Goal: Task Accomplishment & Management: Complete application form

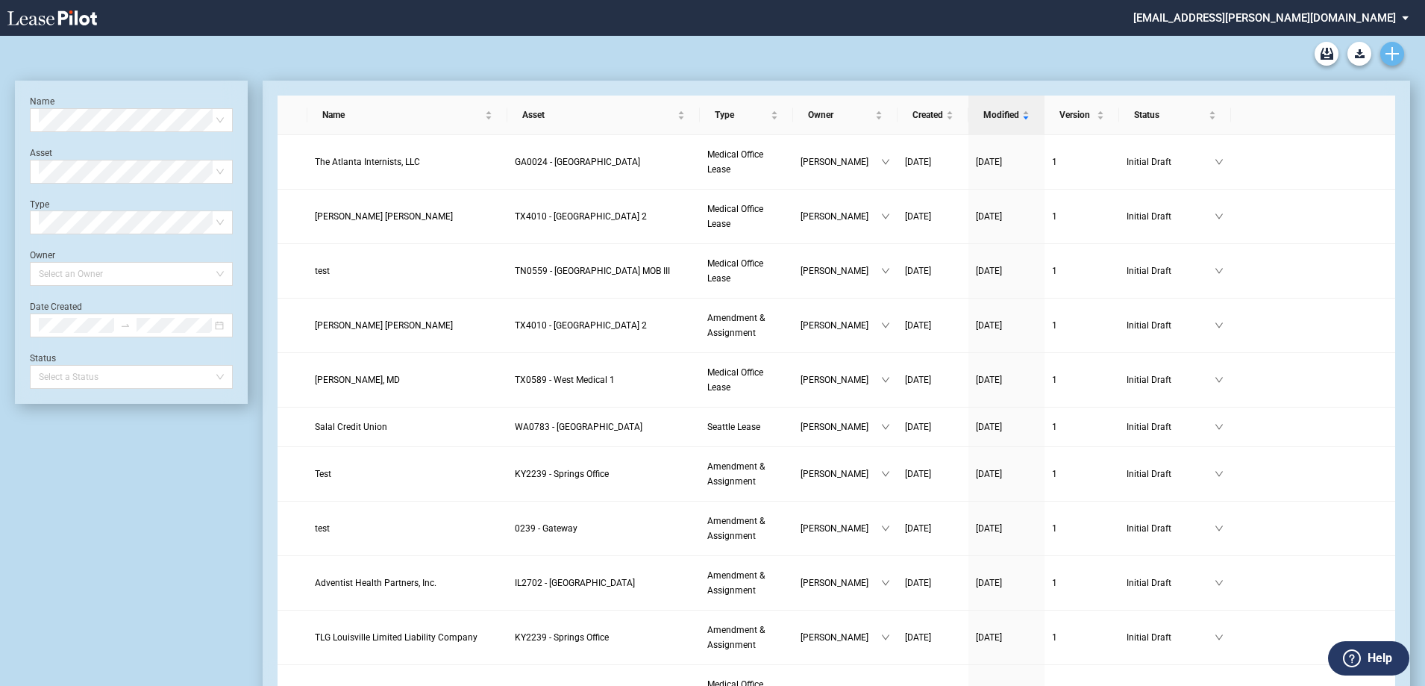
click at [1391, 56] on use "Create new document" at bounding box center [1391, 53] width 13 height 13
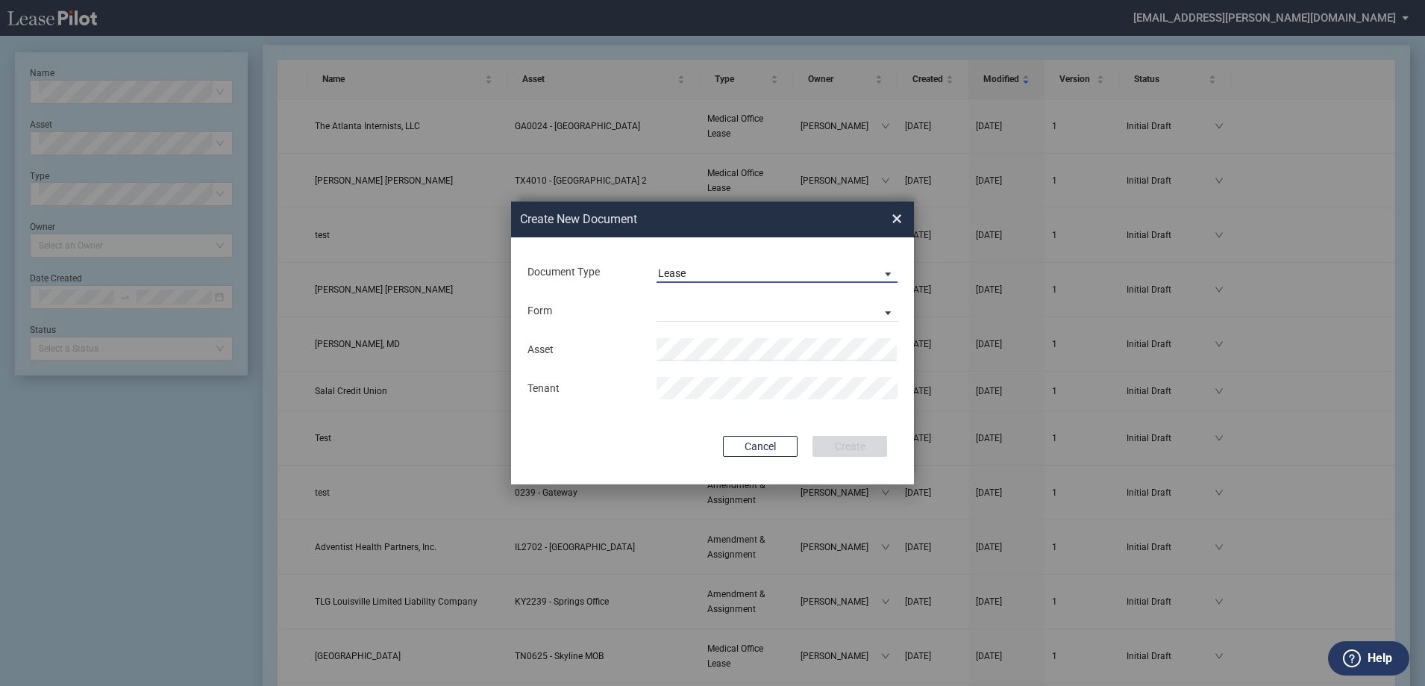
click at [704, 275] on span "Lease" at bounding box center [765, 273] width 214 height 15
click at [709, 309] on div "Amendment" at bounding box center [690, 309] width 64 height 16
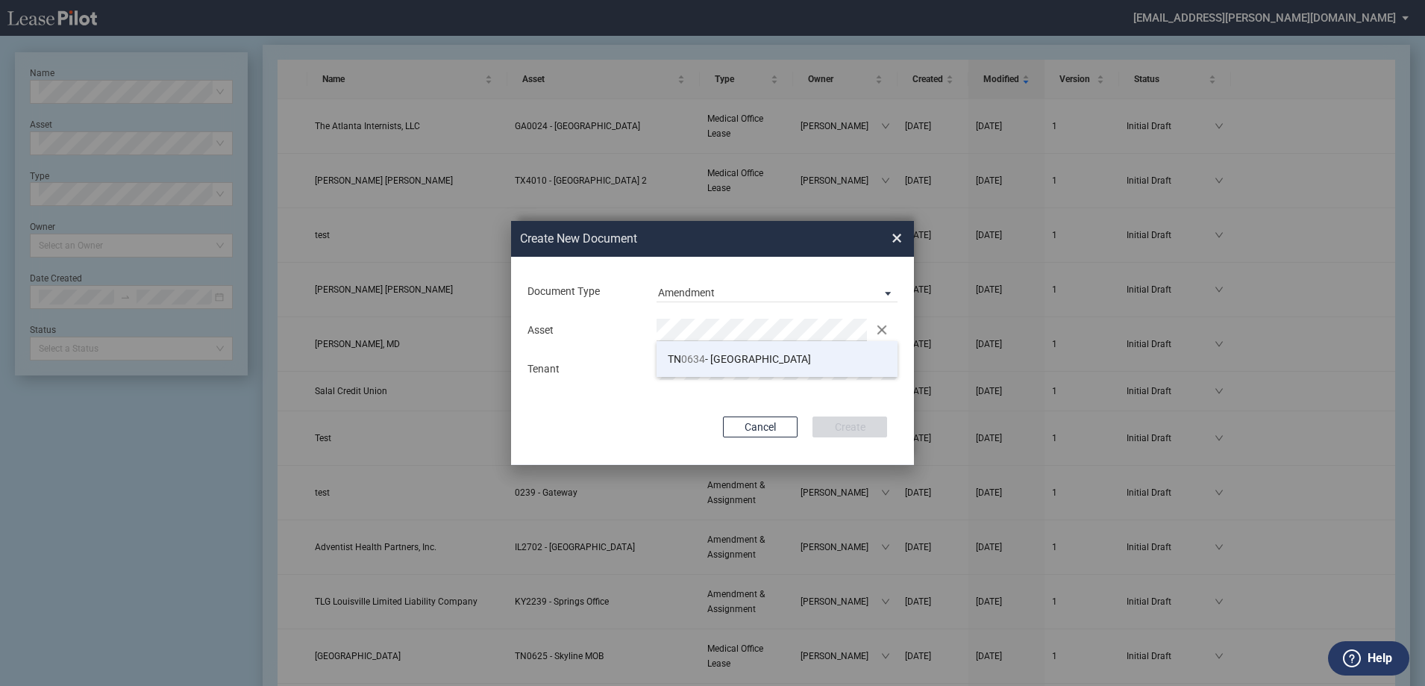
click at [721, 351] on li "TN 0634 - [GEOGRAPHIC_DATA]" at bounding box center [777, 359] width 241 height 36
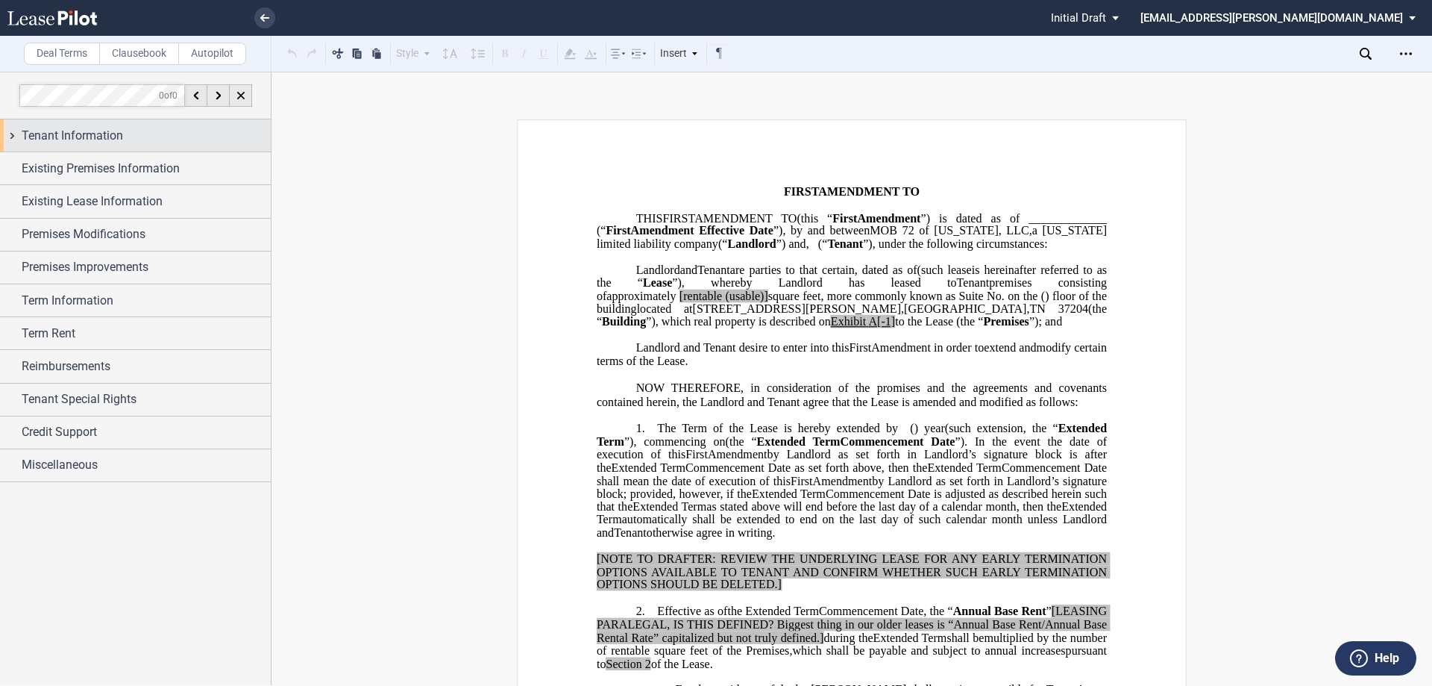
click at [124, 132] on div "Tenant Information" at bounding box center [146, 136] width 249 height 18
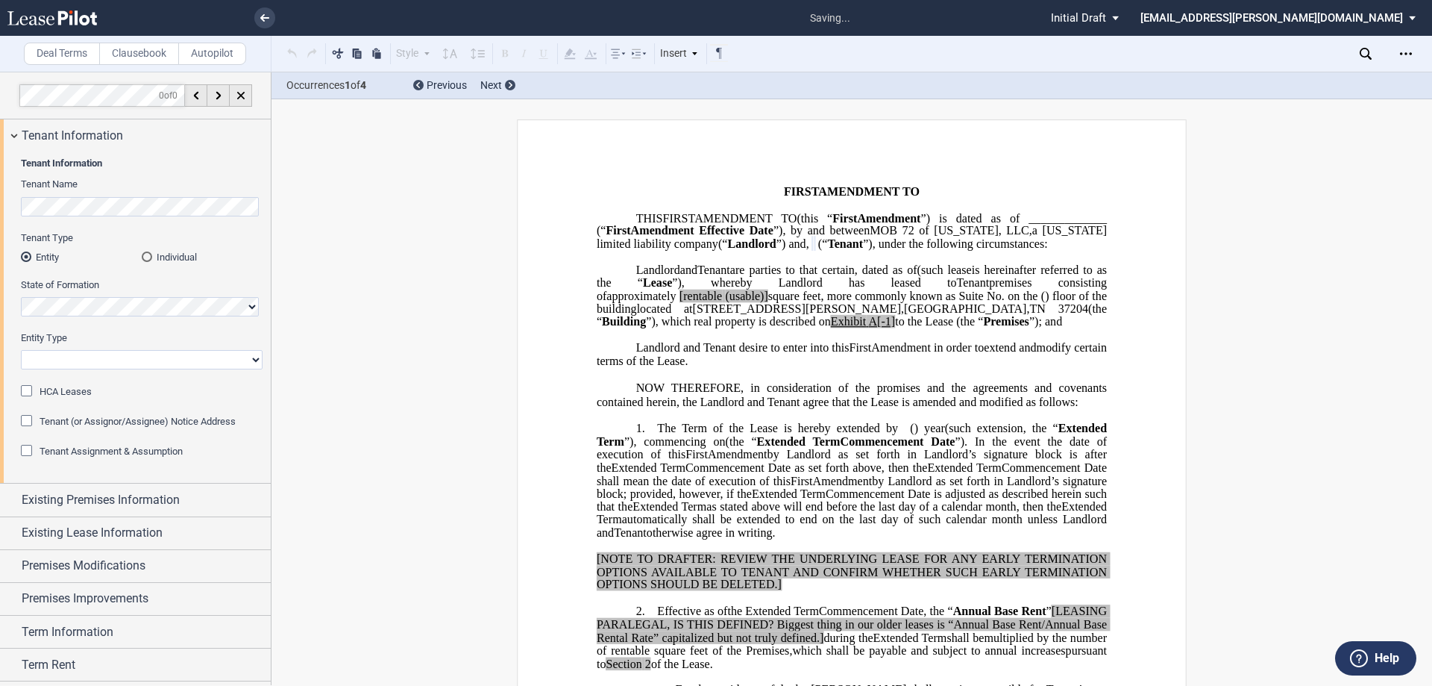
click at [95, 357] on select "Corporation Limited Liability Company General Partnership Limited Partnership O…" at bounding box center [142, 359] width 242 height 19
select select "Other"
click at [21, 350] on select "Corporation Limited Liability Company General Partnership Limited Partnership O…" at bounding box center [142, 359] width 242 height 19
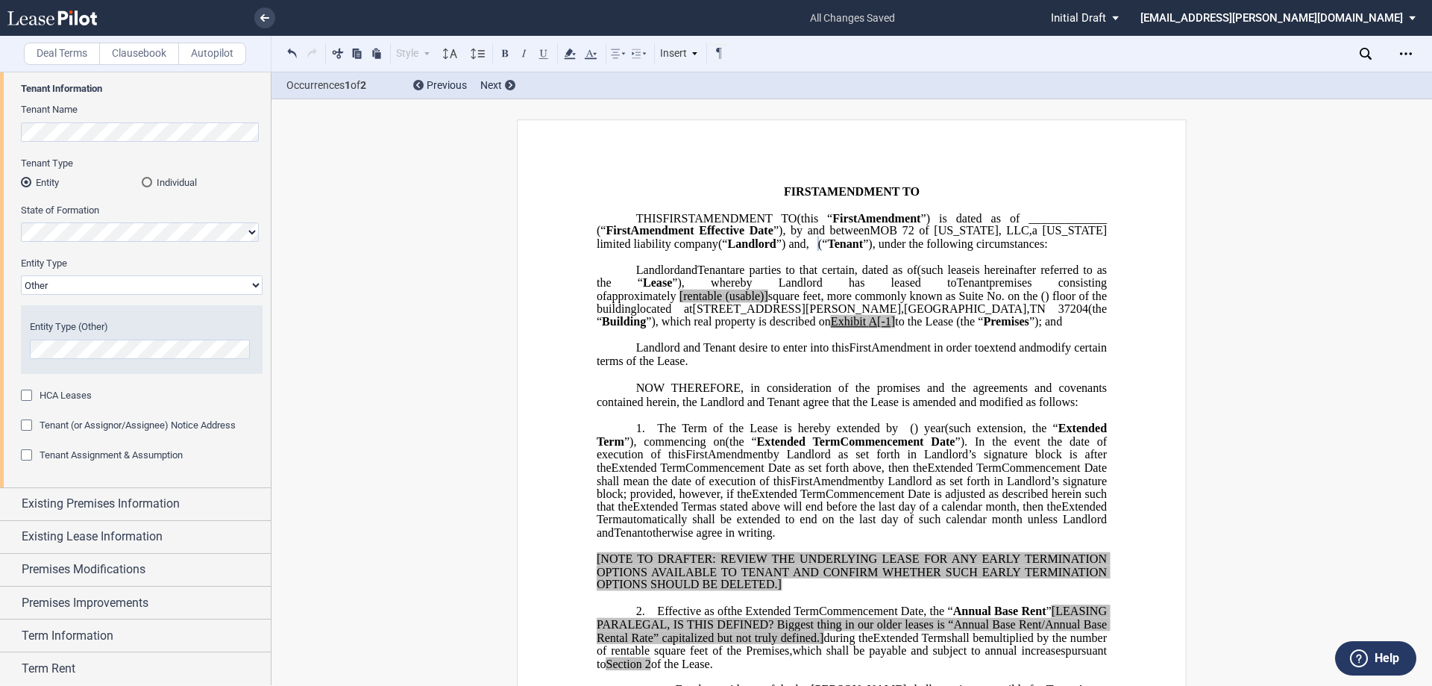
scroll to position [149, 0]
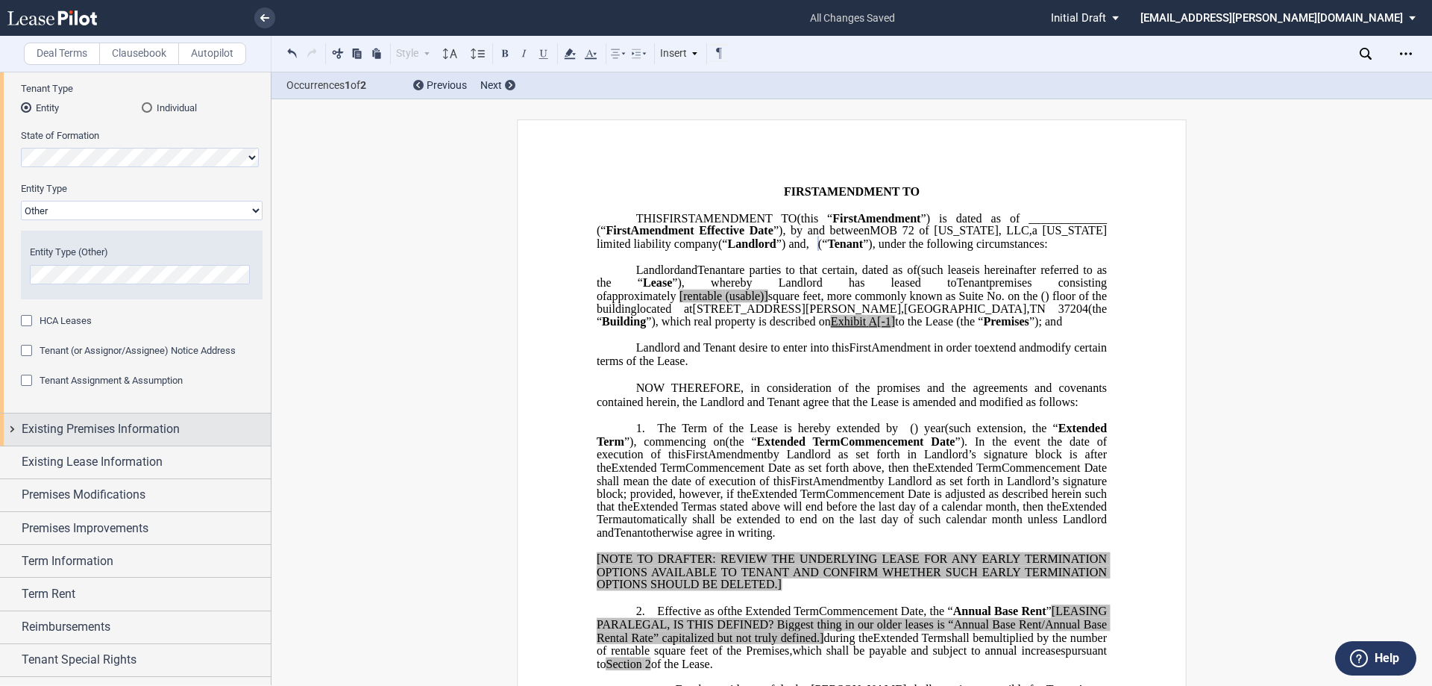
click at [114, 433] on span "Existing Premises Information" at bounding box center [101, 429] width 158 height 18
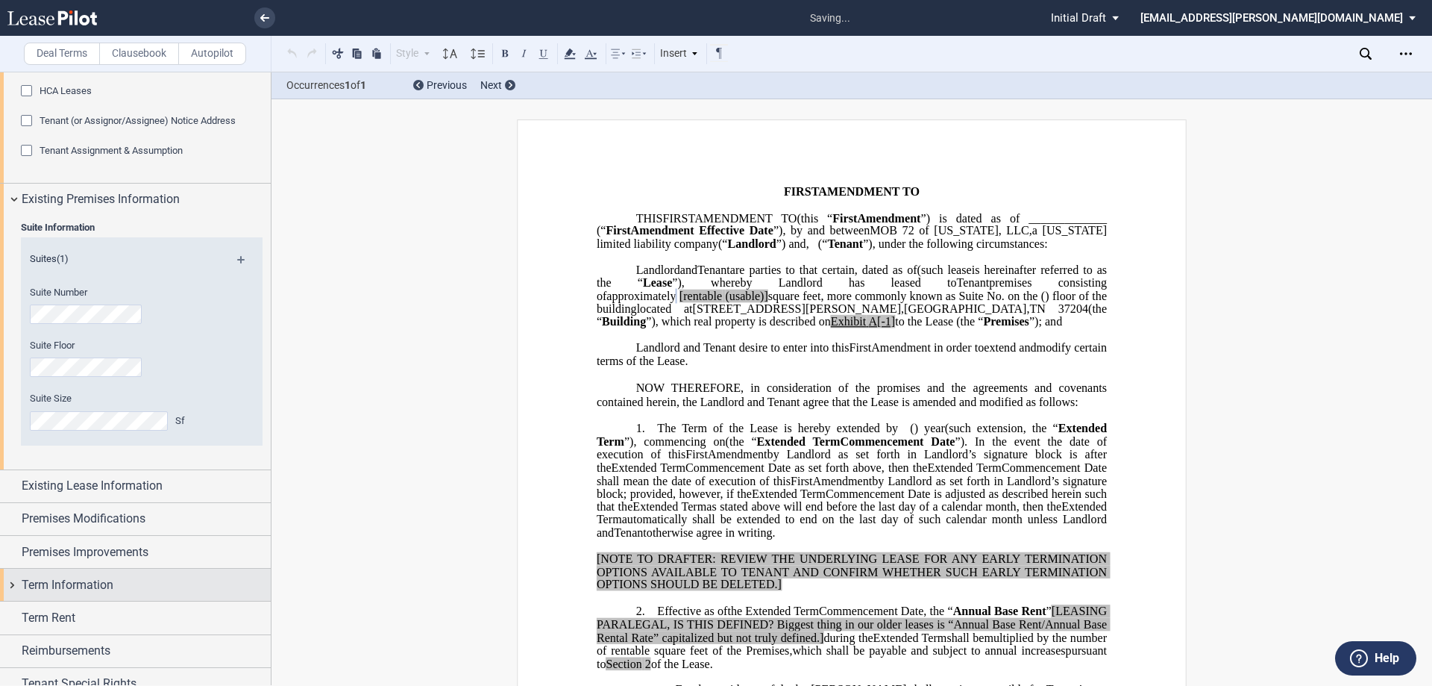
scroll to position [448, 0]
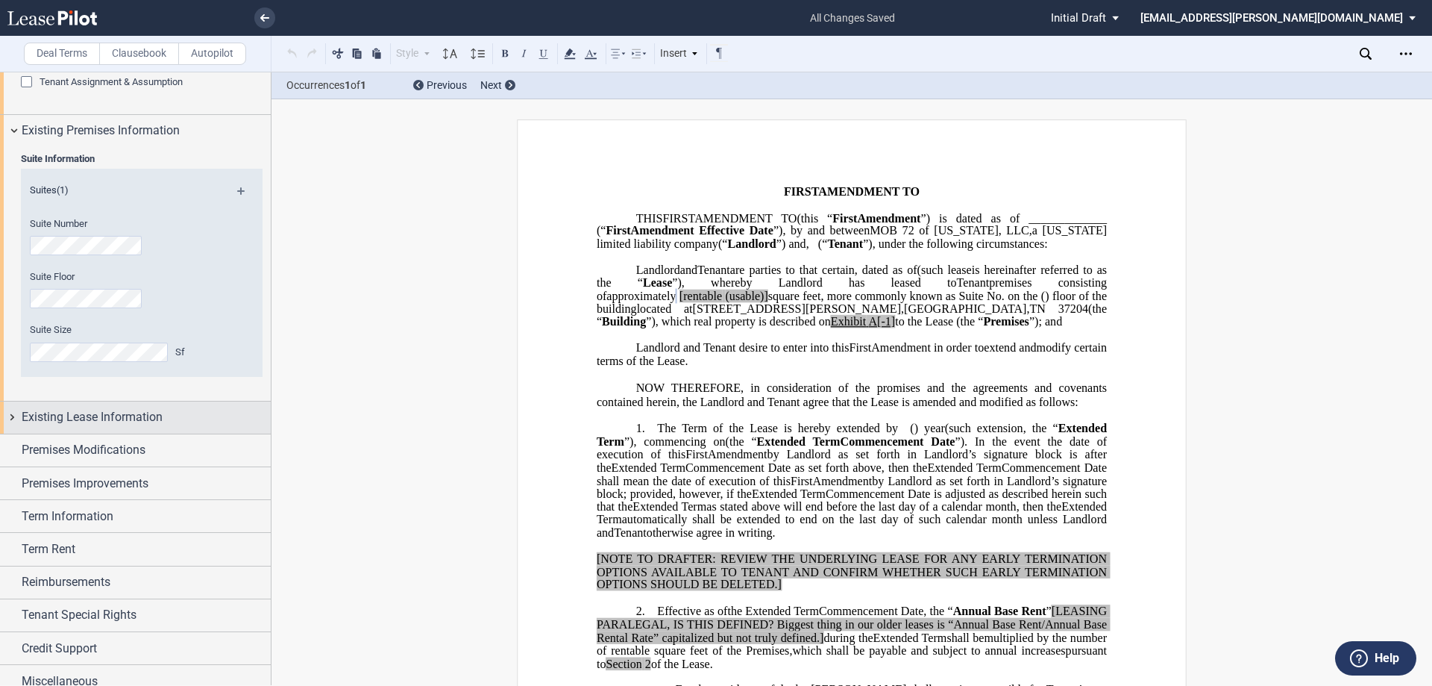
click at [115, 430] on div "Existing Lease Information" at bounding box center [135, 417] width 271 height 32
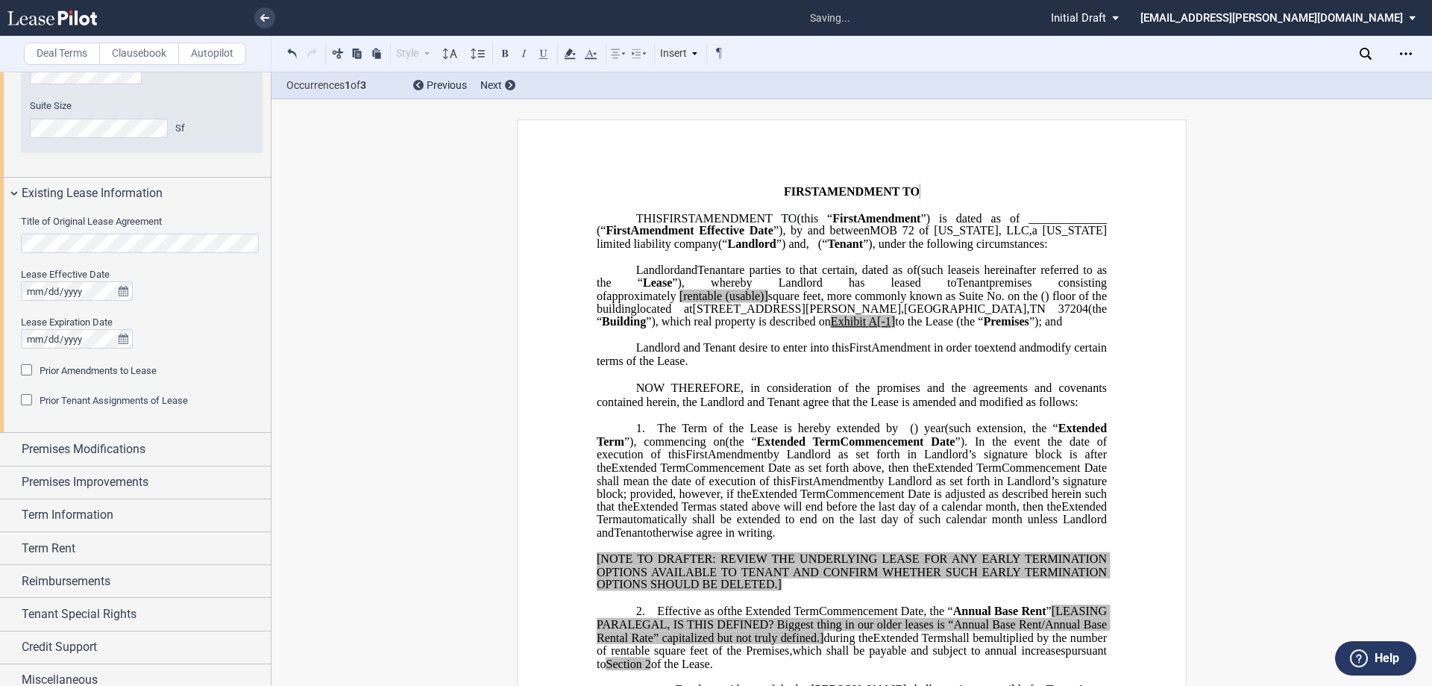
scroll to position [683, 0]
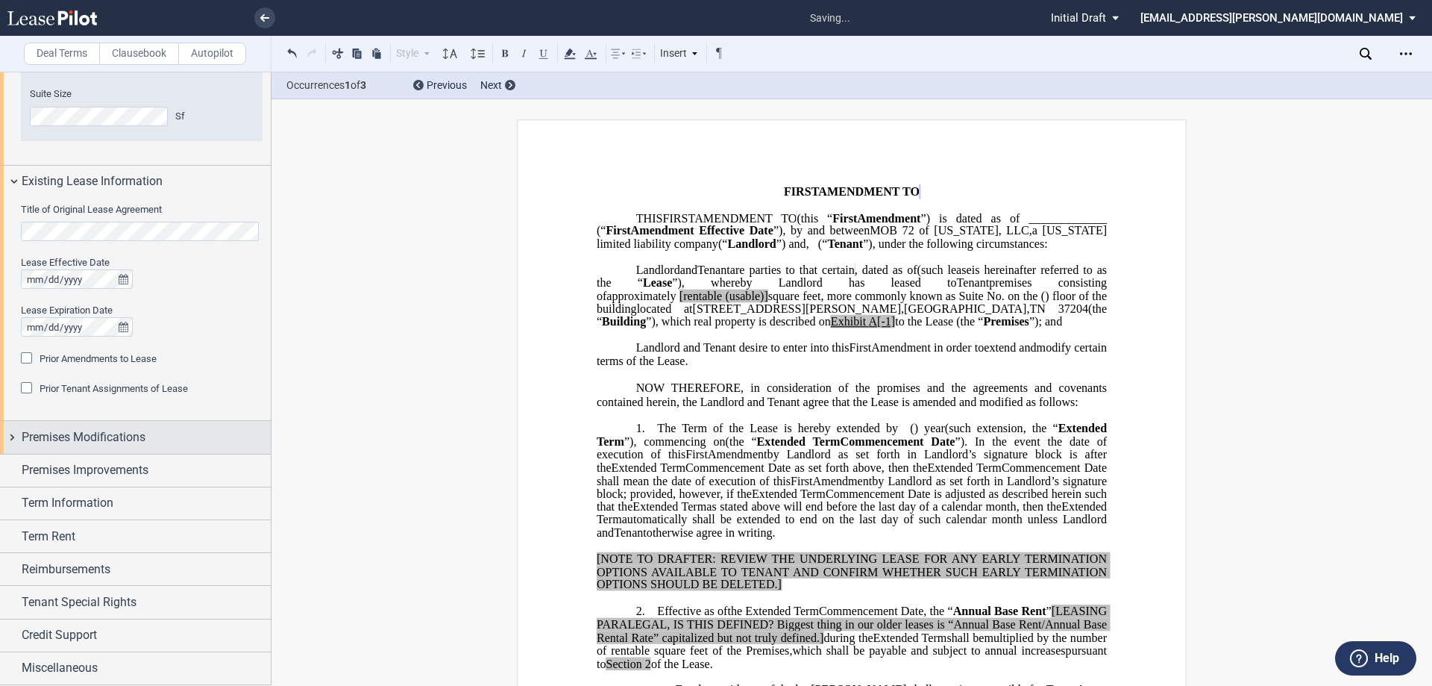
click at [104, 433] on span "Premises Modifications" at bounding box center [84, 437] width 124 height 18
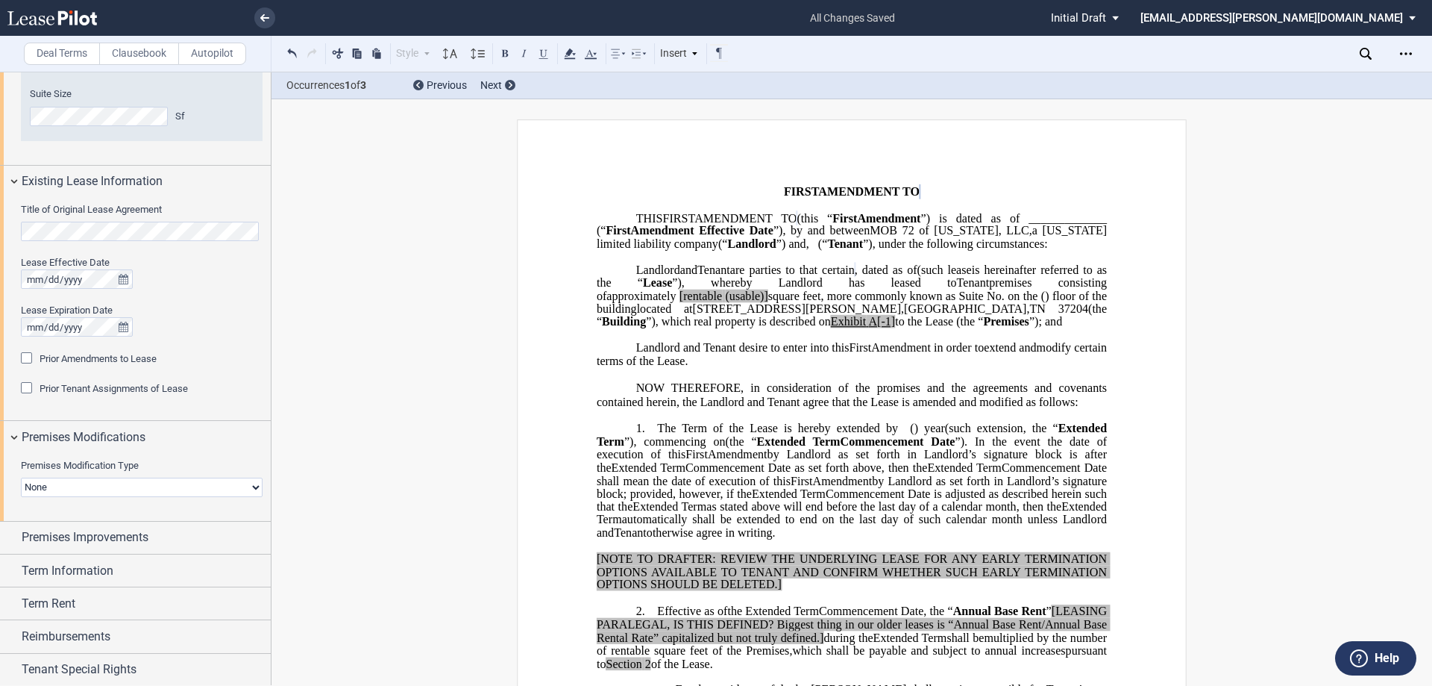
click at [110, 485] on select "None Expansion Relocation" at bounding box center [142, 486] width 242 height 19
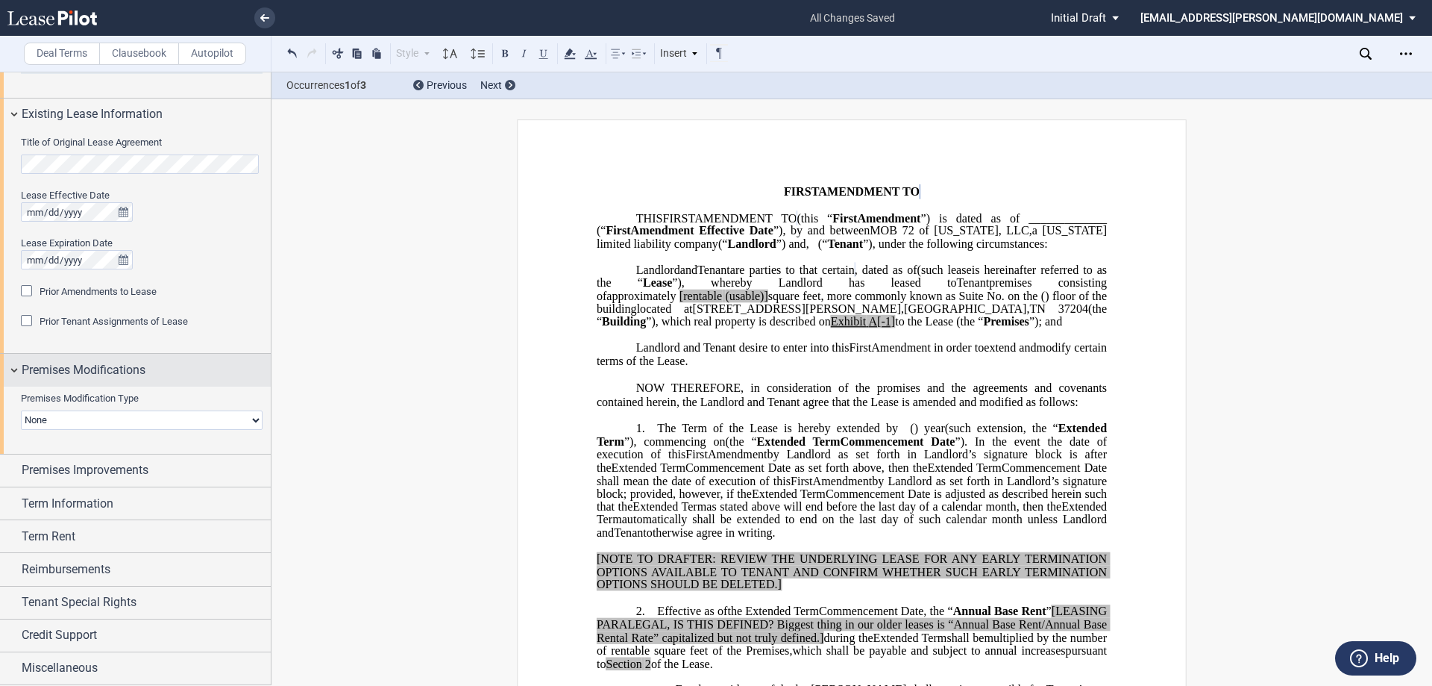
drag, startPoint x: 43, startPoint y: 355, endPoint x: 48, endPoint y: 366, distance: 12.3
click at [45, 359] on div "Premises Modifications" at bounding box center [135, 370] width 271 height 32
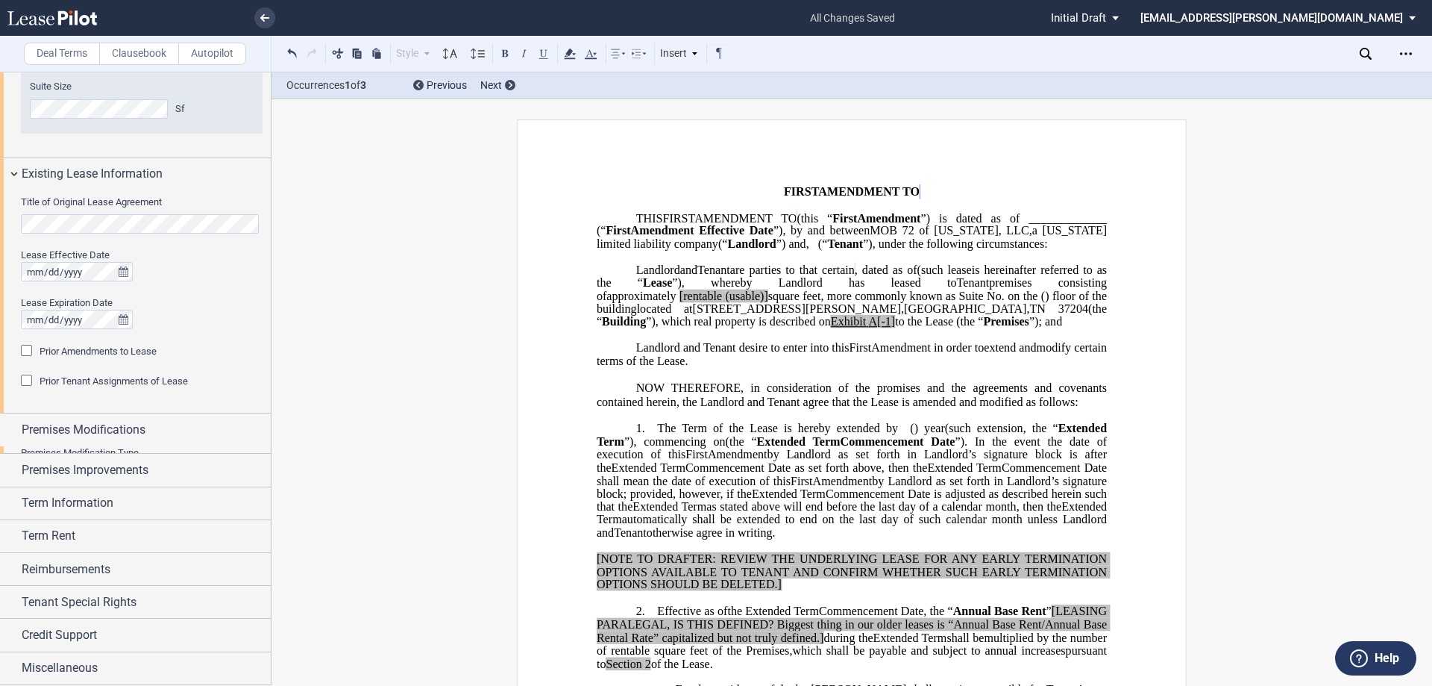
scroll to position [683, 0]
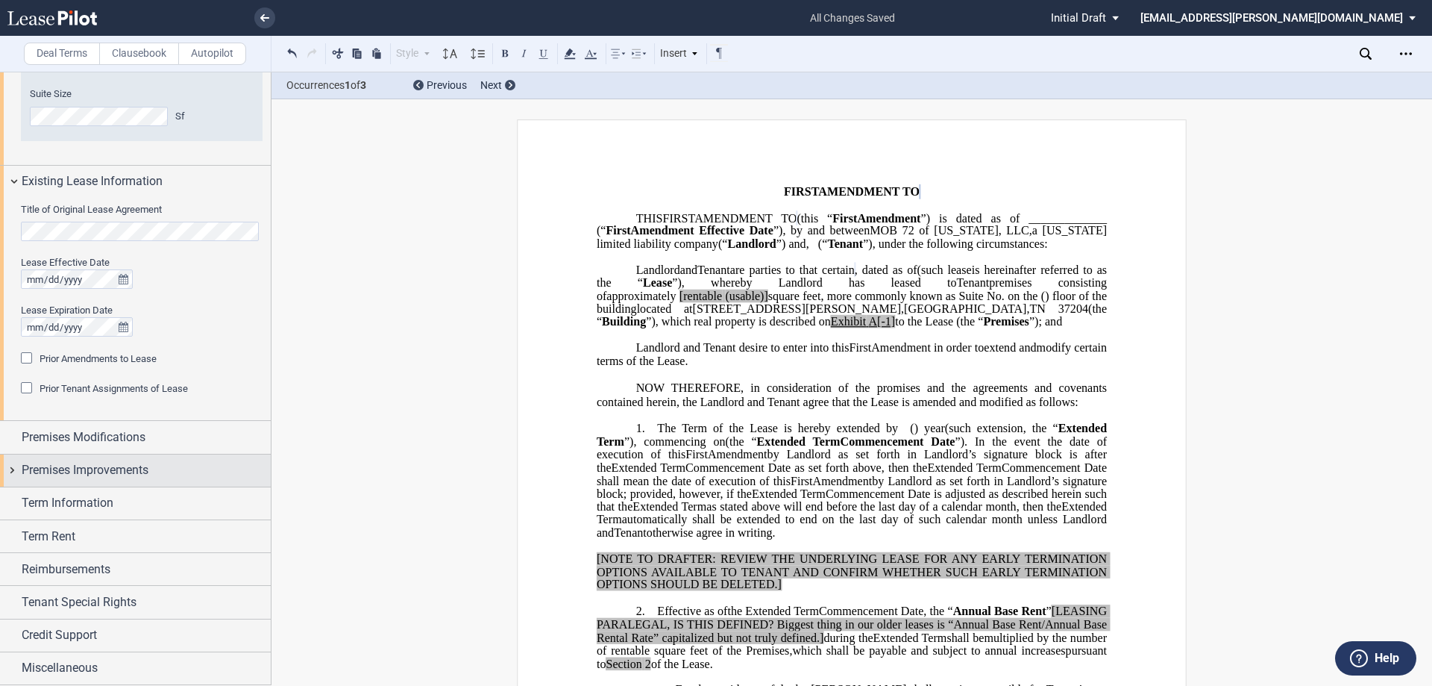
click at [101, 474] on span "Premises Improvements" at bounding box center [85, 470] width 127 height 18
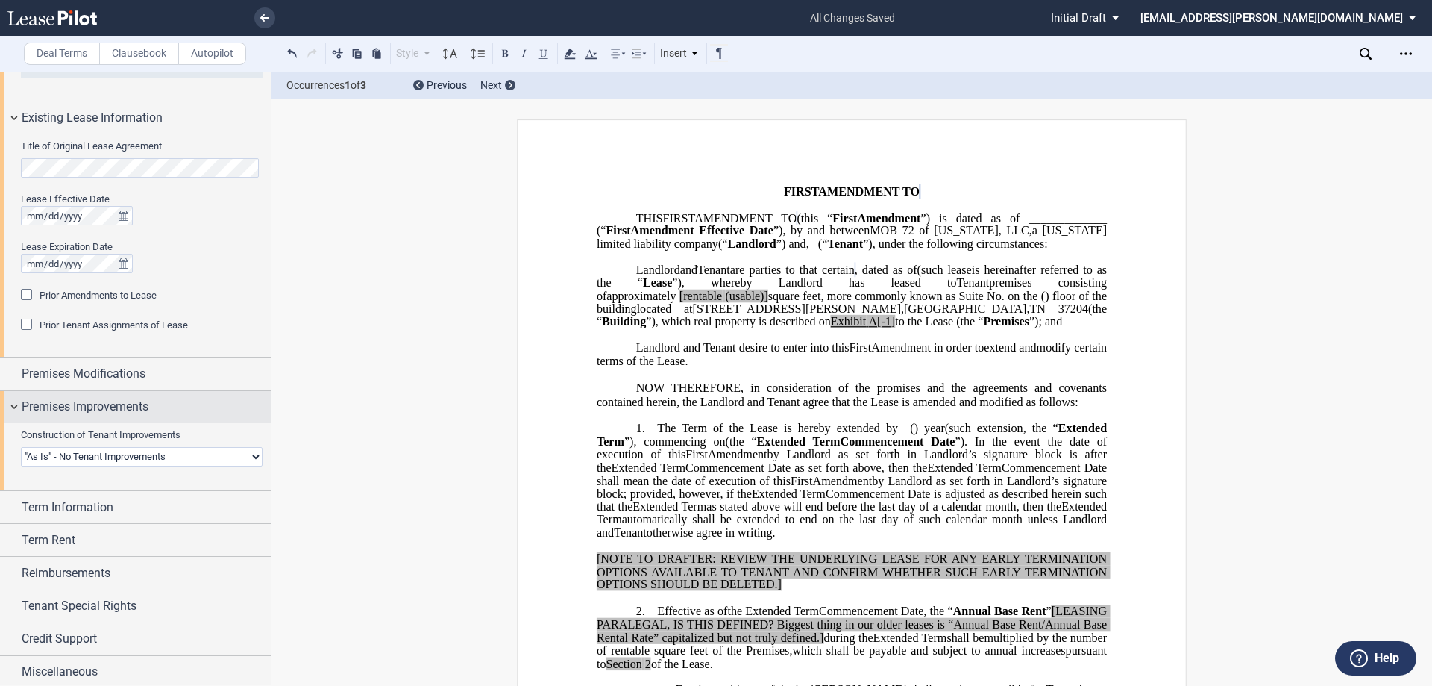
scroll to position [751, 0]
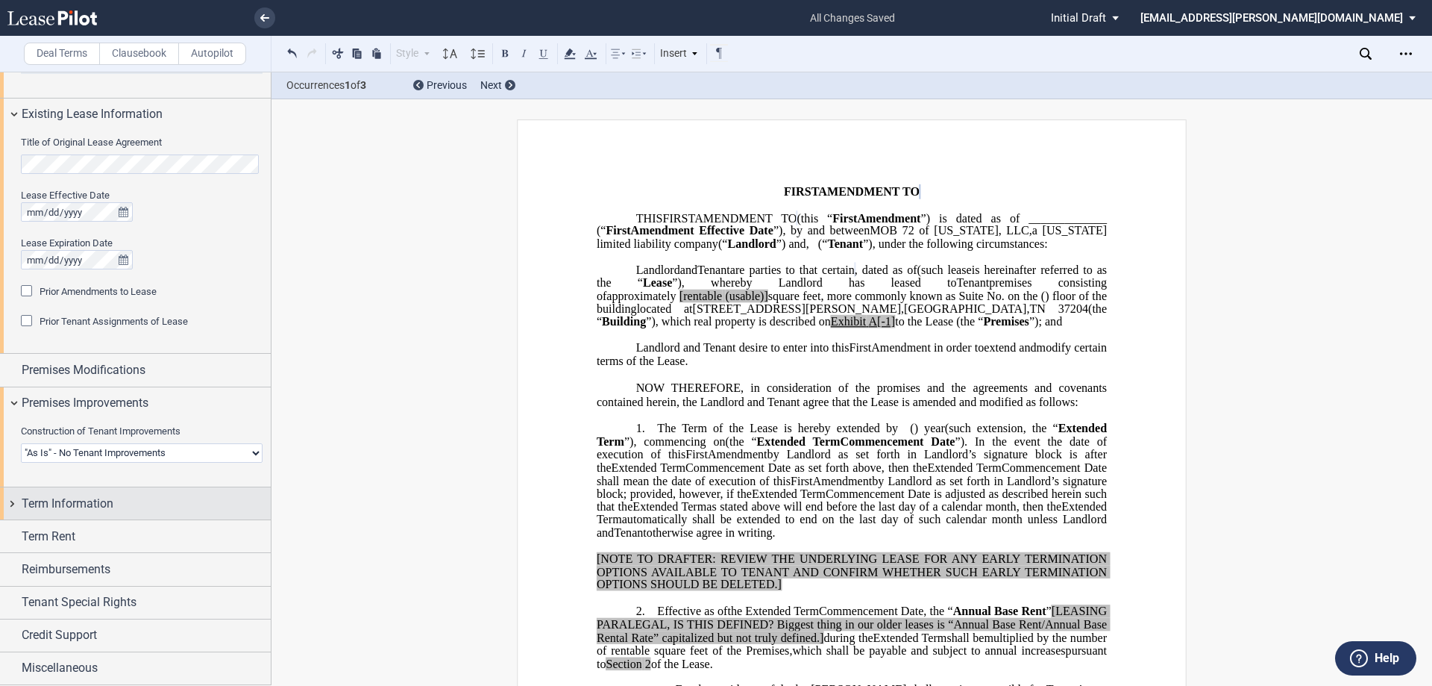
click at [109, 502] on span "Term Information" at bounding box center [68, 504] width 92 height 18
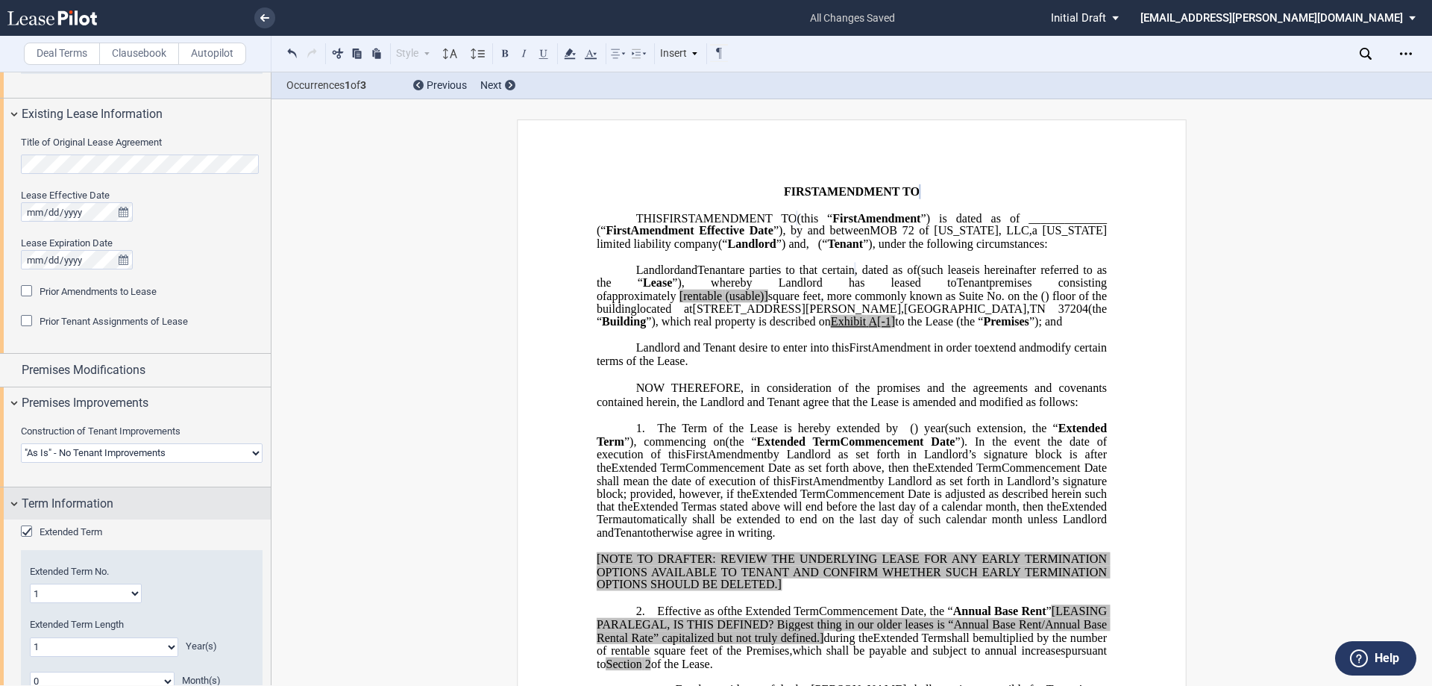
click at [109, 502] on span "Term Information" at bounding box center [68, 504] width 92 height 18
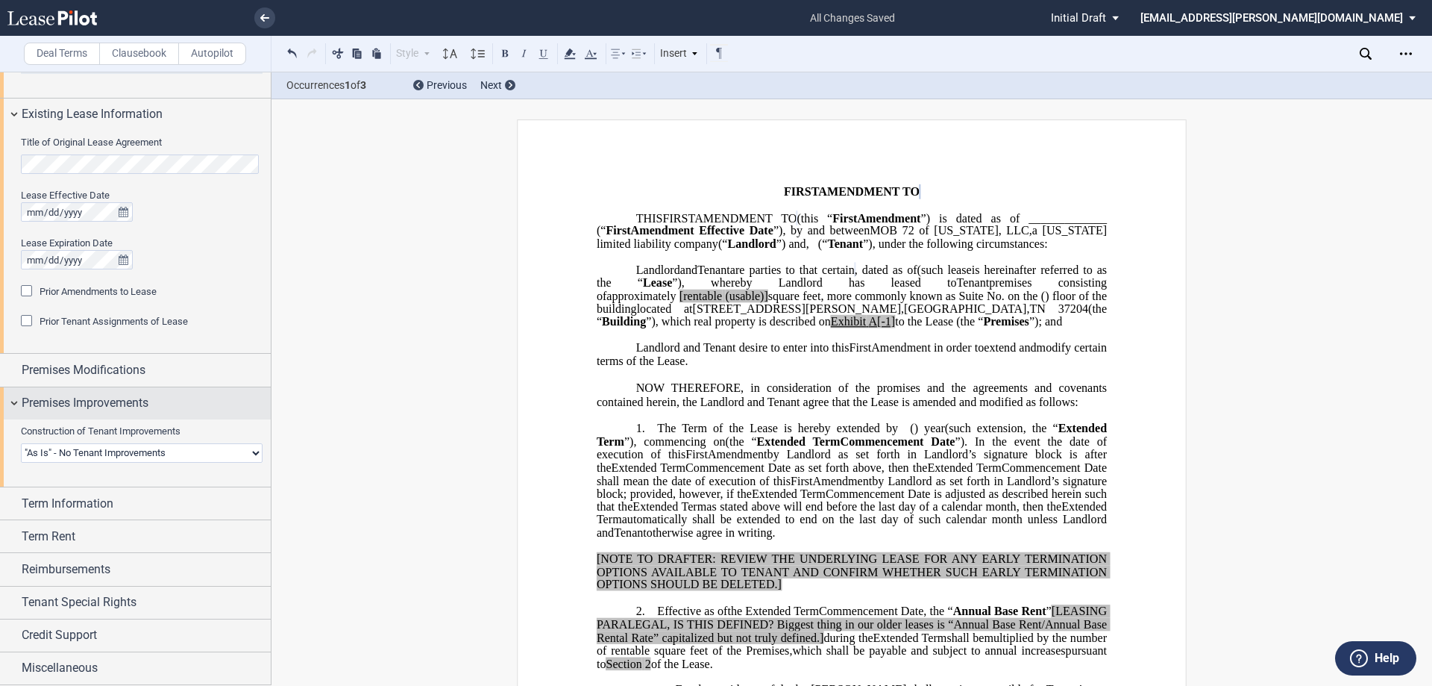
click at [103, 410] on span "Premises Improvements" at bounding box center [85, 403] width 127 height 18
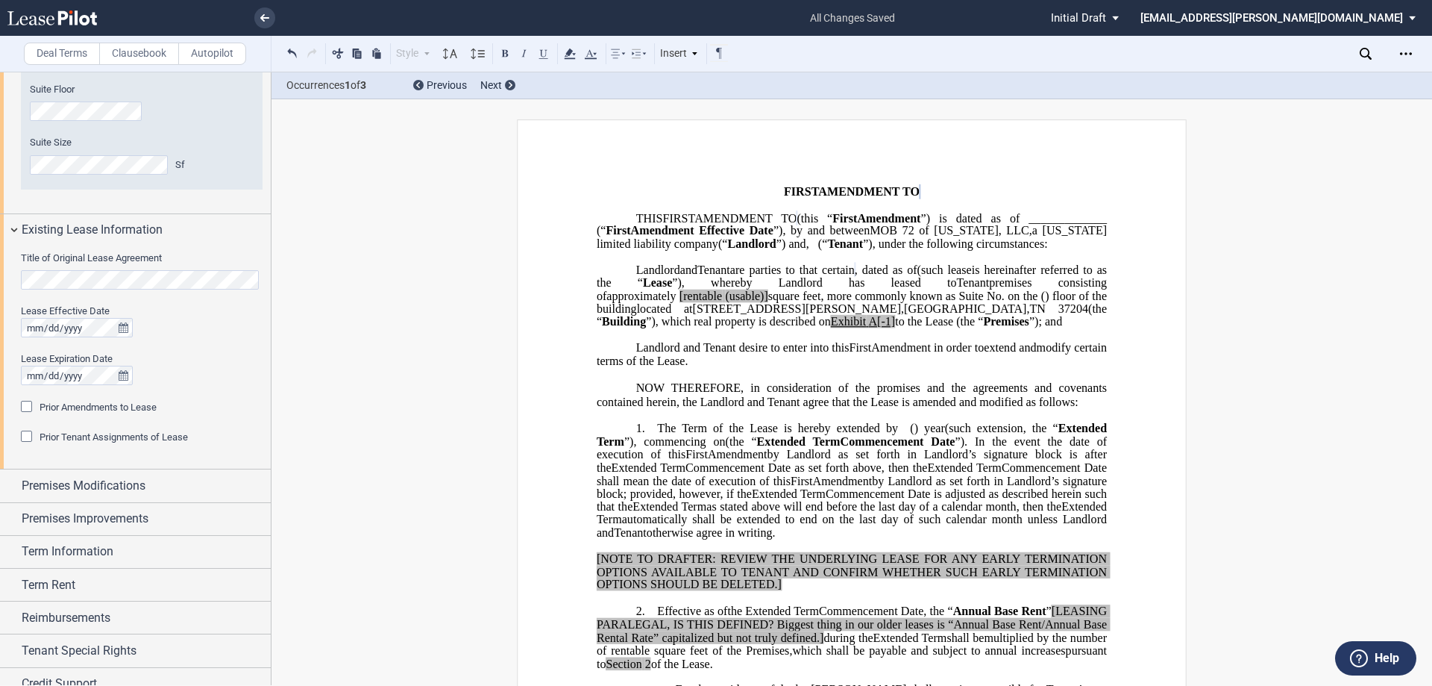
scroll to position [460, 0]
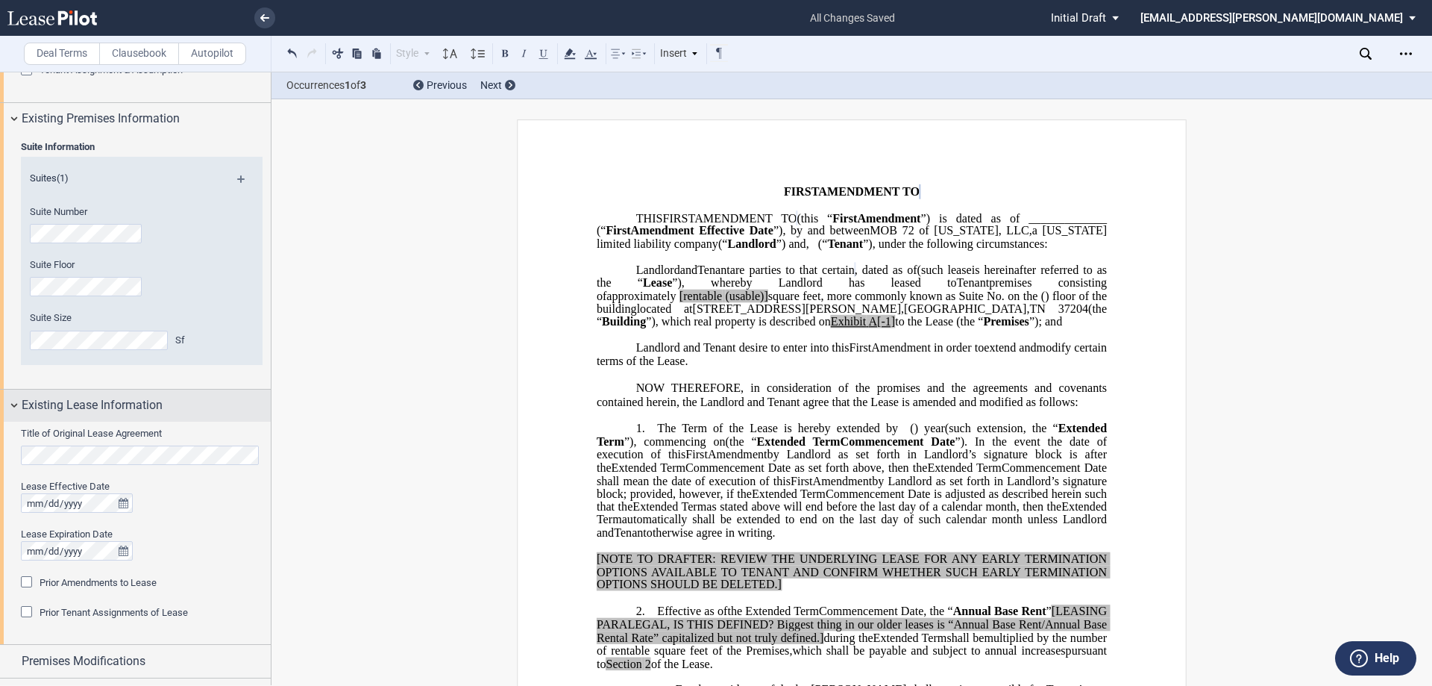
click at [117, 413] on span "Existing Lease Information" at bounding box center [92, 405] width 141 height 18
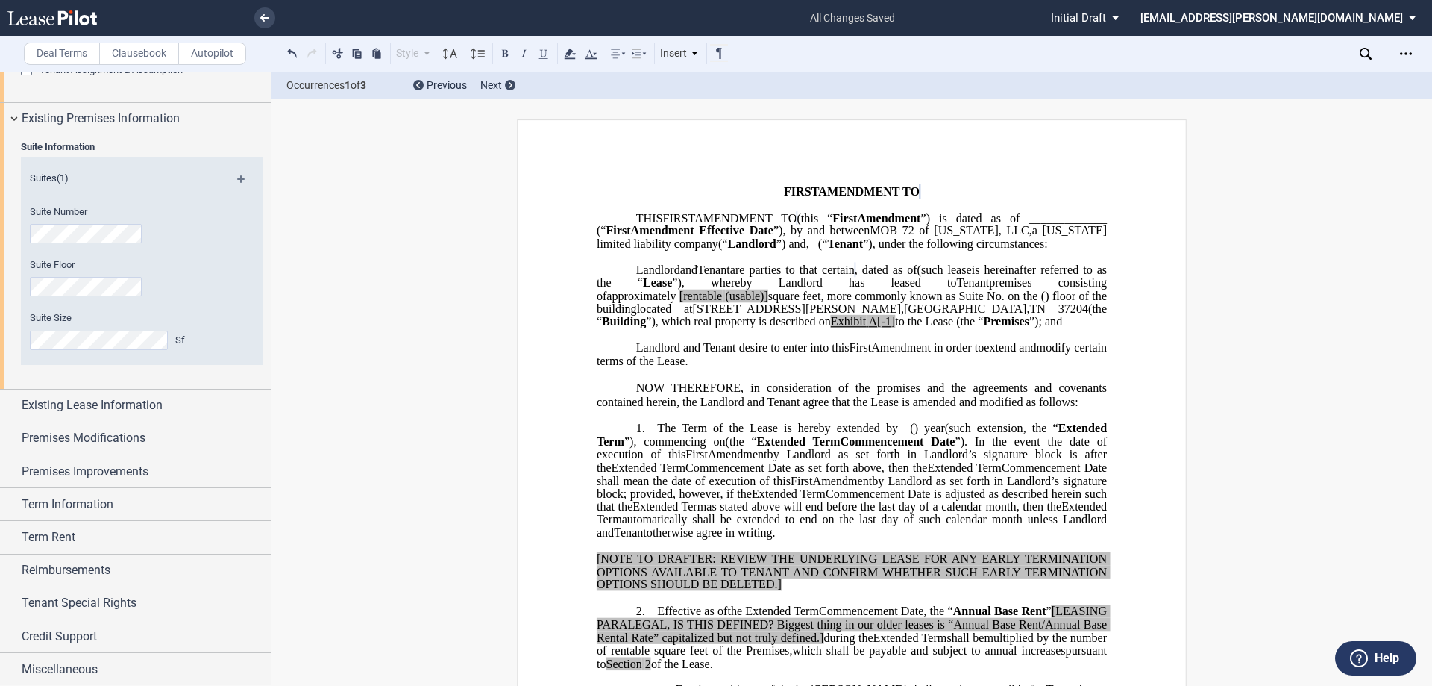
scroll to position [161, 0]
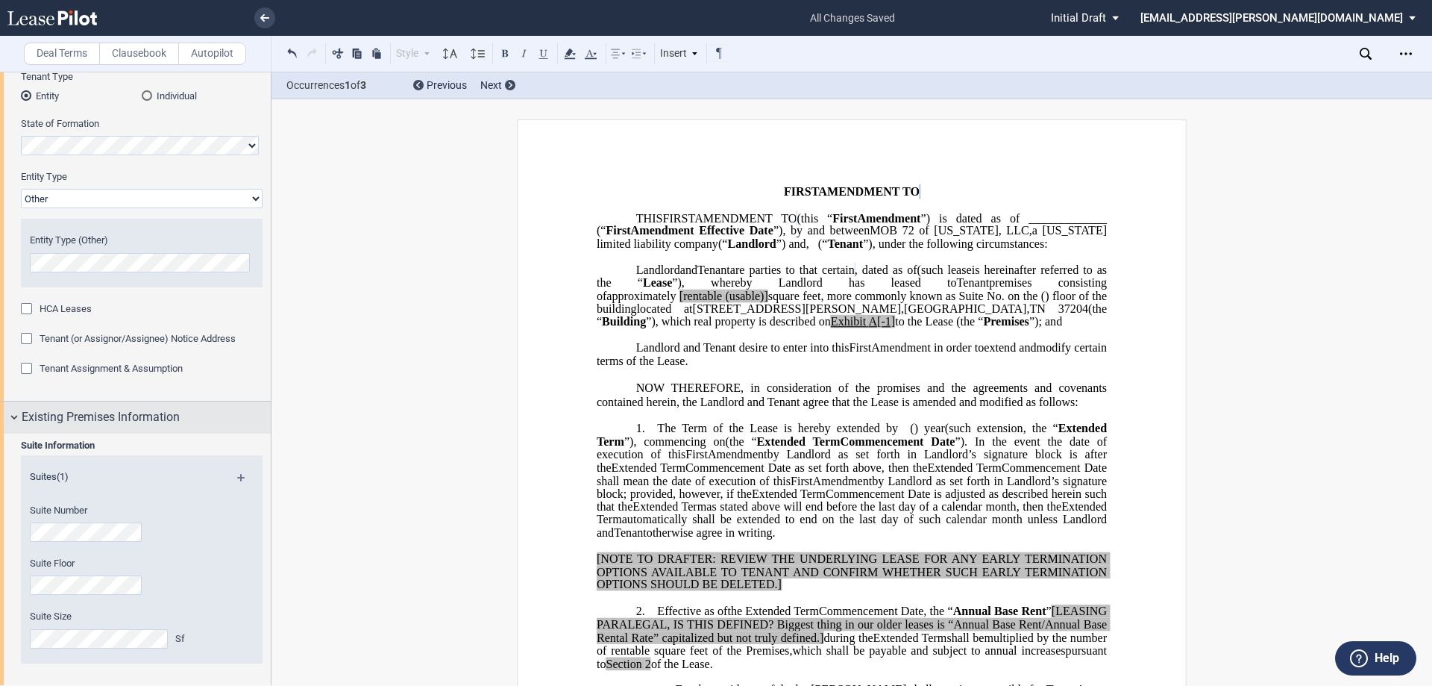
click at [102, 424] on span "Existing Premises Information" at bounding box center [101, 417] width 158 height 18
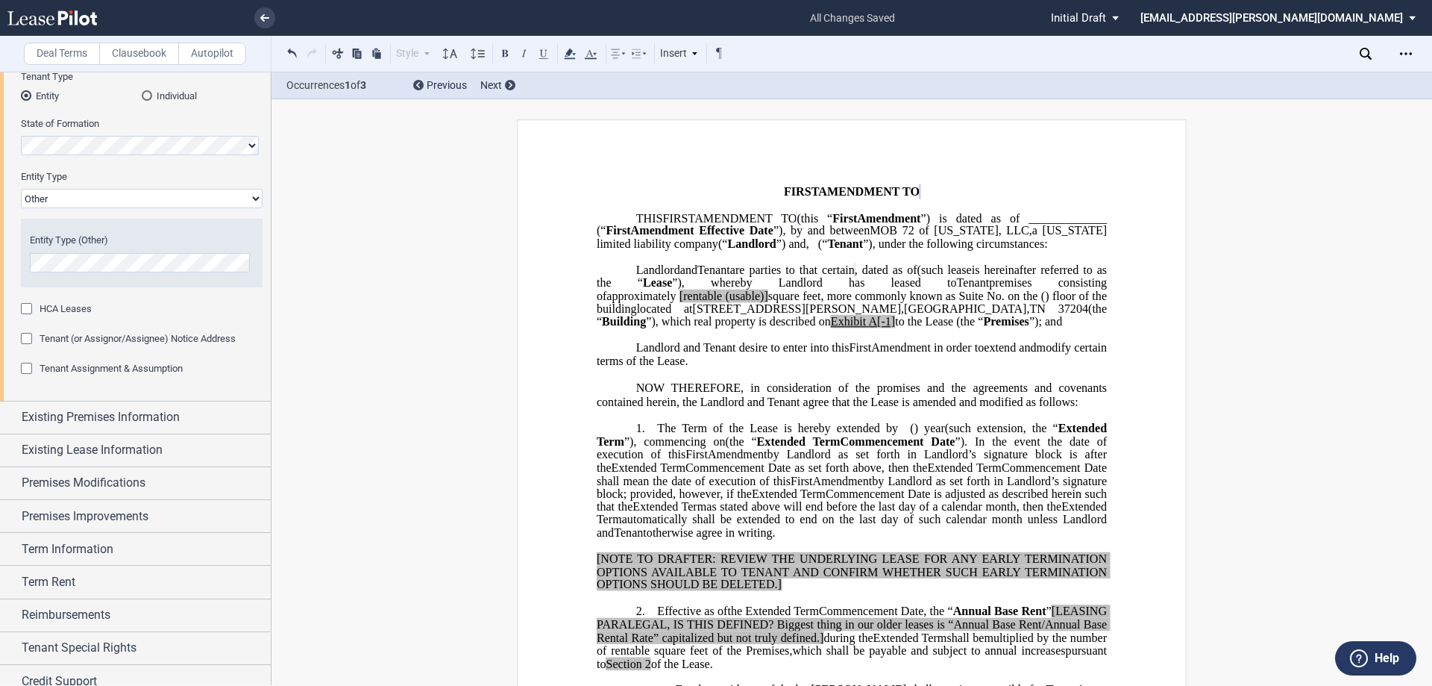
scroll to position [0, 0]
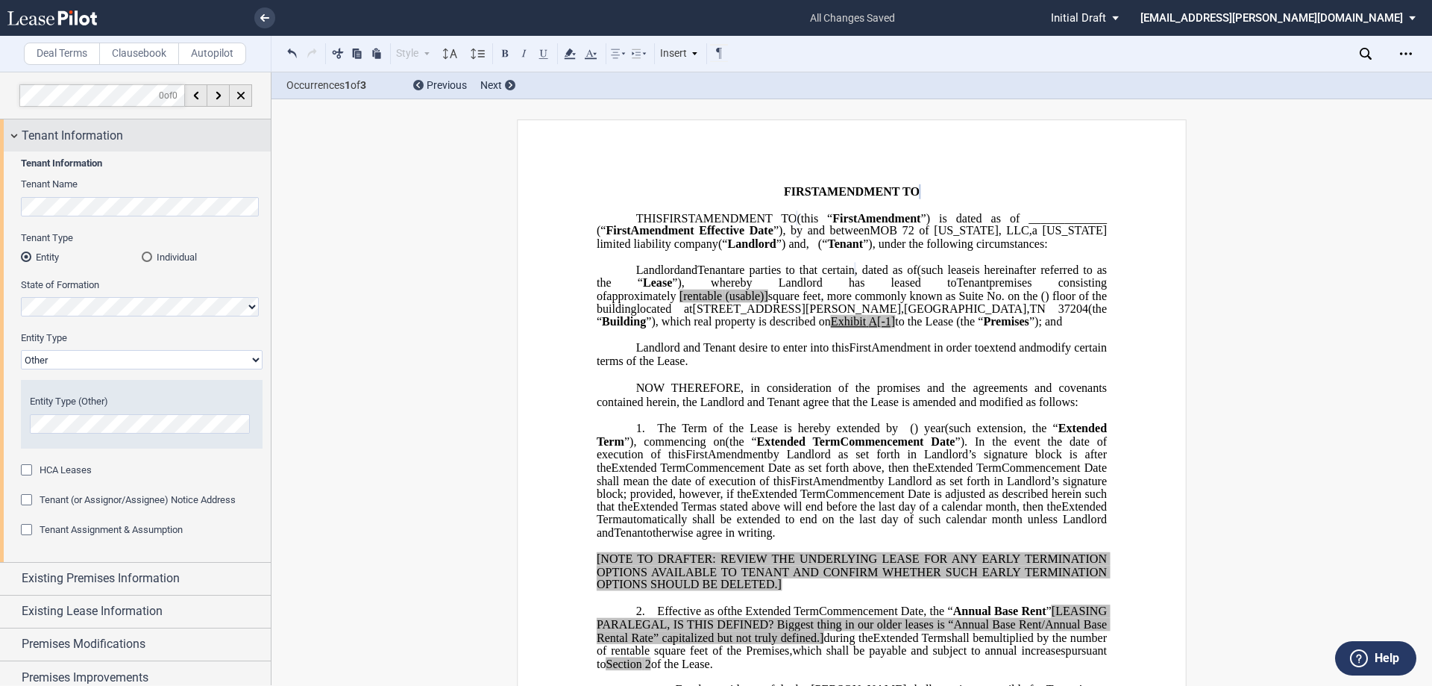
click at [120, 137] on span "Tenant Information" at bounding box center [72, 136] width 101 height 18
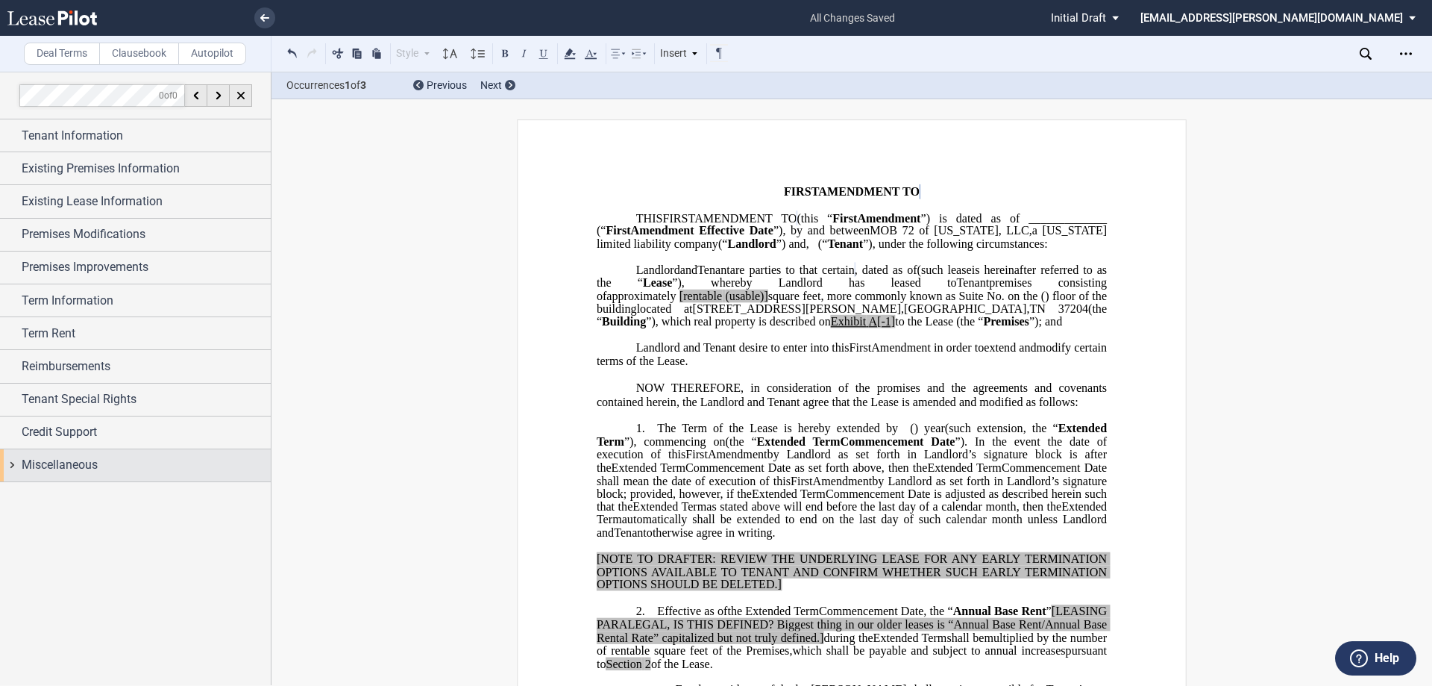
click at [121, 466] on div "Miscellaneous" at bounding box center [146, 465] width 249 height 18
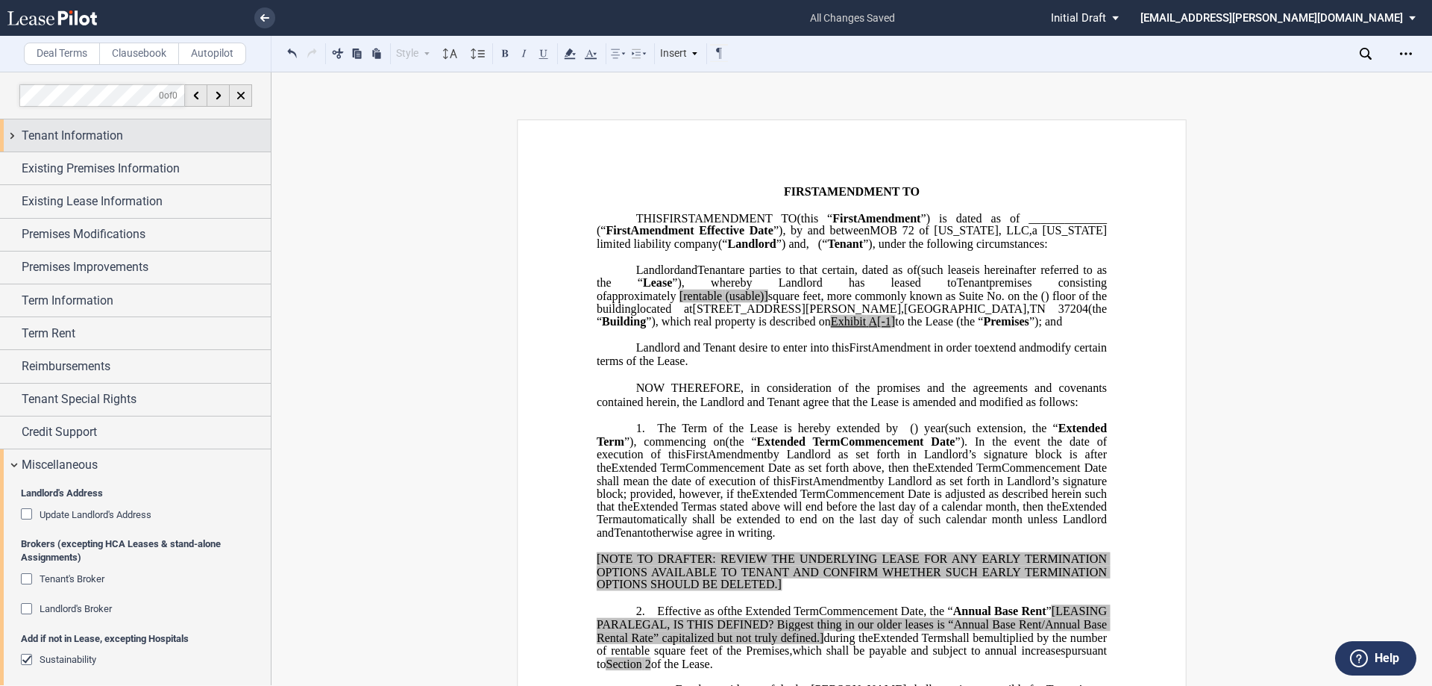
click at [115, 137] on span "Tenant Information" at bounding box center [72, 136] width 101 height 18
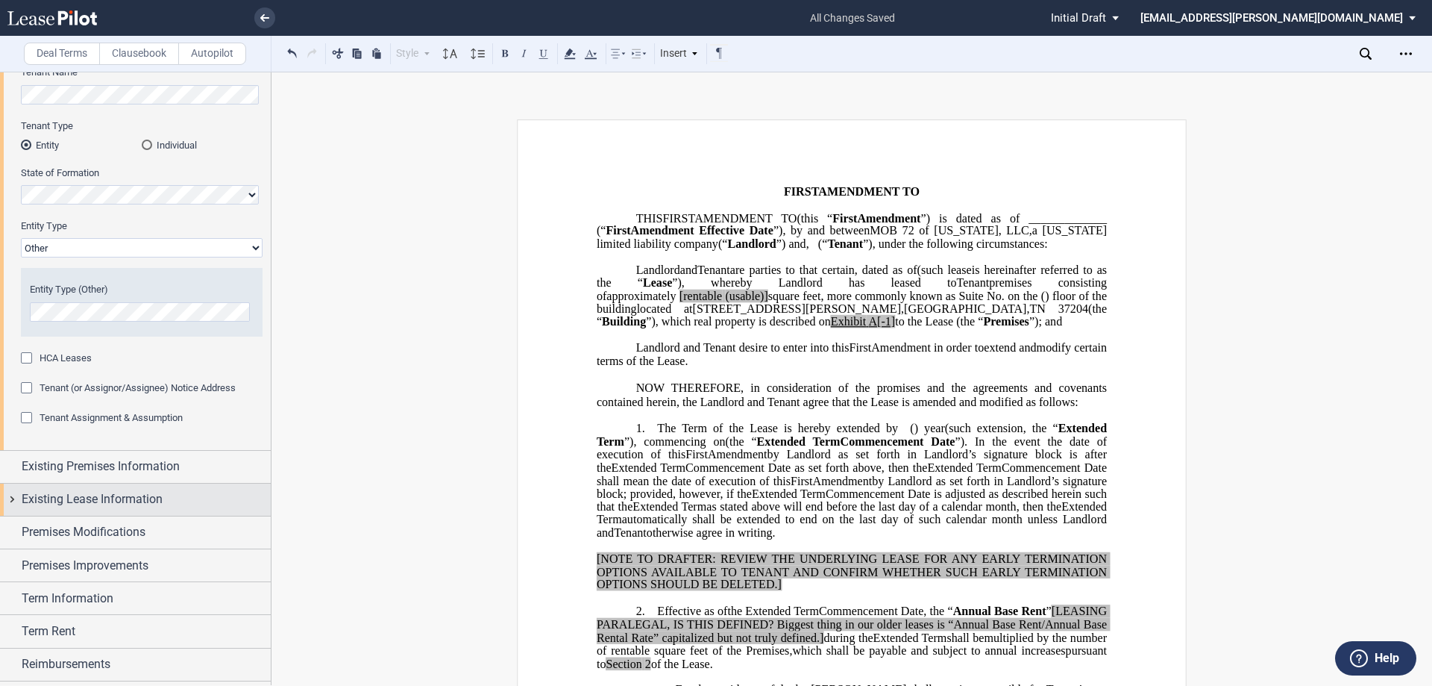
scroll to position [149, 0]
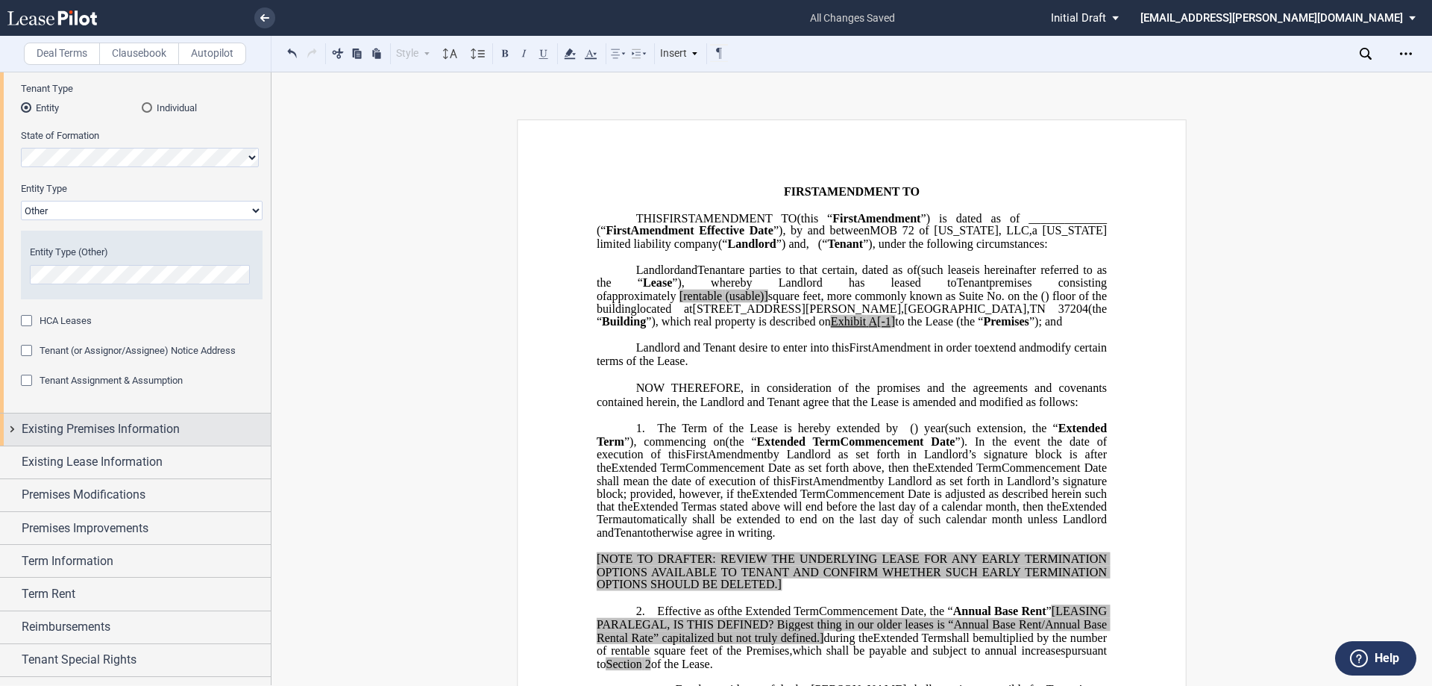
click at [154, 439] on div "Existing Premises Information" at bounding box center [135, 429] width 271 height 32
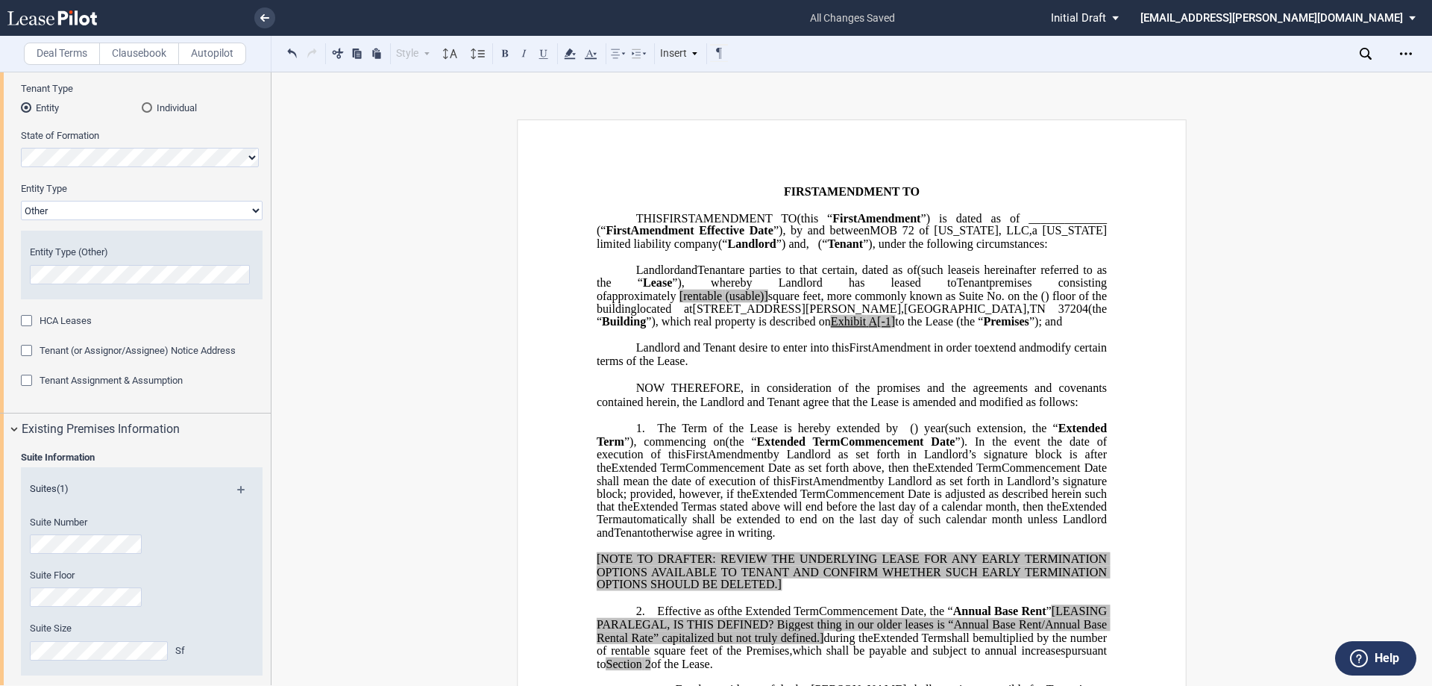
scroll to position [373, 0]
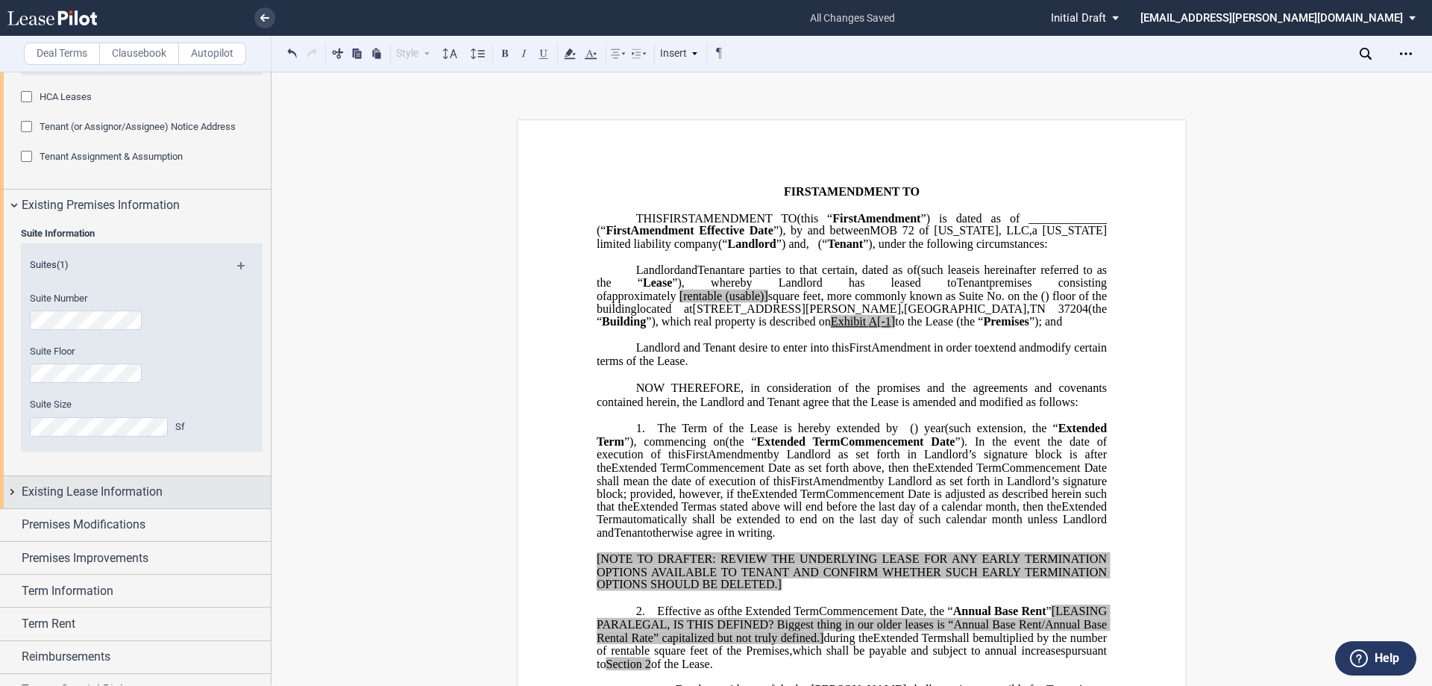
click at [146, 489] on span "Existing Lease Information" at bounding box center [92, 492] width 141 height 18
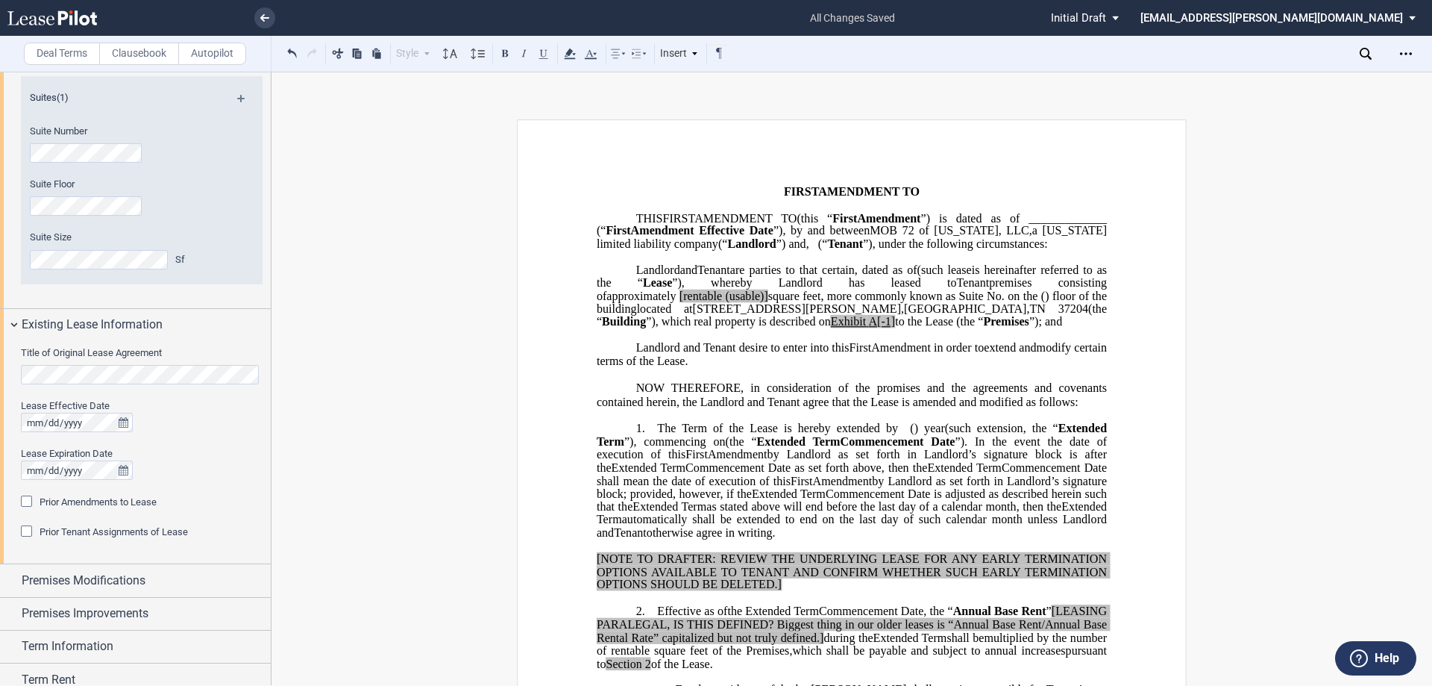
scroll to position [671, 0]
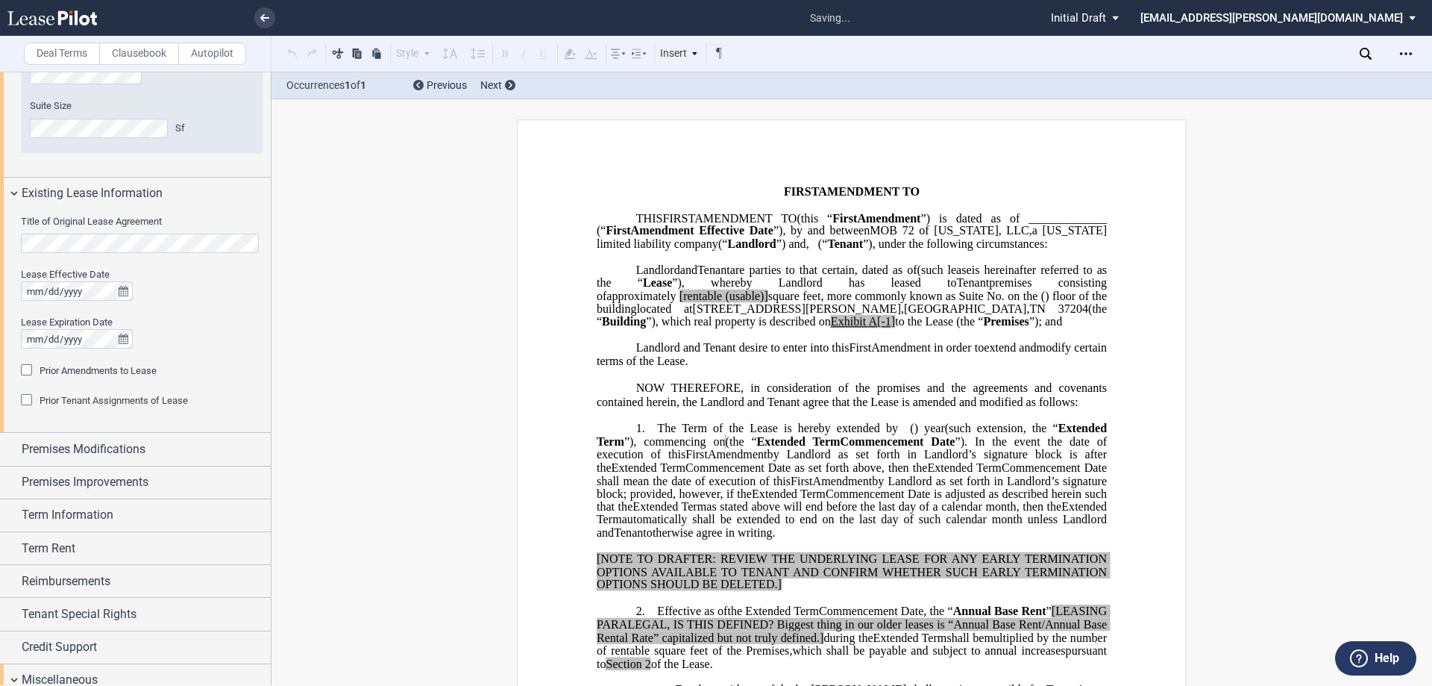
click at [87, 370] on span "Prior Amendments to Lease" at bounding box center [98, 370] width 117 height 11
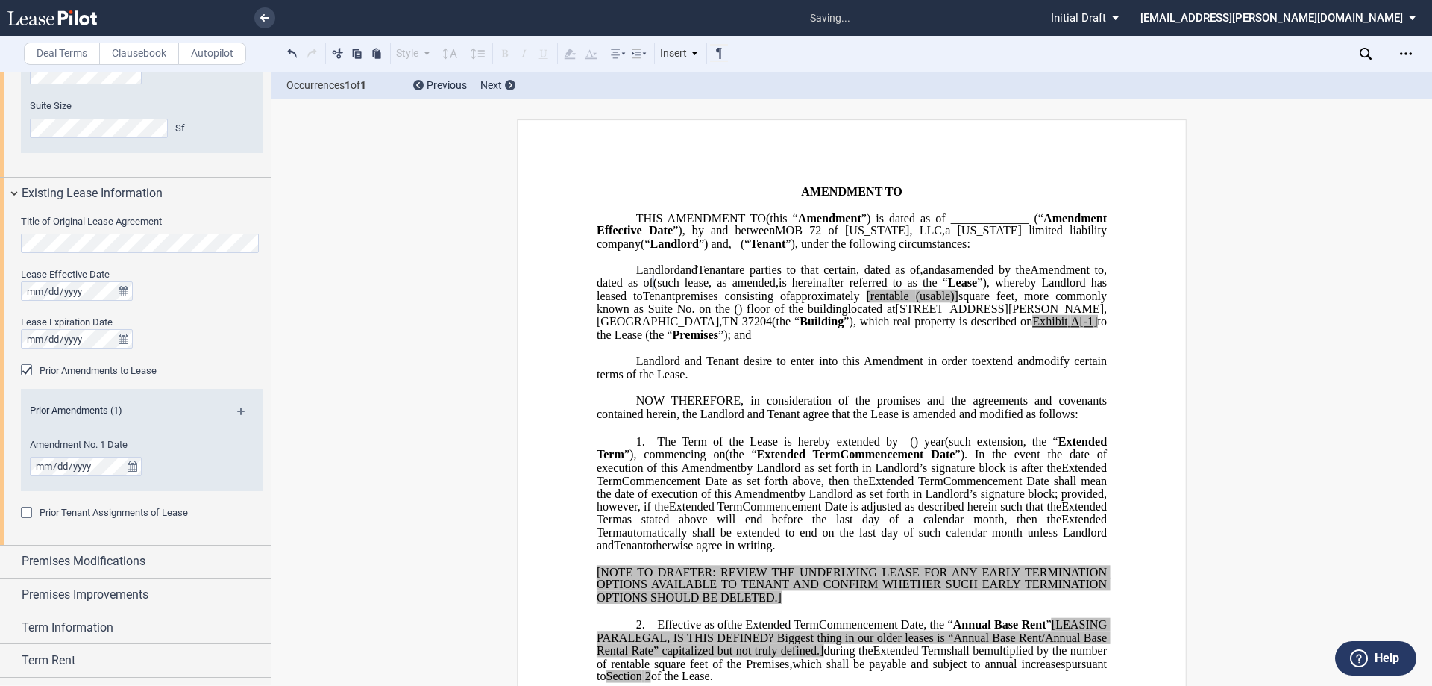
click at [237, 413] on md-icon at bounding box center [247, 416] width 20 height 18
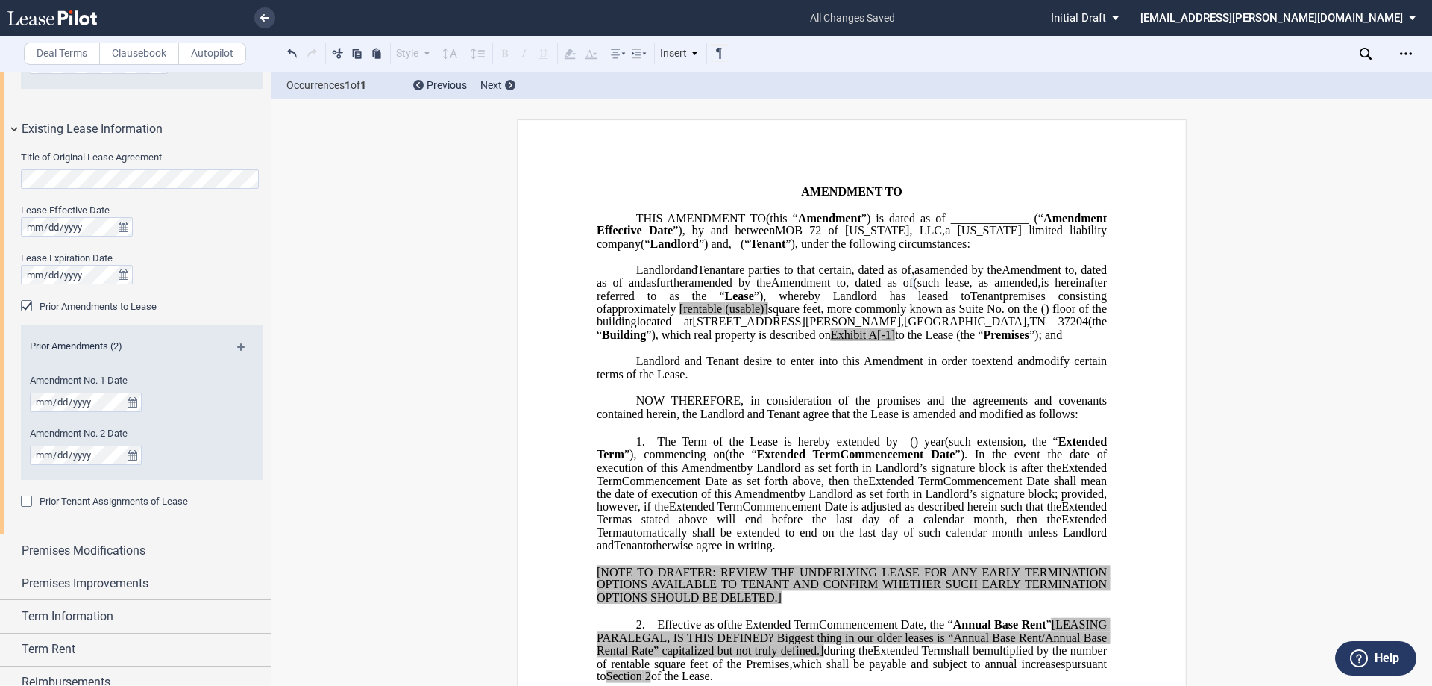
scroll to position [746, 0]
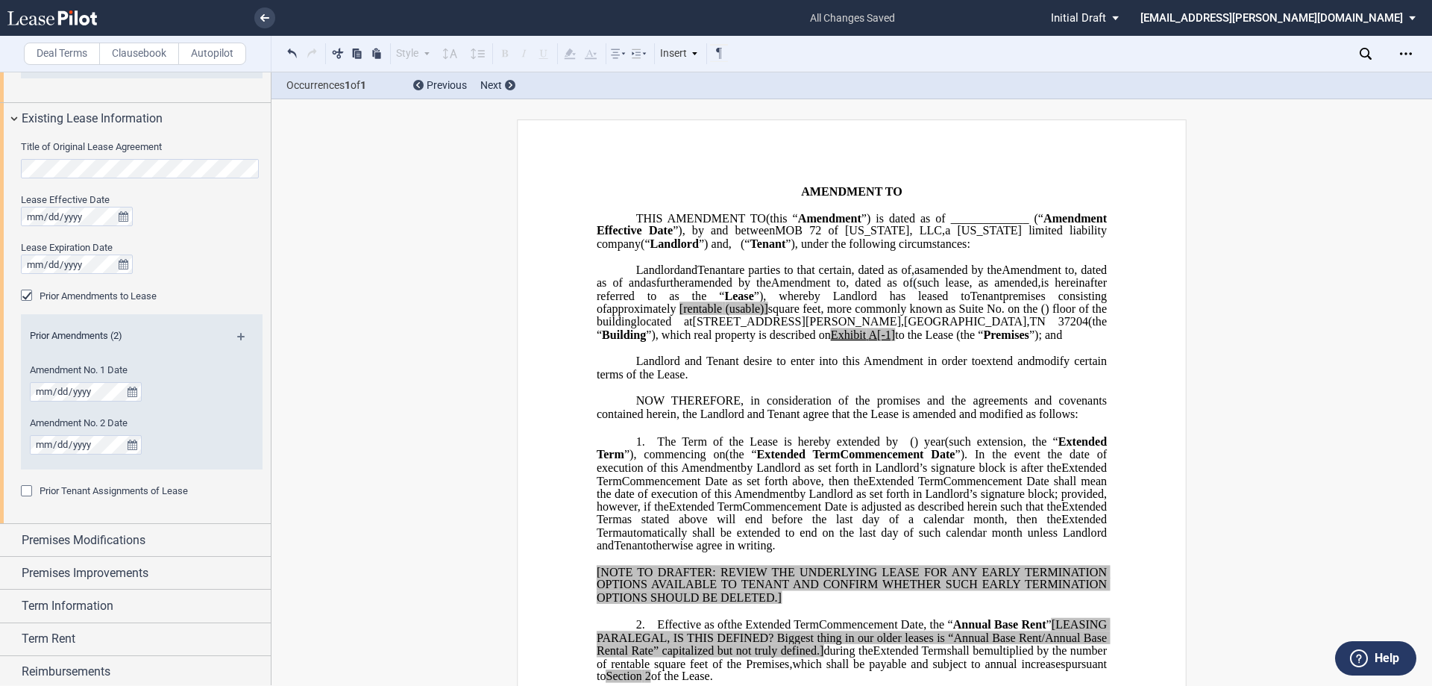
drag, startPoint x: 236, startPoint y: 337, endPoint x: 216, endPoint y: 354, distance: 25.4
click at [237, 337] on md-icon at bounding box center [247, 342] width 20 height 18
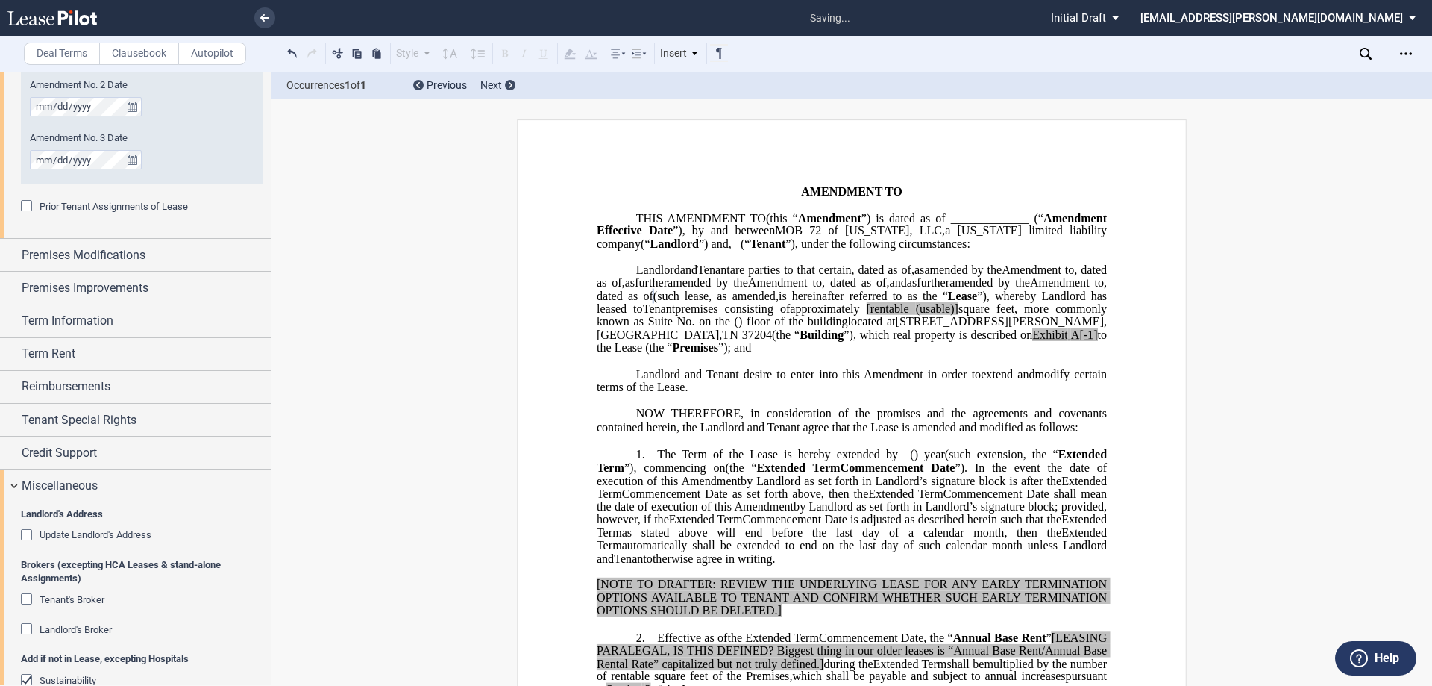
scroll to position [1119, 0]
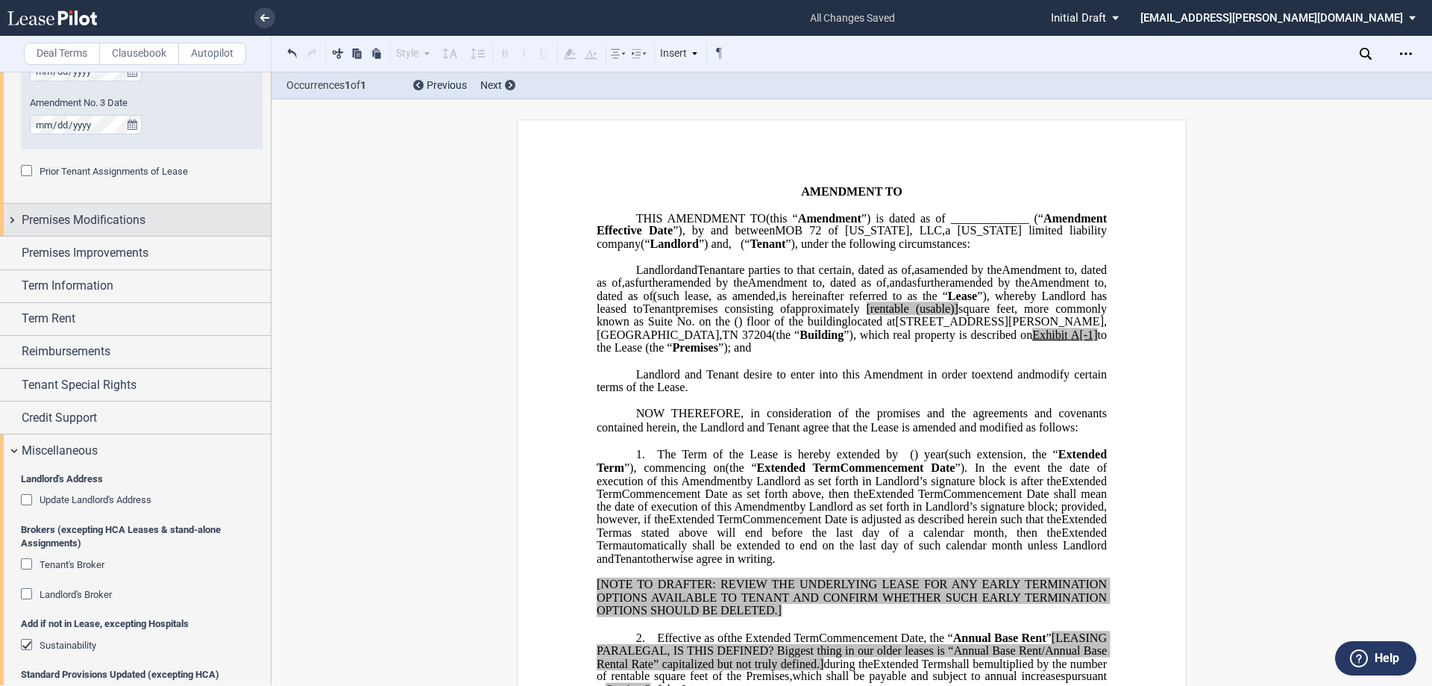
click at [97, 222] on span "Premises Modifications" at bounding box center [84, 220] width 124 height 18
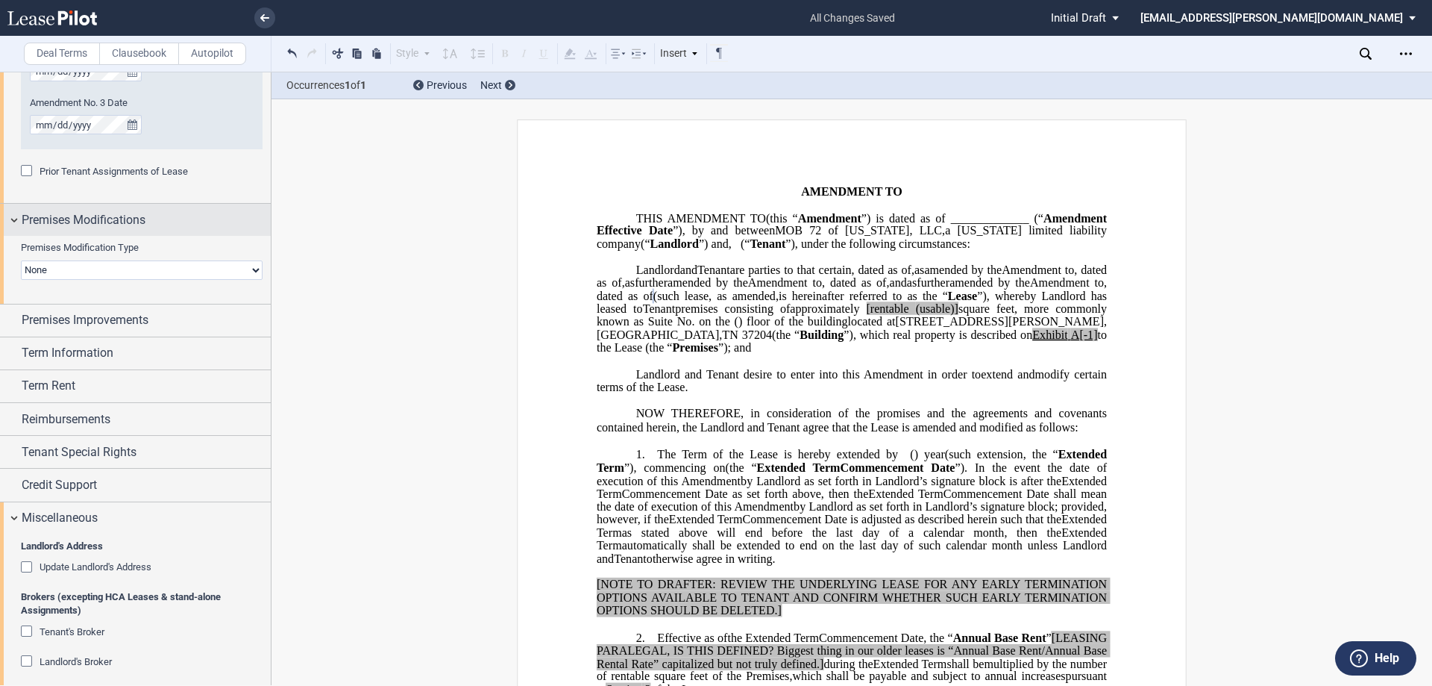
click at [97, 222] on span "Premises Modifications" at bounding box center [84, 220] width 124 height 18
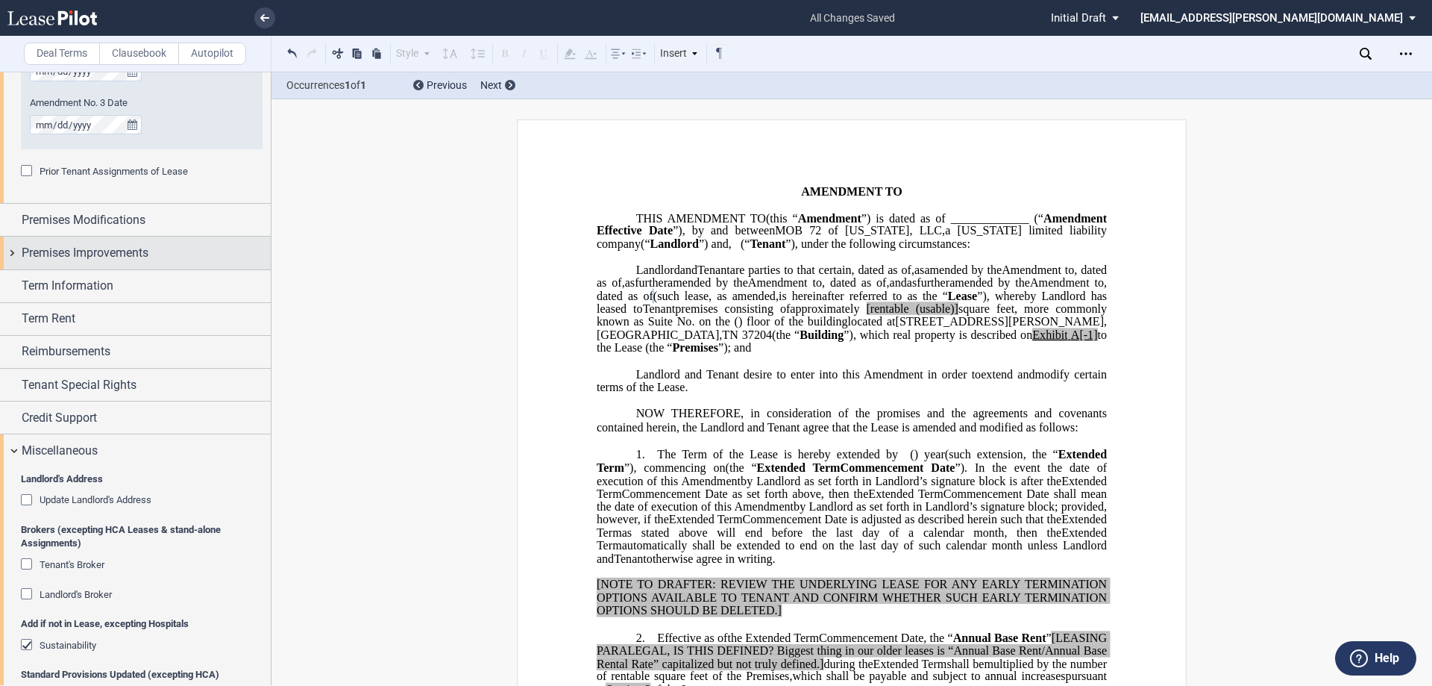
click at [100, 257] on span "Premises Improvements" at bounding box center [85, 253] width 127 height 18
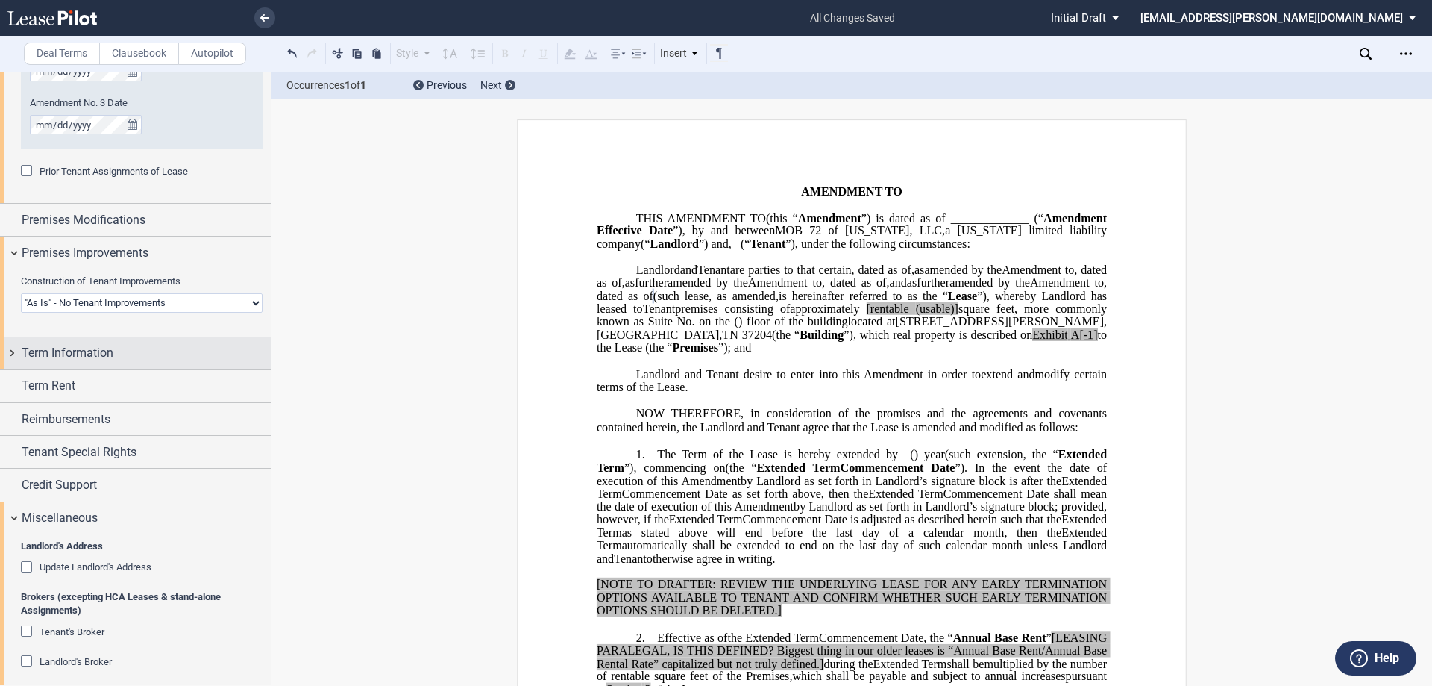
click at [115, 355] on div "Term Information" at bounding box center [146, 353] width 249 height 18
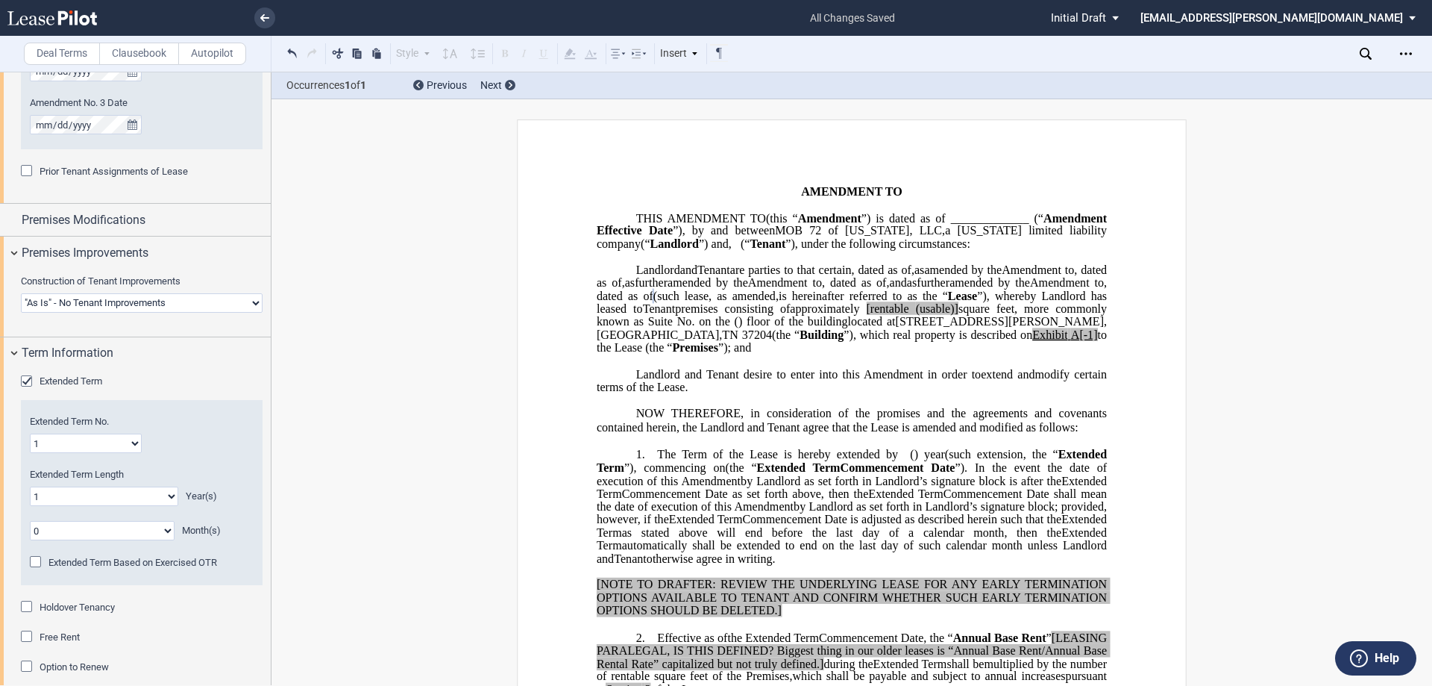
scroll to position [1268, 0]
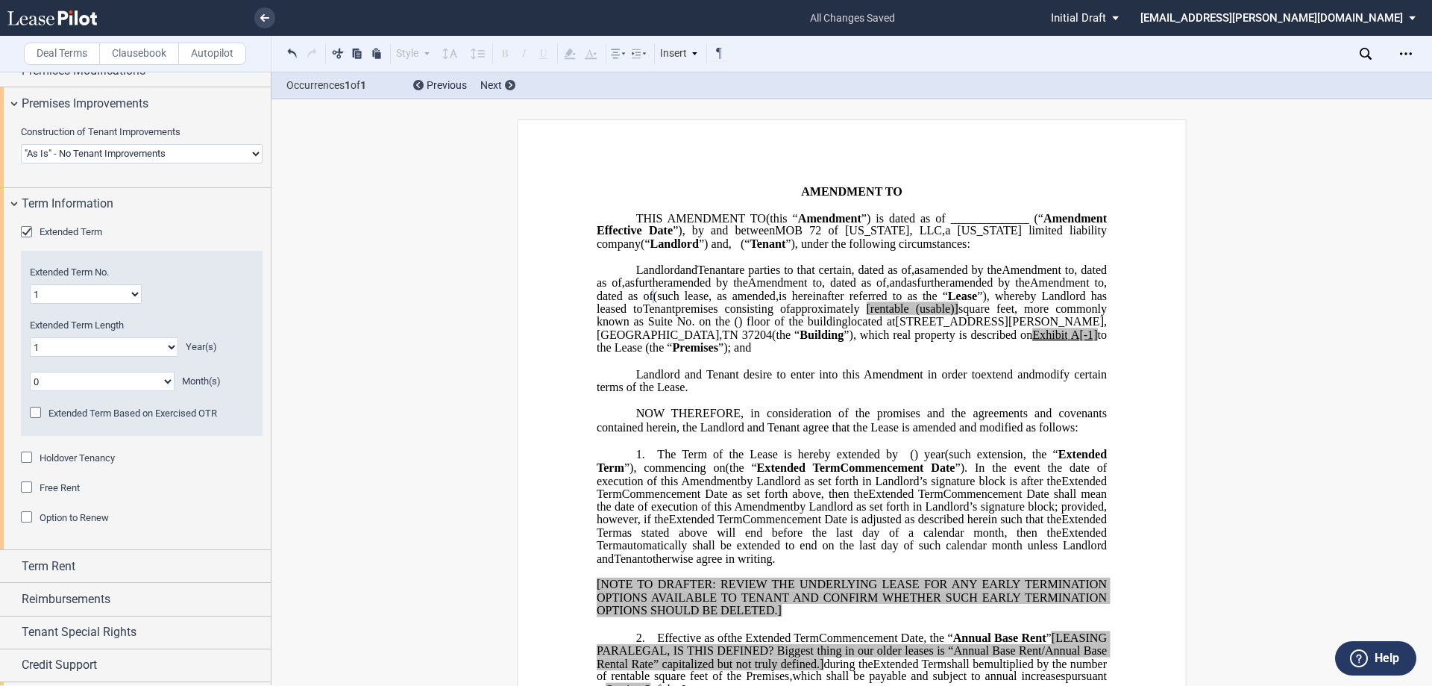
click at [130, 295] on select "1 2 3 4 5 6 7 8 9 10 11 12 13 14 15 16 17 18 19 20" at bounding box center [86, 293] width 112 height 19
select select "number:3"
click at [30, 284] on select "1 2 3 4 5 6 7 8 9 10 11 12 13 14 15 16 17 18 19 20" at bounding box center [86, 293] width 112 height 19
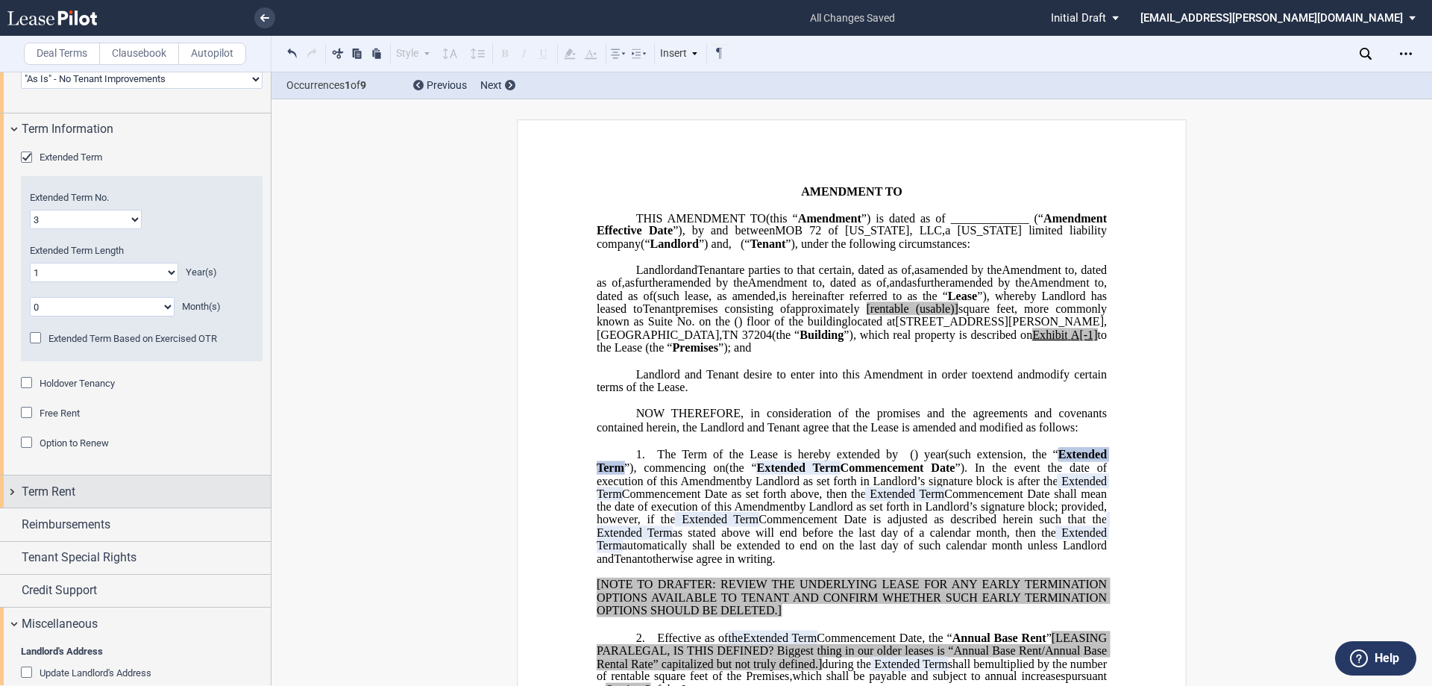
click at [73, 489] on span "Term Rent" at bounding box center [49, 492] width 54 height 18
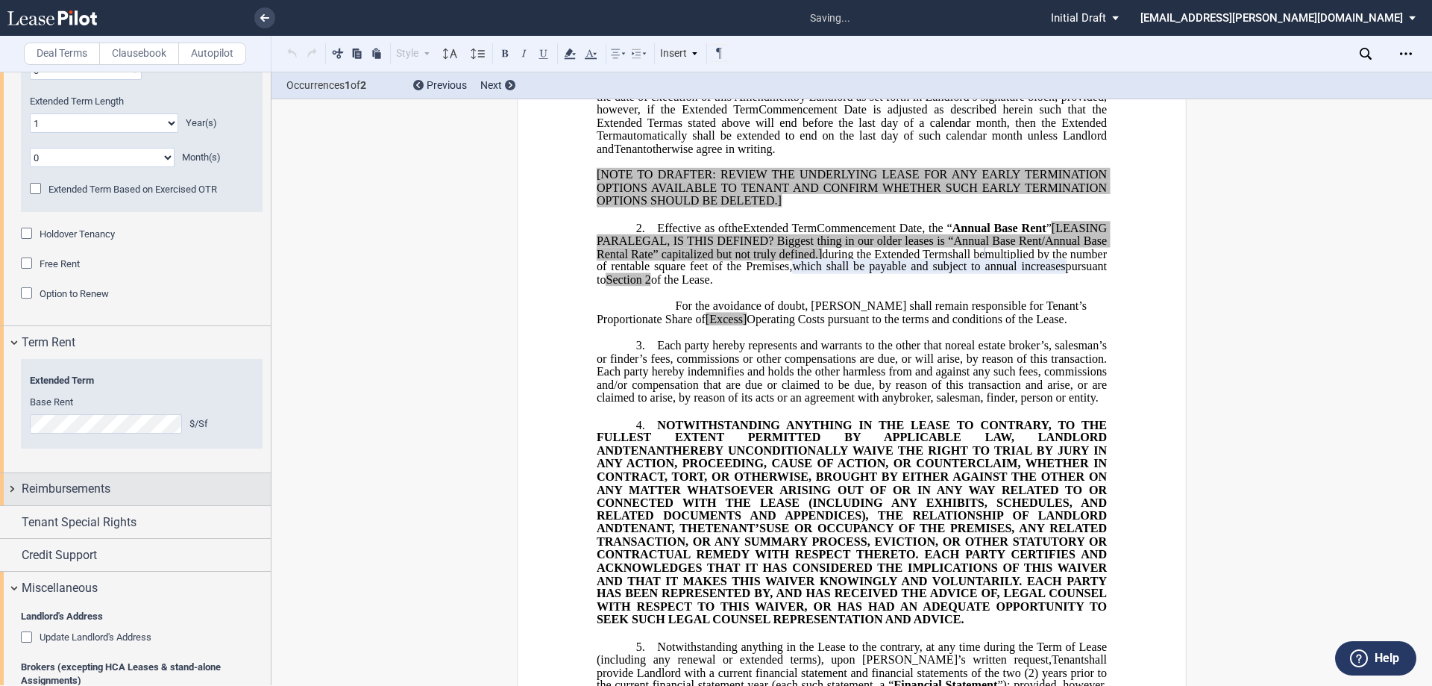
scroll to position [410, 0]
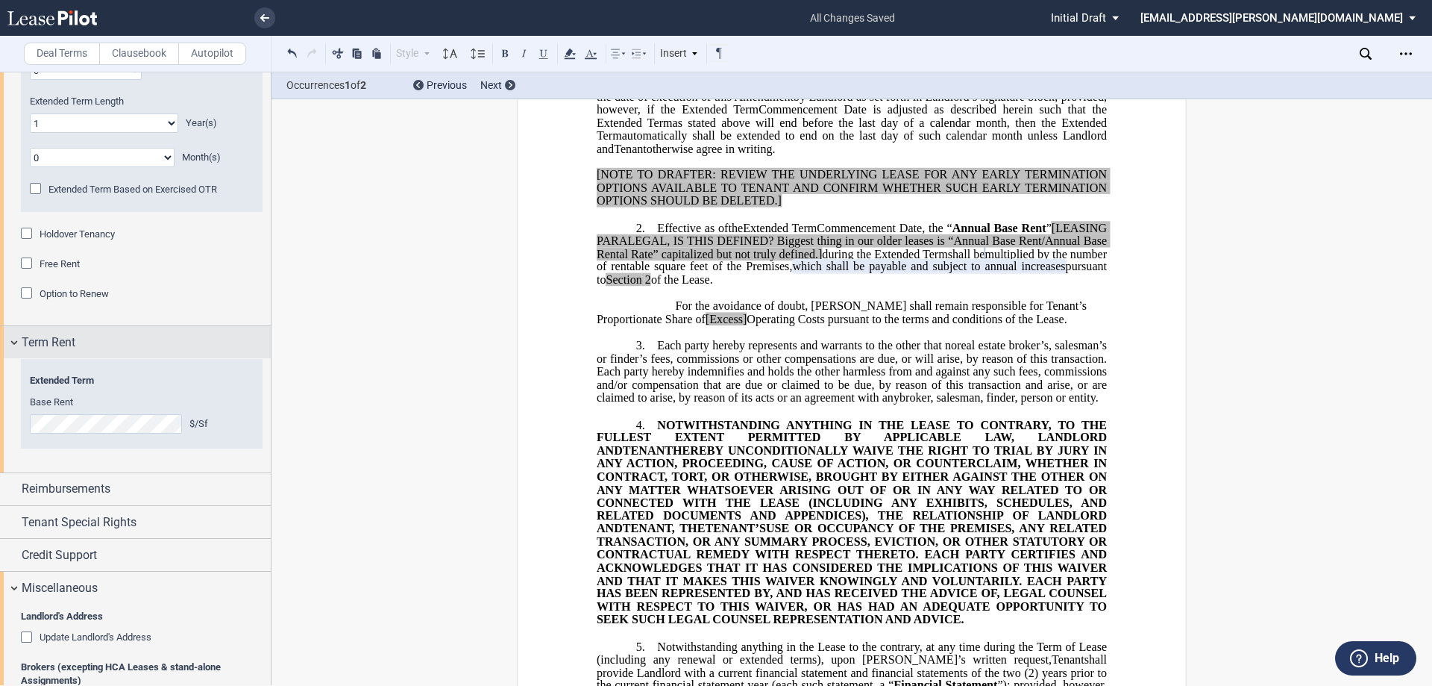
click at [65, 342] on span "Term Rent" at bounding box center [49, 342] width 54 height 18
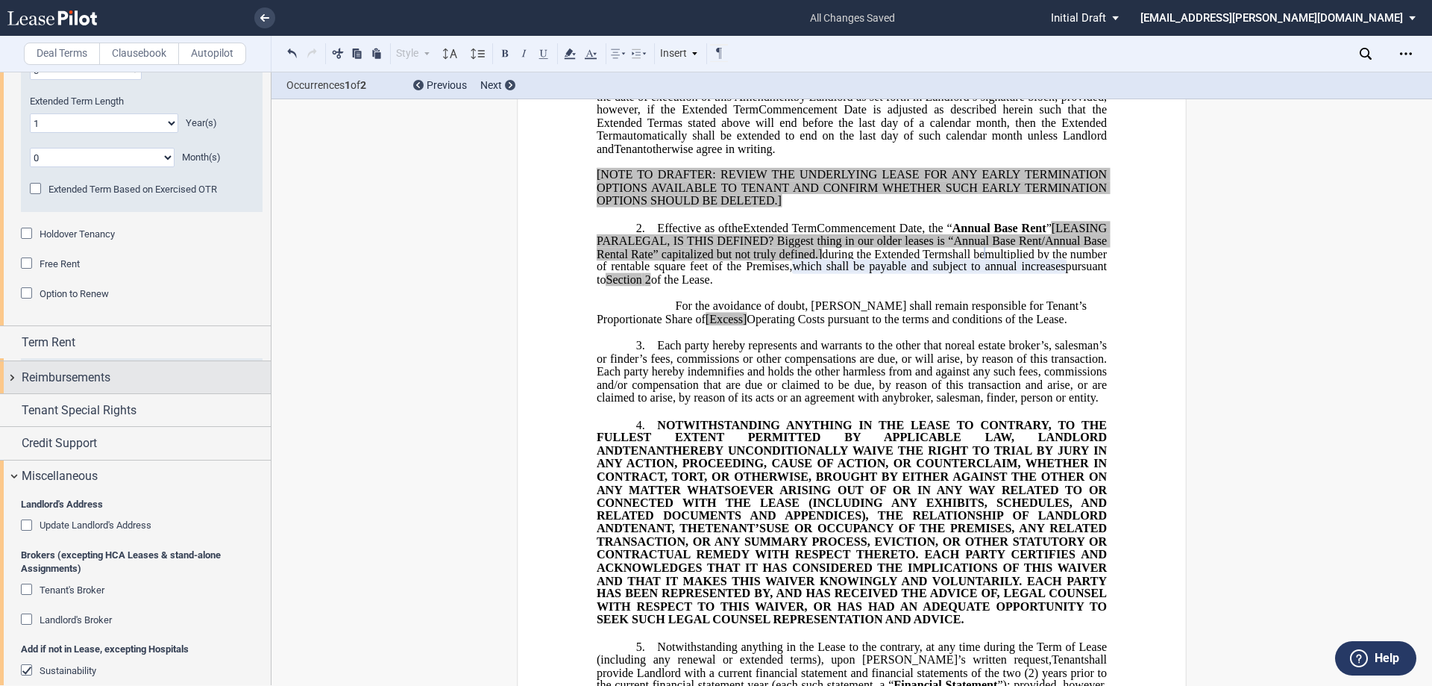
click at [67, 377] on span "Reimbursements" at bounding box center [66, 378] width 89 height 18
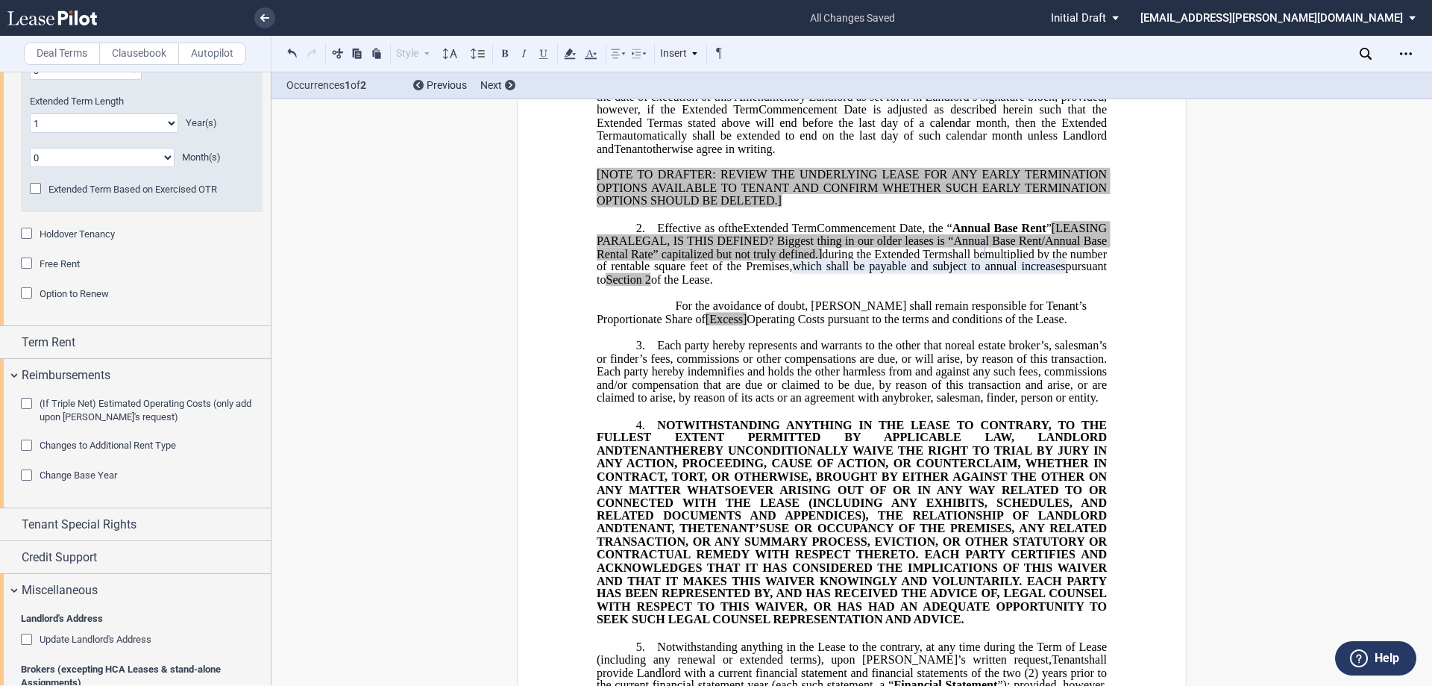
click at [54, 472] on span "Change Base Year" at bounding box center [79, 474] width 78 height 11
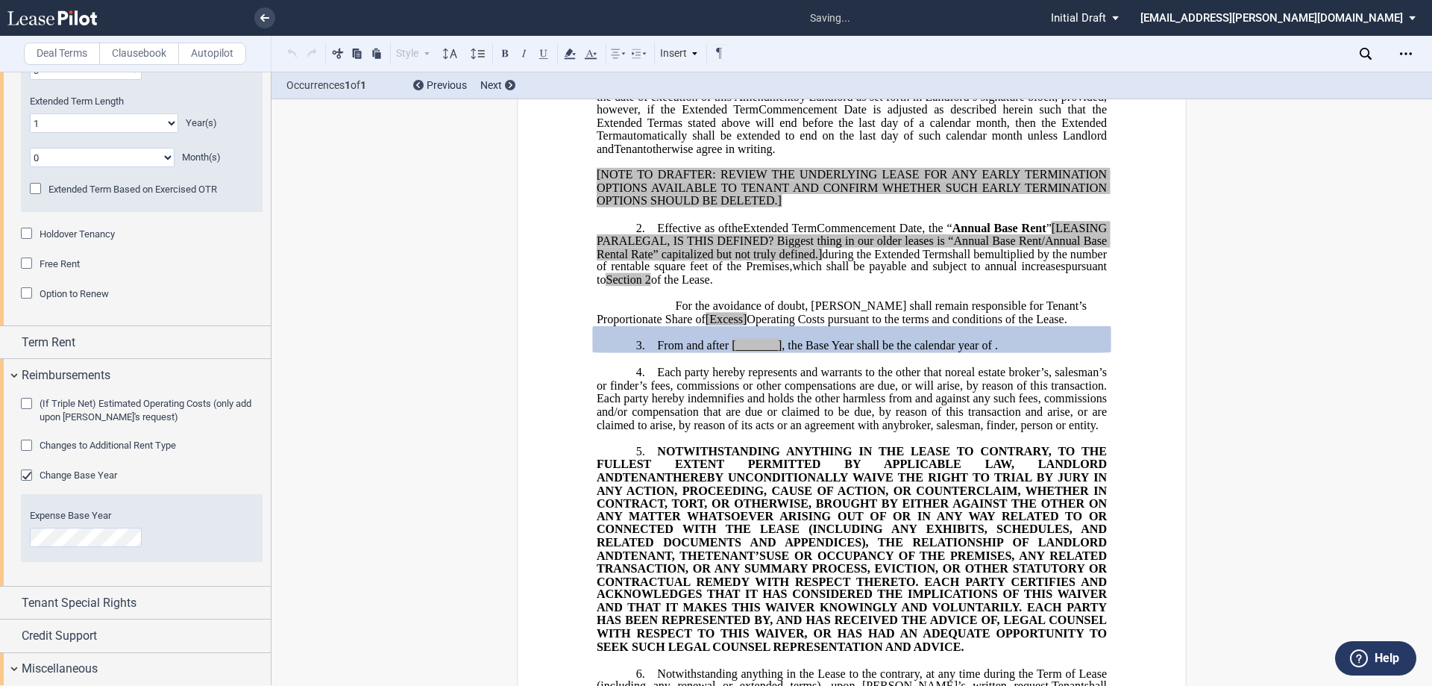
click at [54, 472] on span "Change Base Year" at bounding box center [79, 474] width 78 height 11
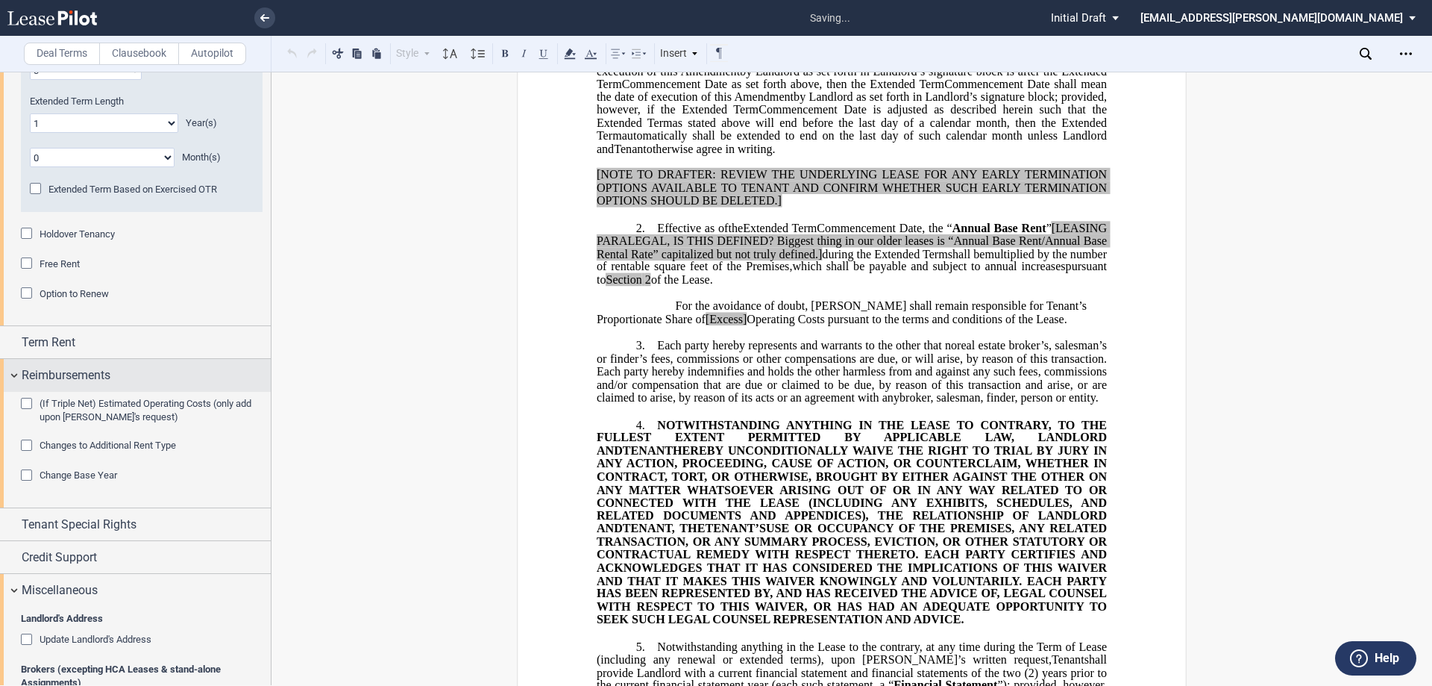
click at [94, 377] on span "Reimbursements" at bounding box center [66, 375] width 89 height 18
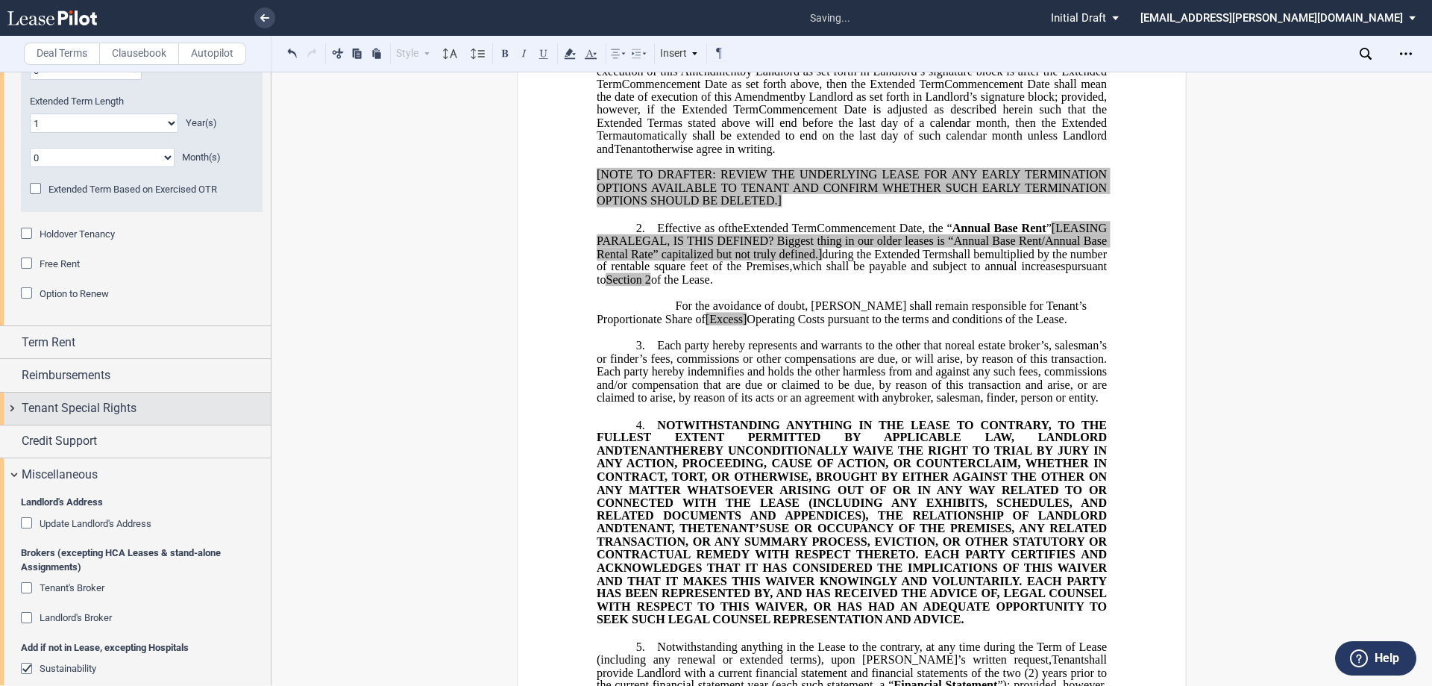
click at [95, 413] on span "Tenant Special Rights" at bounding box center [79, 408] width 115 height 18
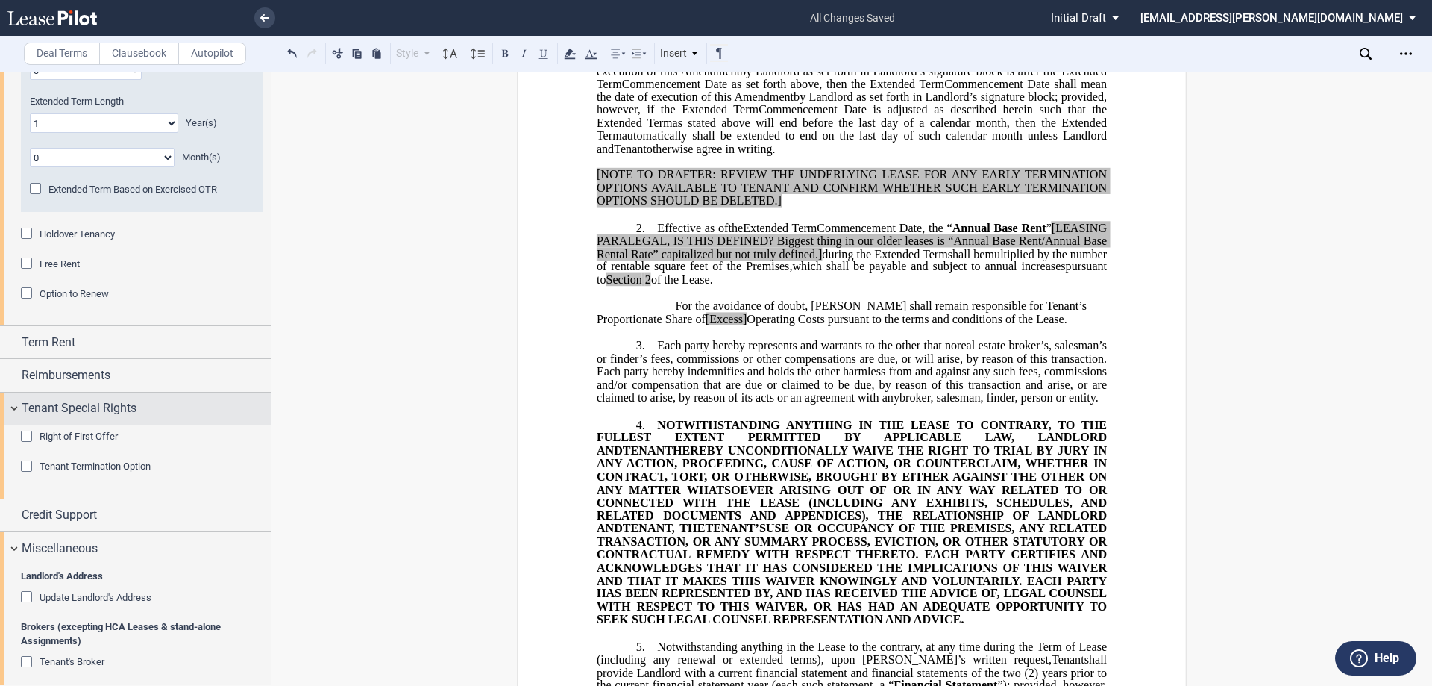
click at [101, 415] on span "Tenant Special Rights" at bounding box center [79, 408] width 115 height 18
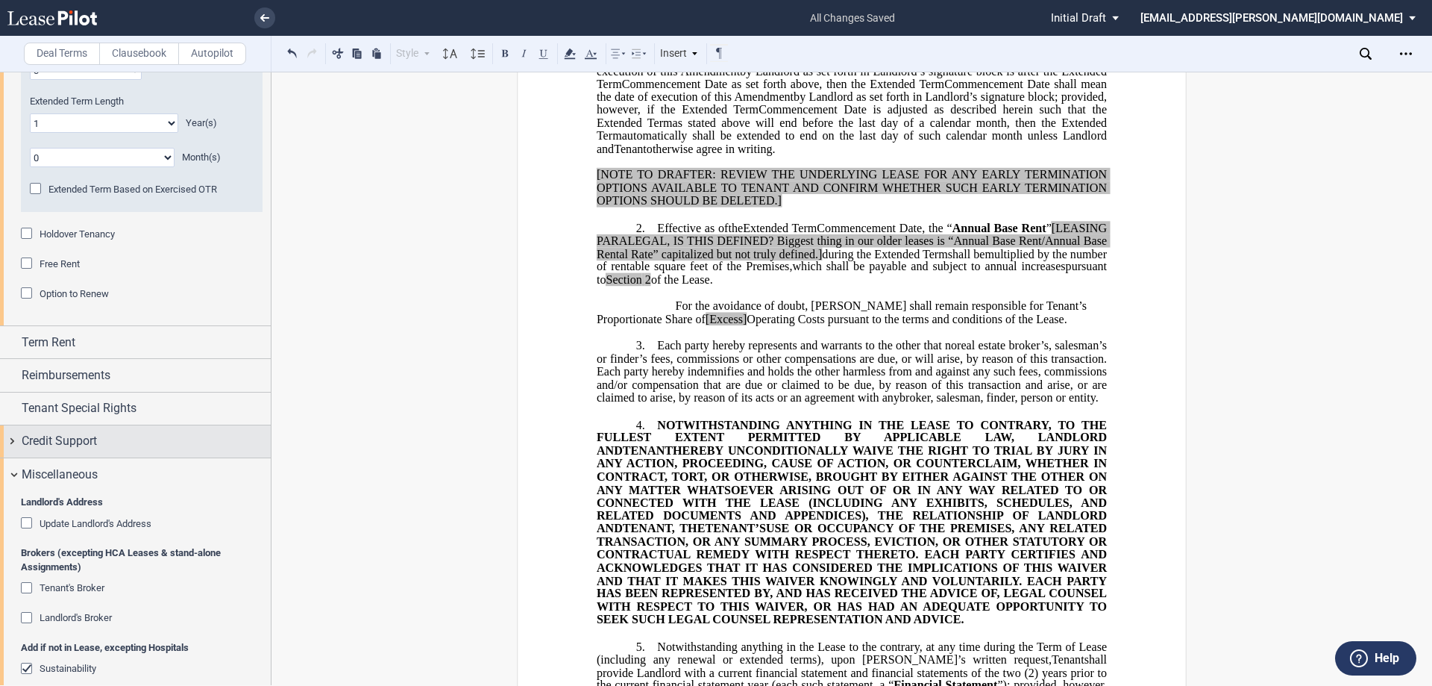
click at [87, 446] on span "Credit Support" at bounding box center [59, 441] width 75 height 18
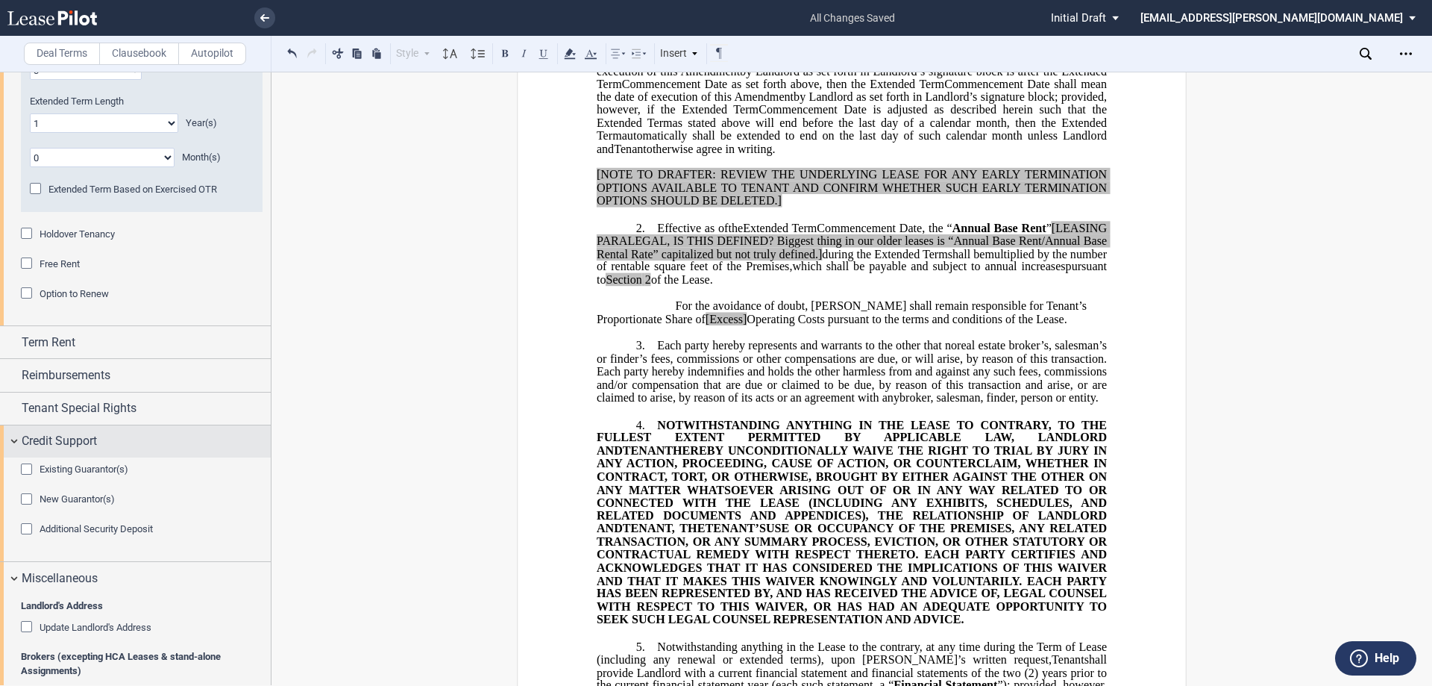
click at [96, 446] on span "Credit Support" at bounding box center [59, 441] width 75 height 18
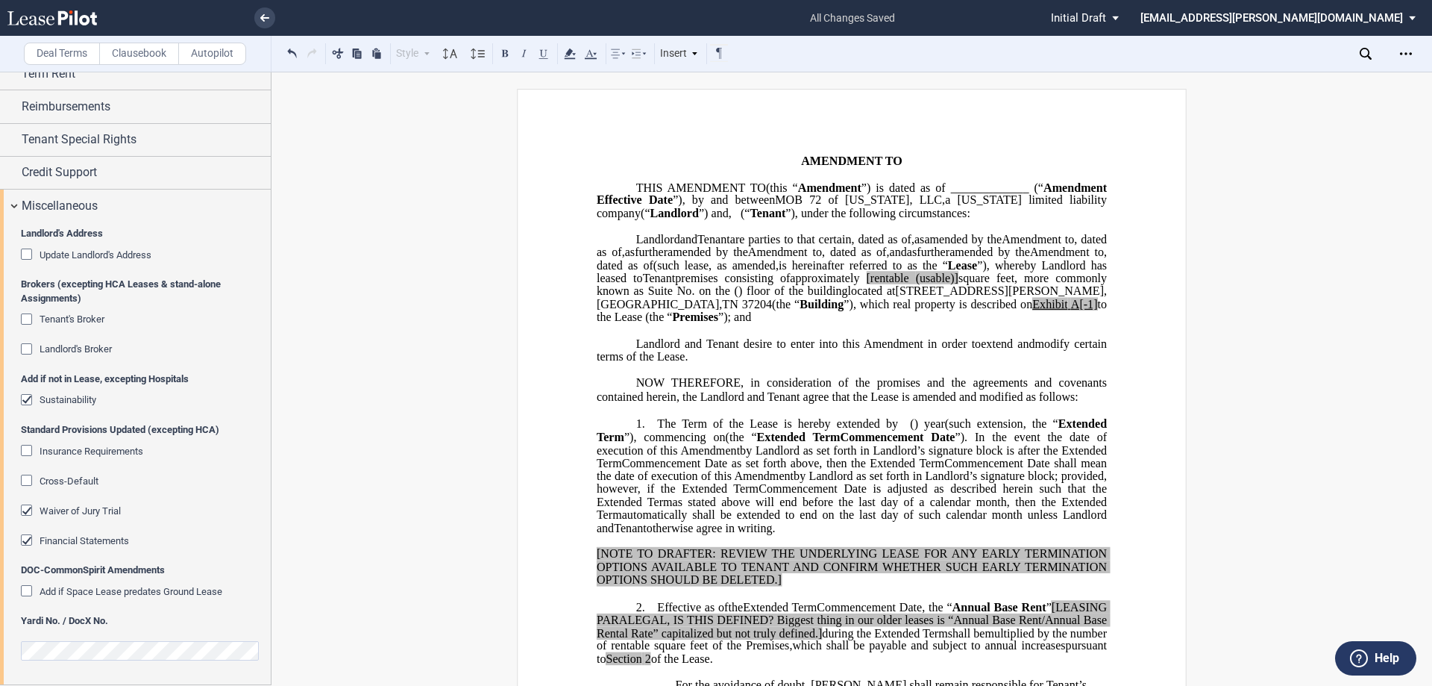
scroll to position [0, 0]
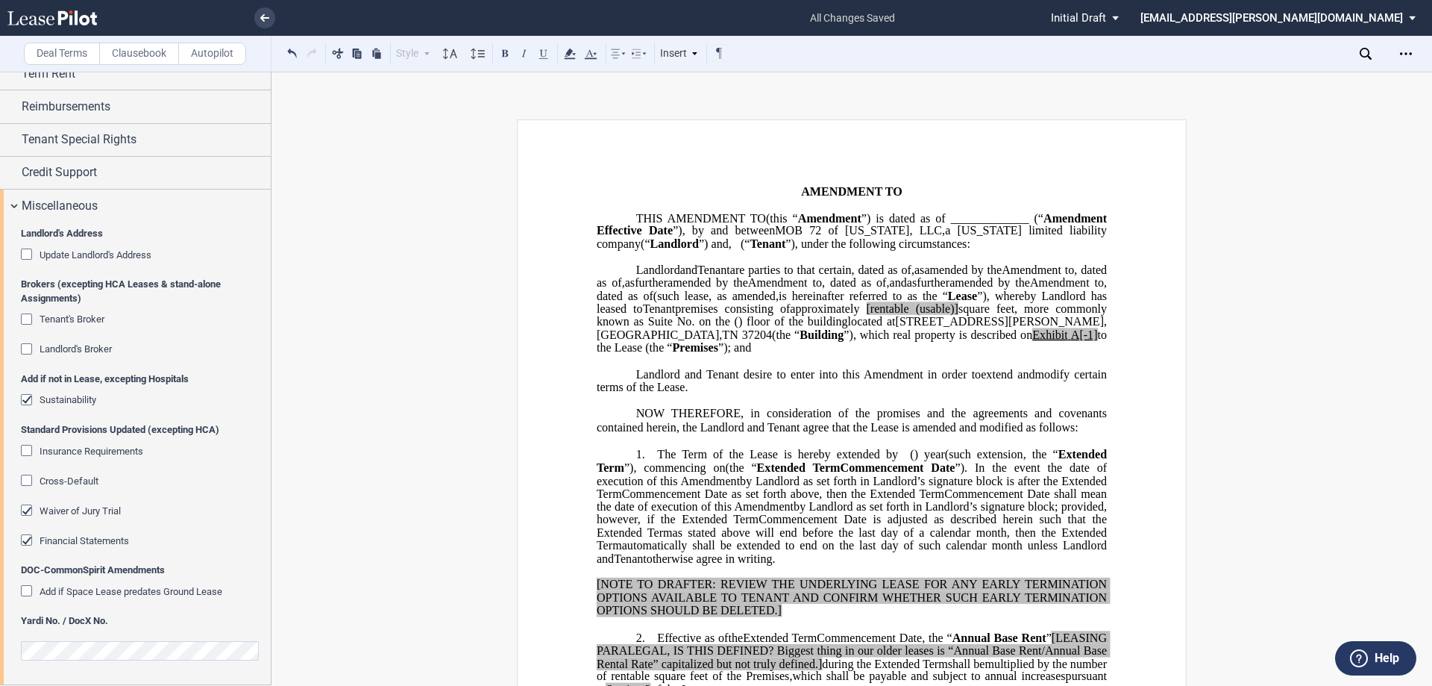
click at [916, 316] on span "(usable)]" at bounding box center [937, 308] width 43 height 13
click at [866, 316] on span "[rentable" at bounding box center [887, 308] width 43 height 13
click at [923, 316] on span "(usable)]" at bounding box center [944, 308] width 43 height 13
drag, startPoint x: 741, startPoint y: 377, endPoint x: 625, endPoint y: 376, distance: 115.6
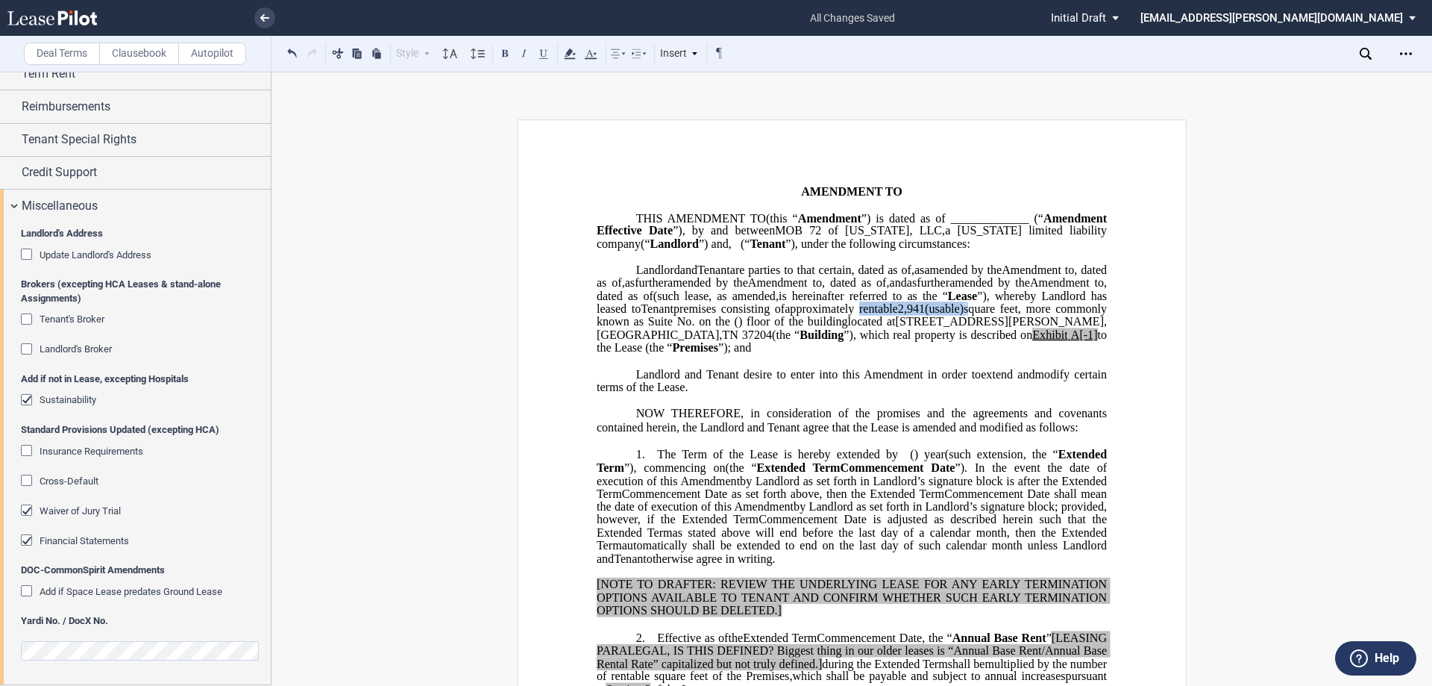
click at [625, 328] on span "approximately ﻿ ﻿ rentable 2,941 (usable) square feet, more commonly known as S…" at bounding box center [853, 315] width 513 height 26
click at [571, 55] on icon at bounding box center [570, 54] width 18 height 18
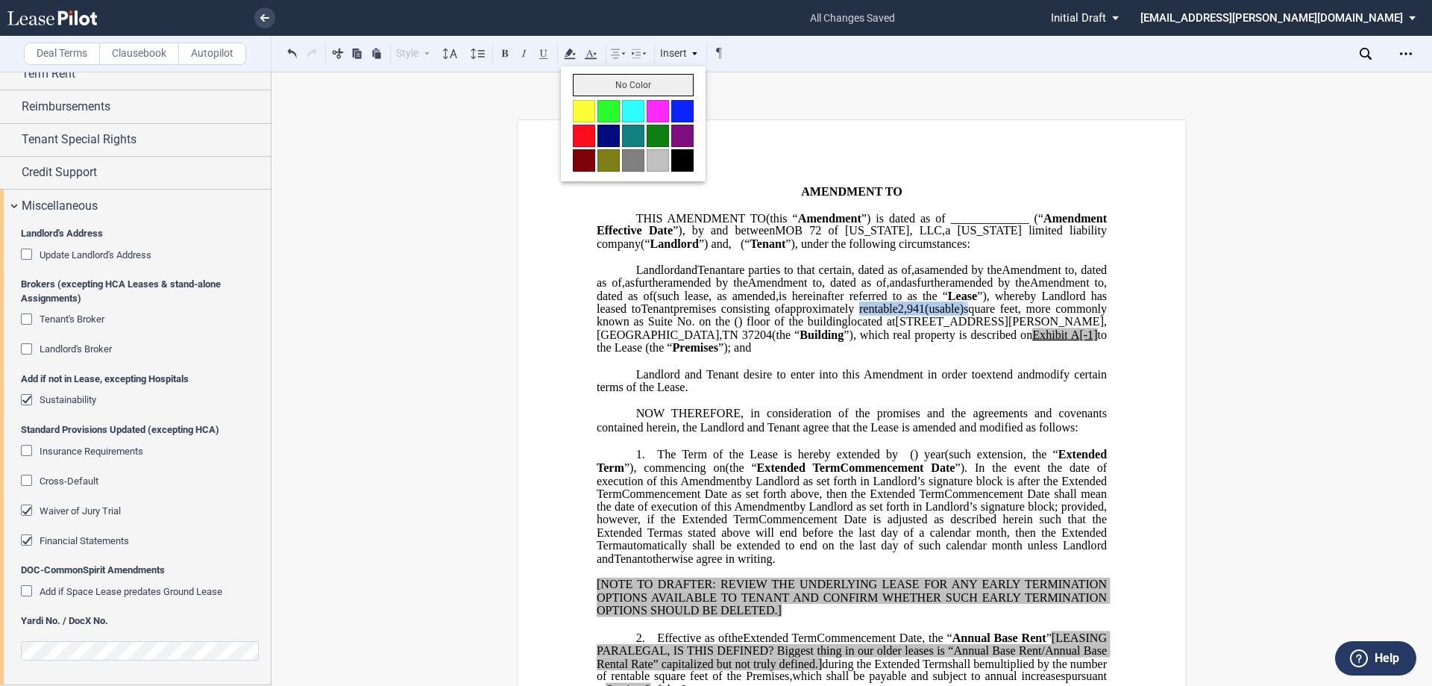
click at [628, 90] on button "No Color" at bounding box center [633, 85] width 121 height 22
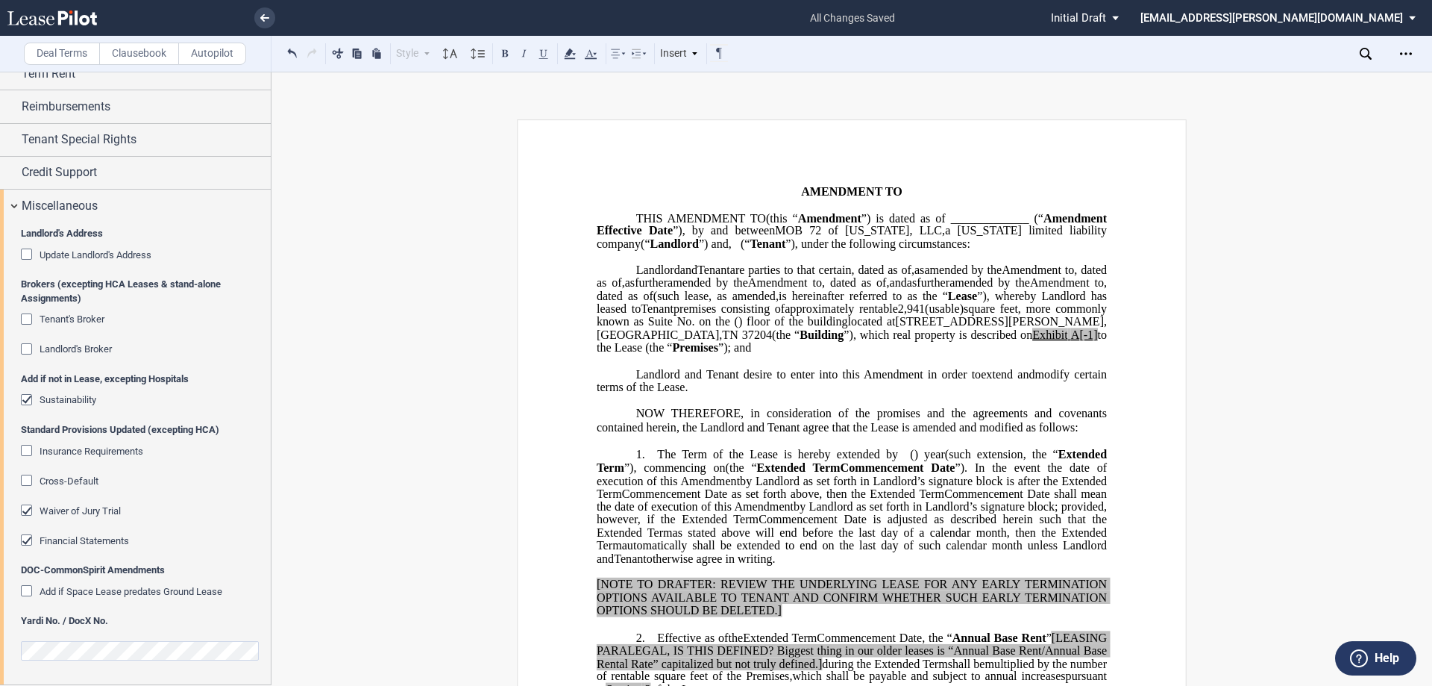
click at [1071, 342] on span "A[-1]" at bounding box center [1084, 334] width 27 height 13
drag, startPoint x: 759, startPoint y: 399, endPoint x: 712, endPoint y: 396, distance: 46.4
click at [712, 354] on span "located at 2400 Patterson Street , Nashville , TN 37204 (the “ Building ”), whi…" at bounding box center [853, 334] width 513 height 39
click at [571, 54] on icon at bounding box center [570, 54] width 18 height 18
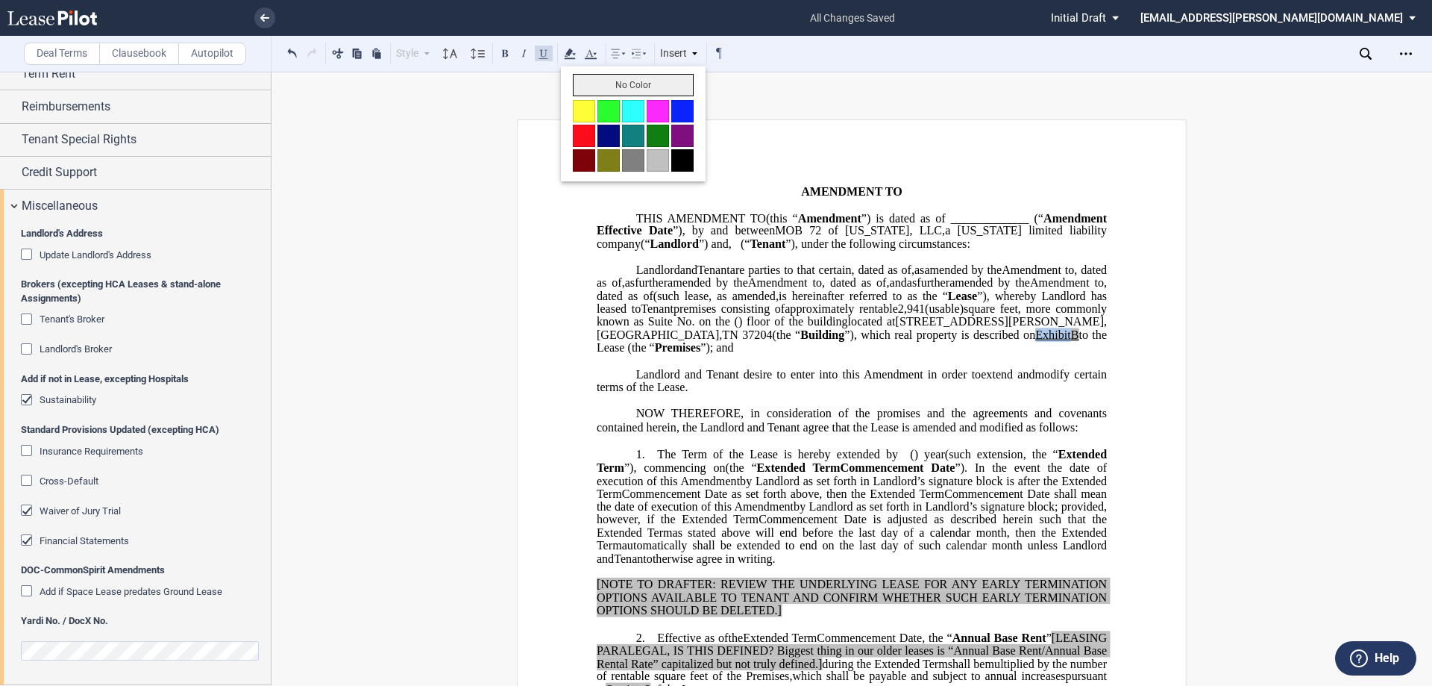
click at [654, 90] on button "No Color" at bounding box center [633, 85] width 121 height 22
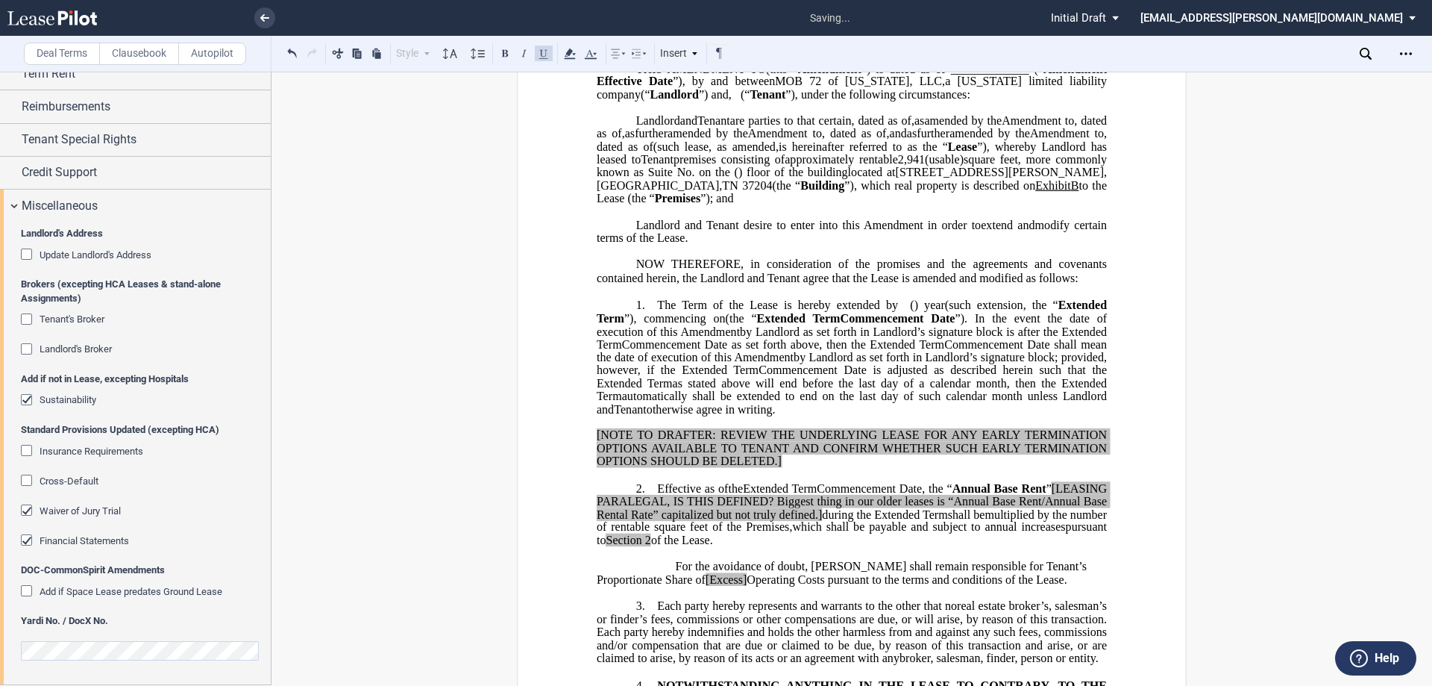
click at [818, 337] on span "”). In the event the date of execution of this" at bounding box center [853, 324] width 513 height 26
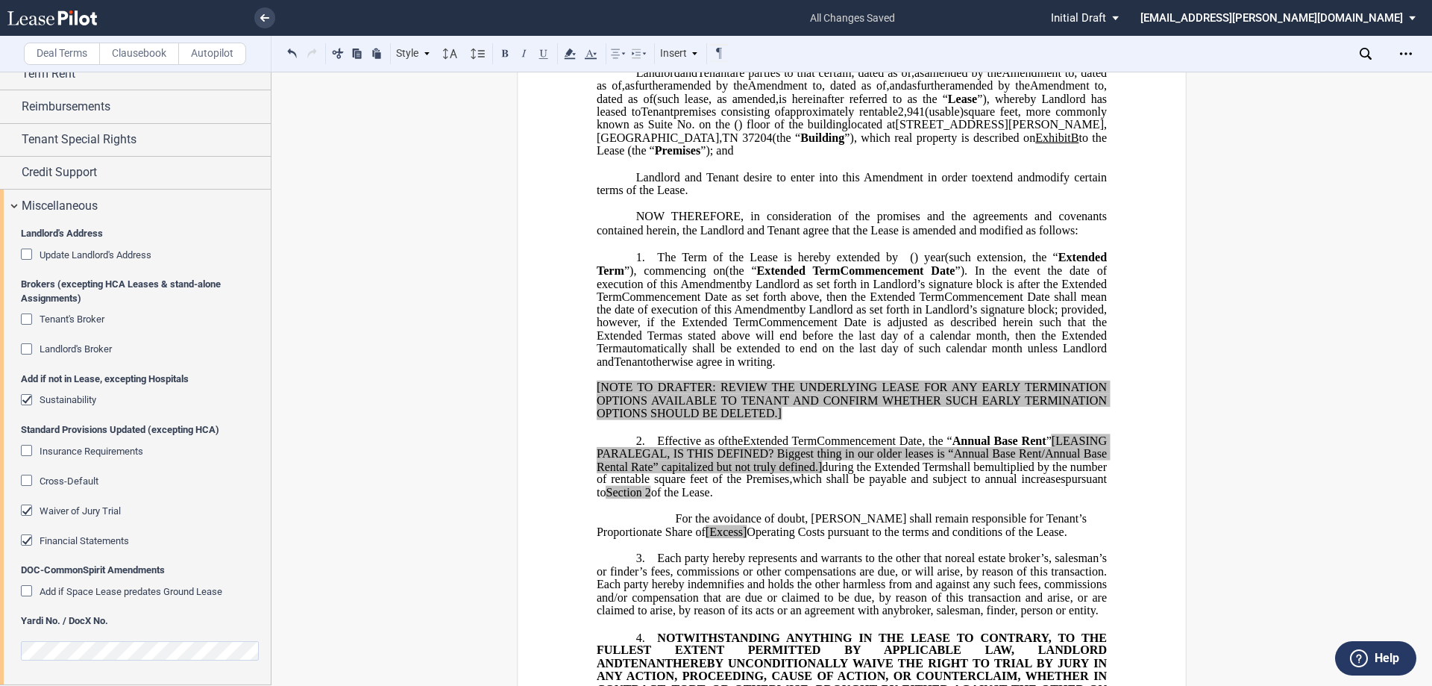
scroll to position [298, 0]
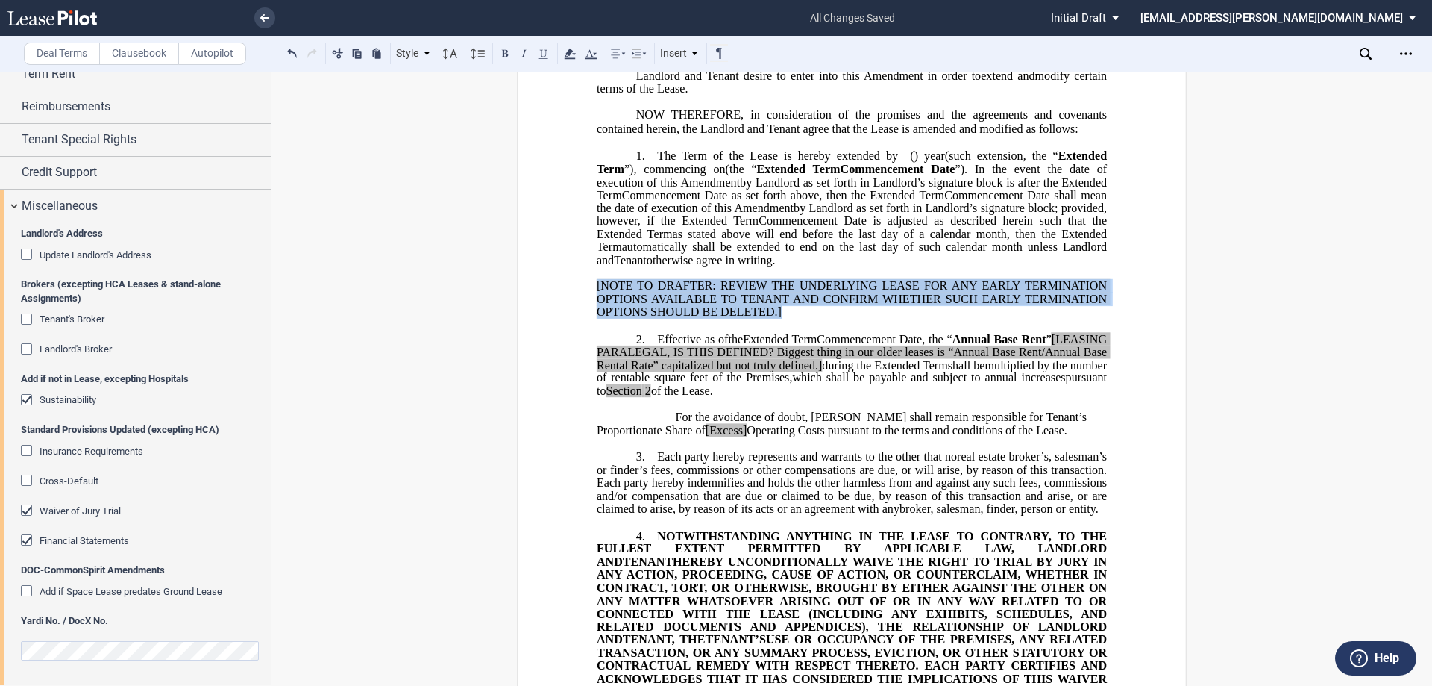
drag, startPoint x: 792, startPoint y: 380, endPoint x: 577, endPoint y: 340, distance: 218.6
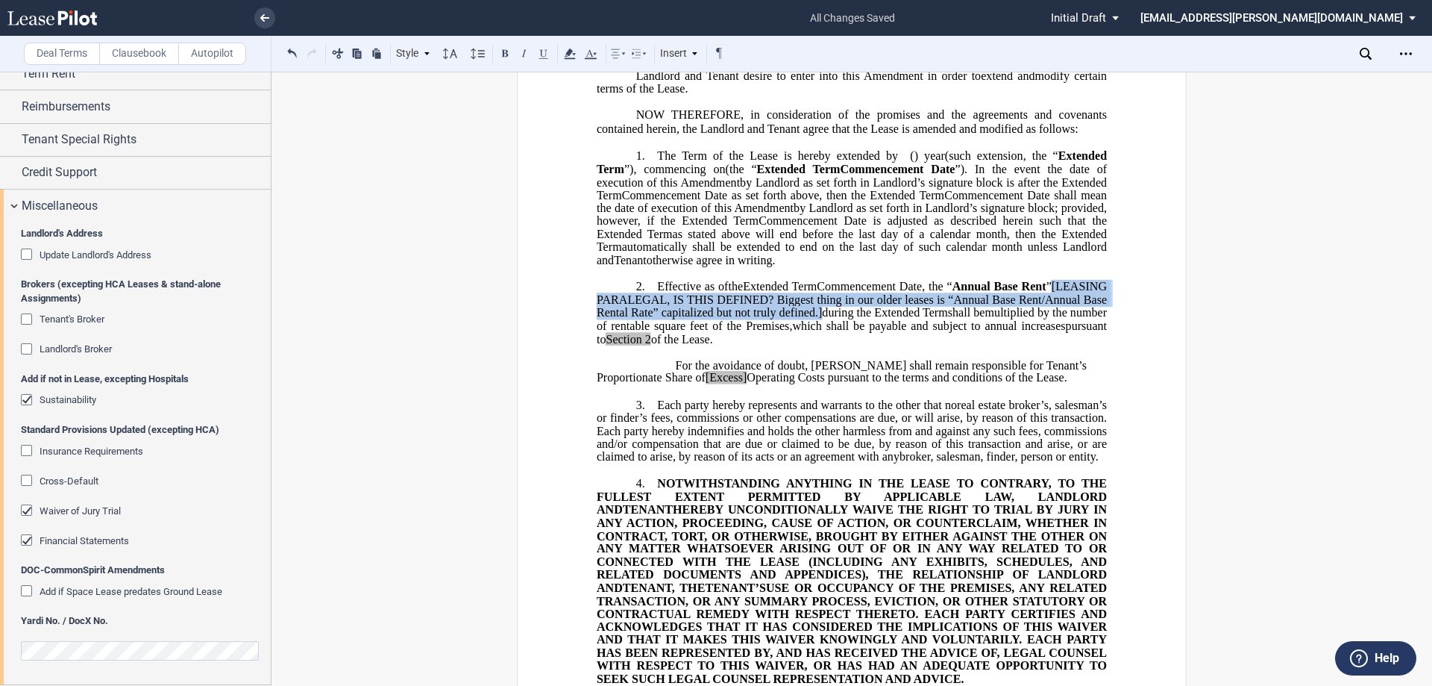
drag, startPoint x: 915, startPoint y: 375, endPoint x: 573, endPoint y: 365, distance: 341.8
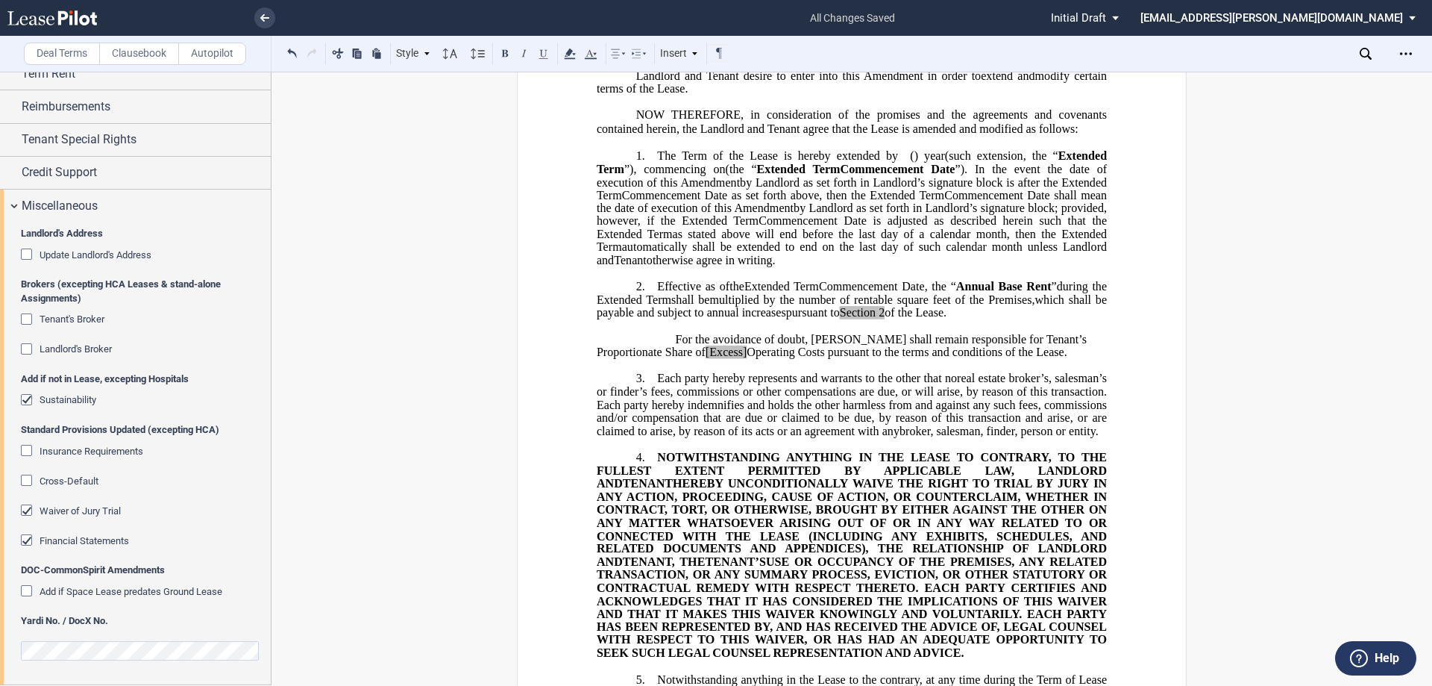
drag, startPoint x: 1013, startPoint y: 378, endPoint x: 956, endPoint y: 370, distance: 57.3
click at [947, 319] on span "pursuant to Section 2 of the Lease." at bounding box center [866, 312] width 160 height 13
click at [572, 54] on icon at bounding box center [570, 54] width 18 height 18
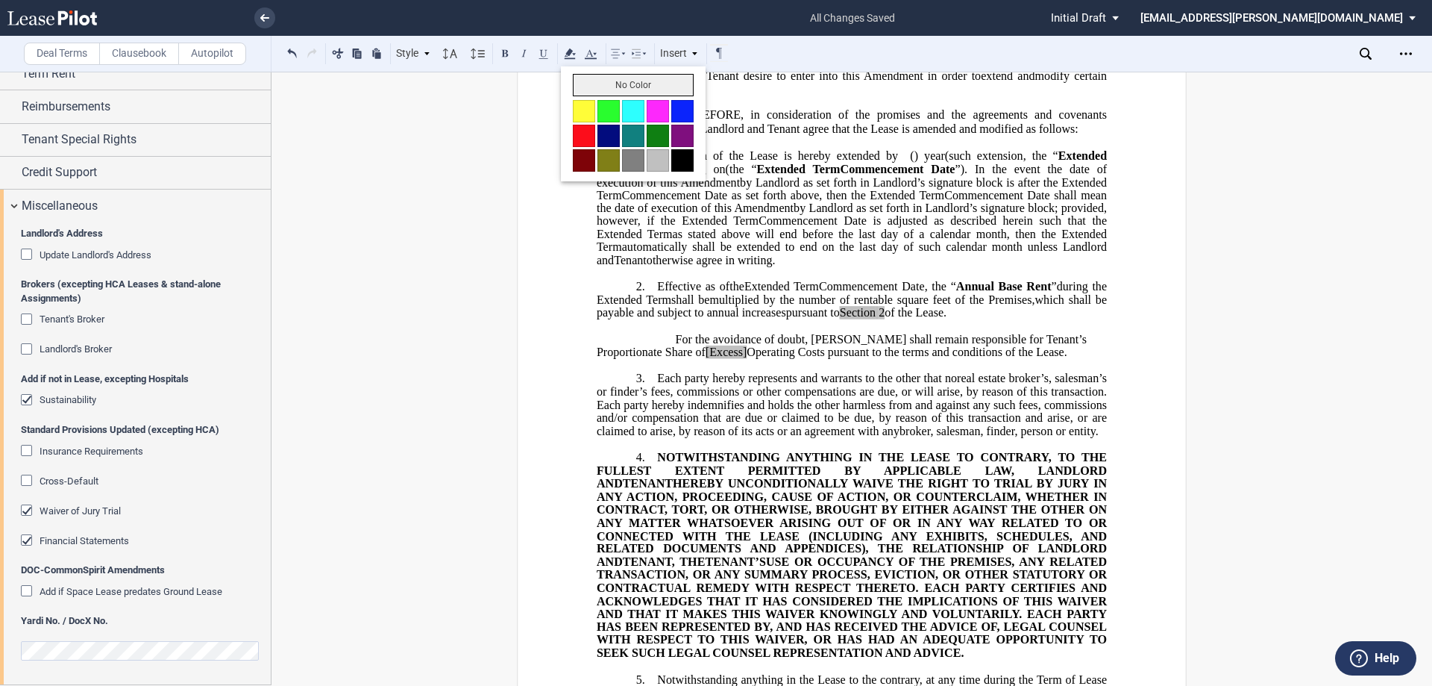
click at [601, 87] on button "No Color" at bounding box center [633, 85] width 121 height 22
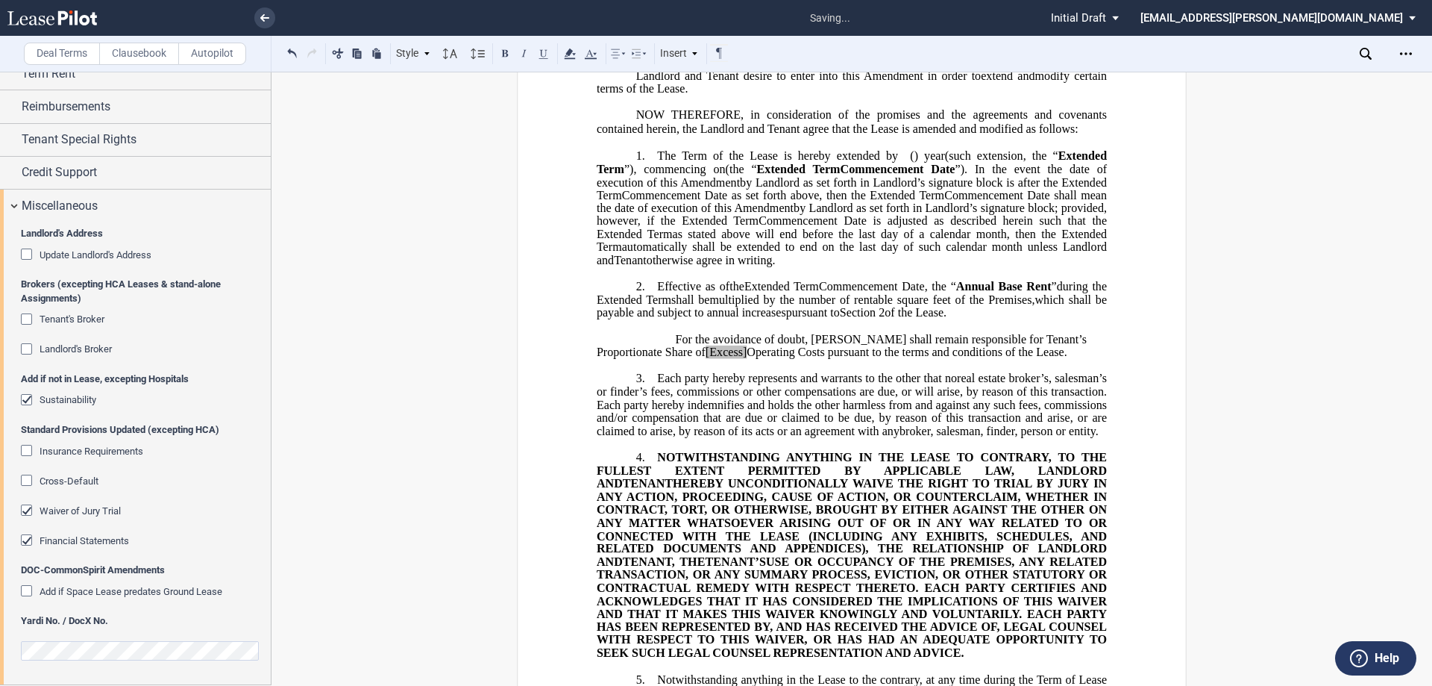
click at [671, 307] on span "Extended Term" at bounding box center [634, 299] width 75 height 13
click at [706, 359] on span "[Excess]" at bounding box center [727, 351] width 42 height 13
drag, startPoint x: 686, startPoint y: 416, endPoint x: 623, endPoint y: 416, distance: 63.4
click at [623, 358] on span "For the avoidance of doubt, Tenant shall remain responsible for Tenant’s Propor…" at bounding box center [843, 345] width 493 height 26
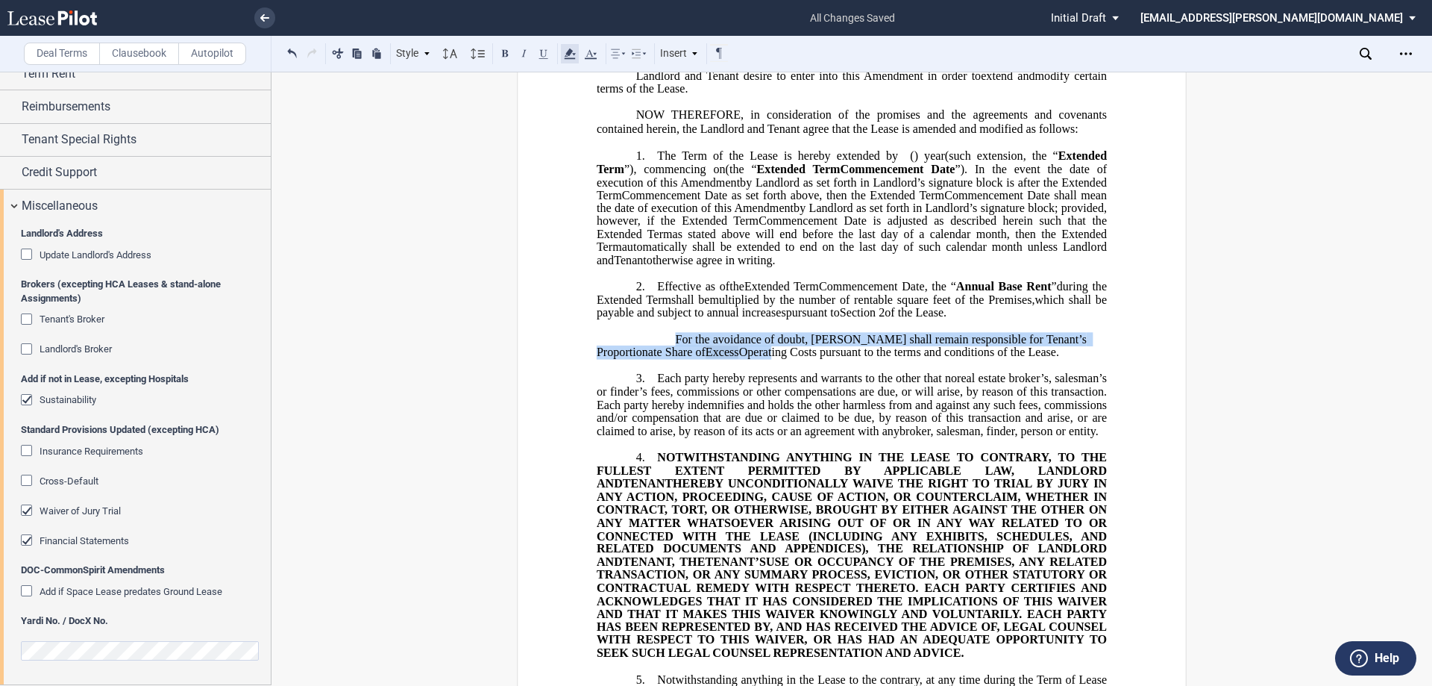
click at [575, 51] on icon at bounding box center [570, 54] width 18 height 18
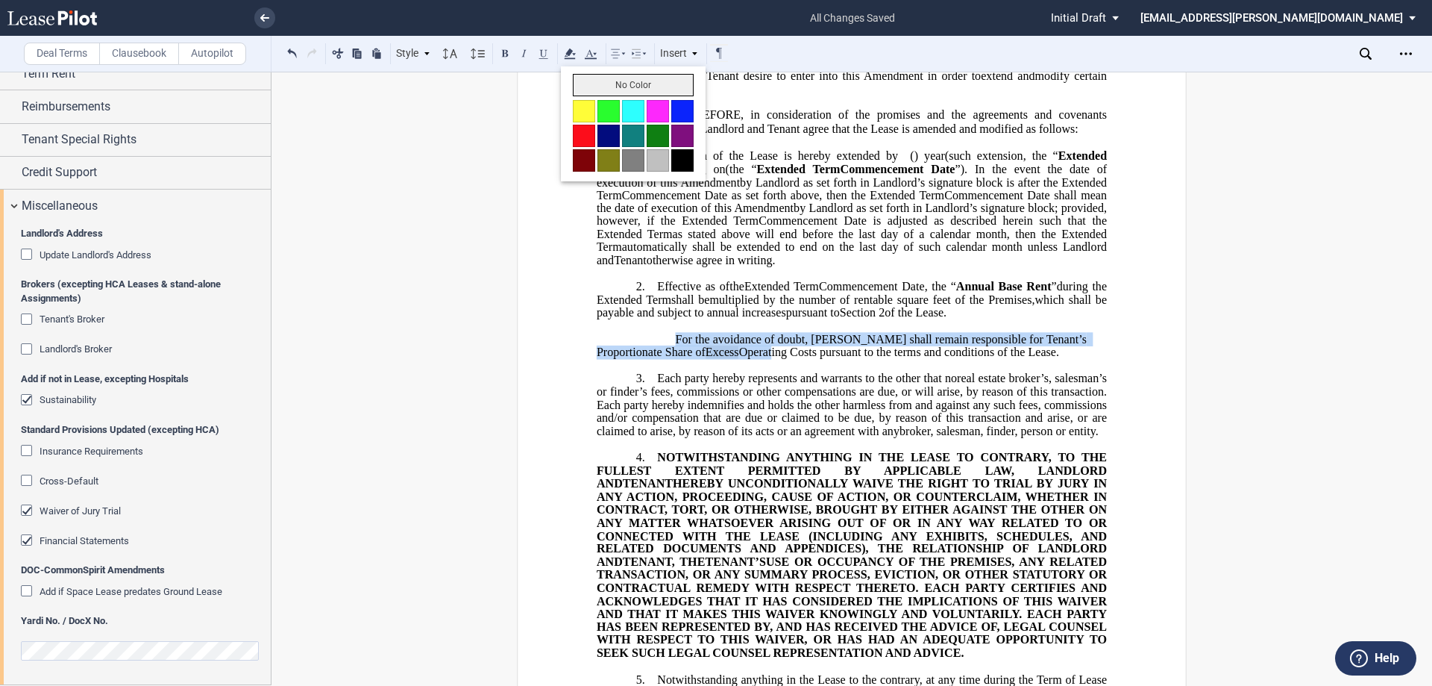
click at [613, 91] on button "No Color" at bounding box center [633, 85] width 121 height 22
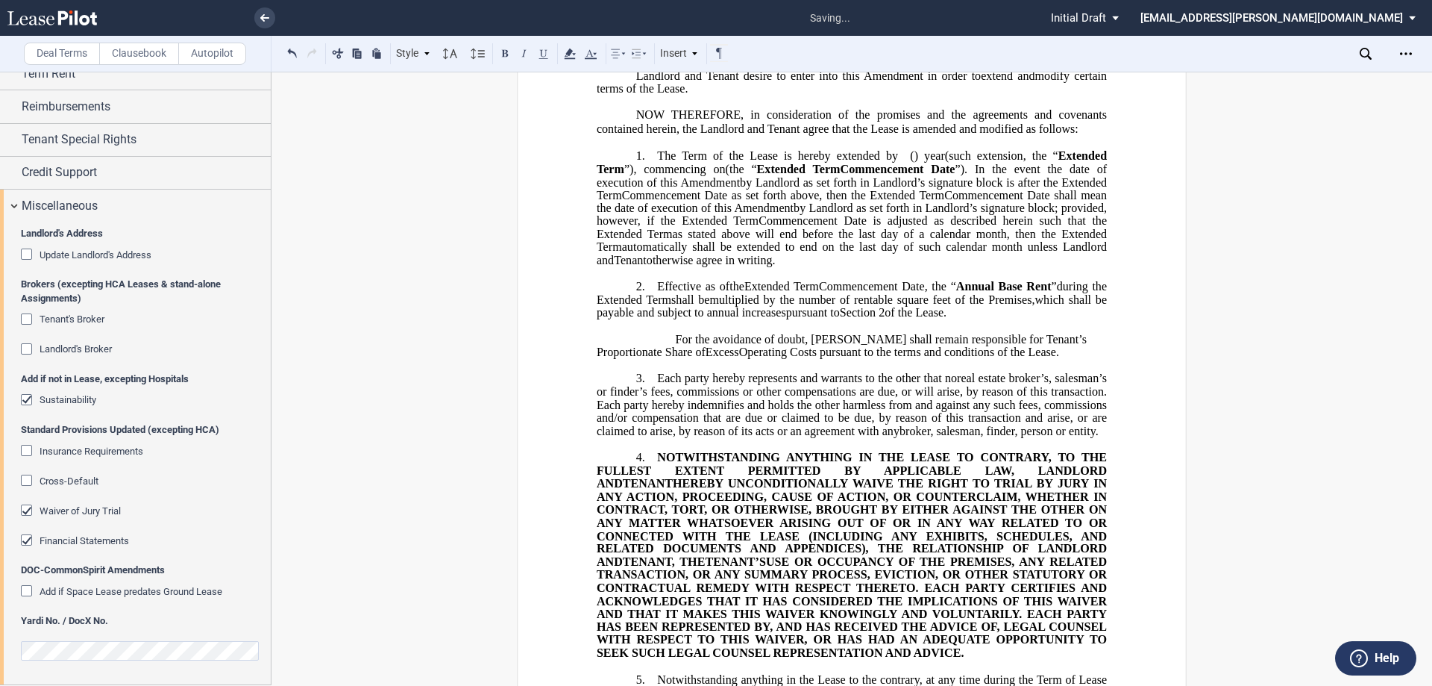
click at [759, 228] on span "Commencement Date is adjusted as described herein such that the" at bounding box center [933, 220] width 348 height 13
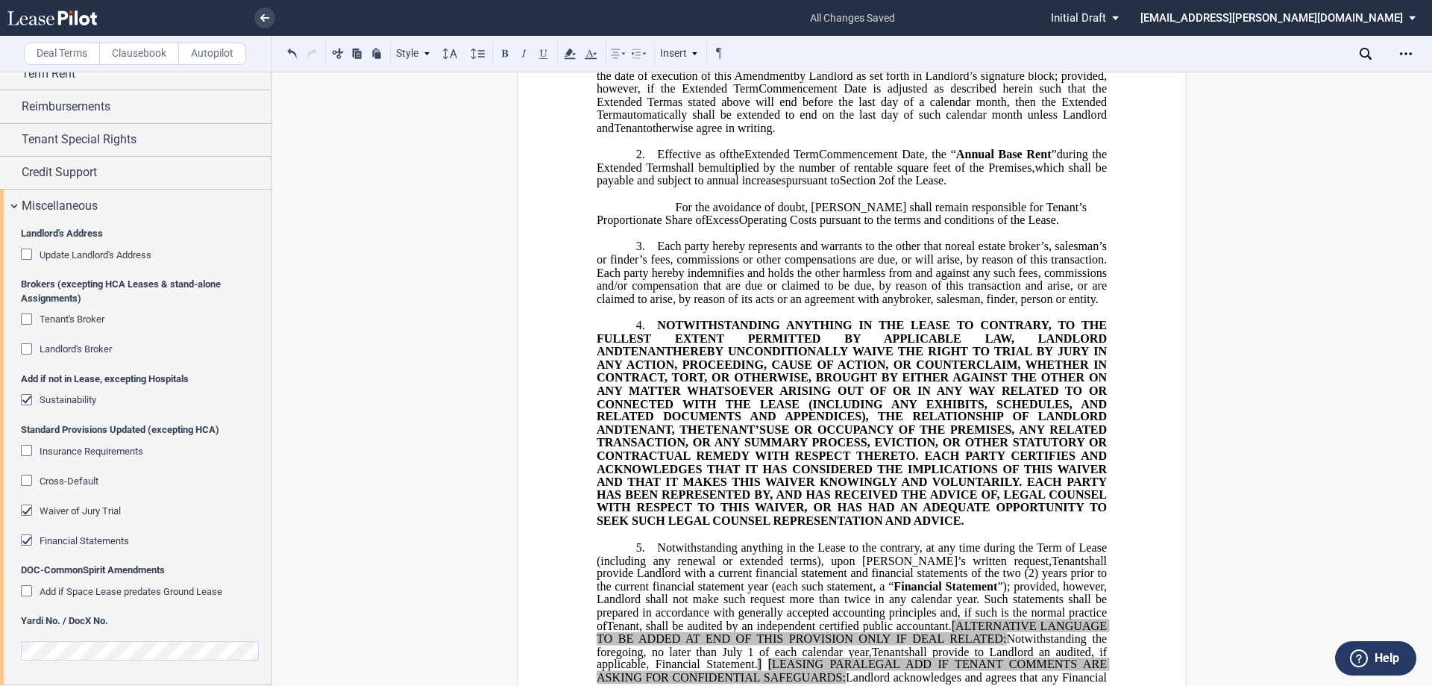
scroll to position [448, 0]
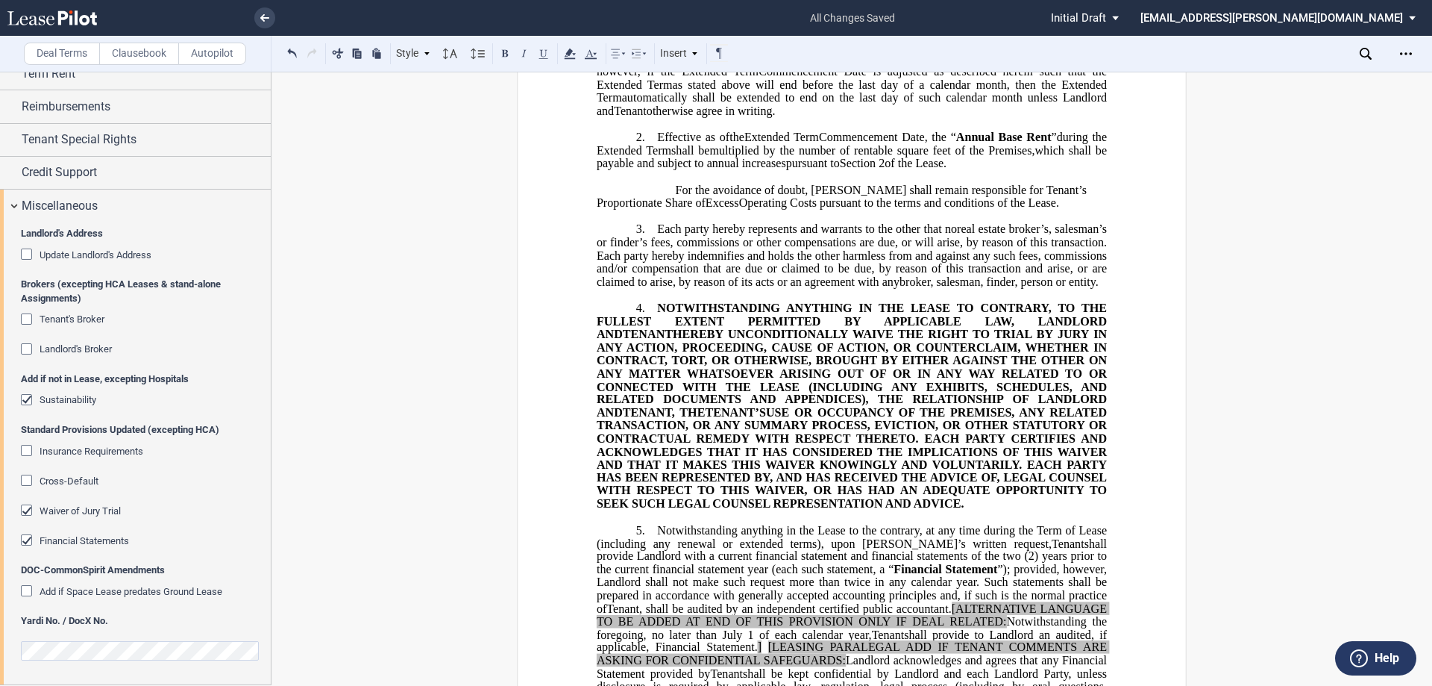
click at [771, 419] on span "HEREBY UNCONDITIONALLY WAIVE THE RIGHT TO TRIAL BY JURY IN ANY ACTION, PROCEEDI…" at bounding box center [853, 373] width 513 height 91
drag, startPoint x: 799, startPoint y: 583, endPoint x: 602, endPoint y: 380, distance: 283.3
click at [602, 380] on p "4. NOTWITHSTANDING ANYTHING IN THE LEASE TO CONTRARY, TO THE FULLEST EXTENT PER…" at bounding box center [852, 405] width 510 height 209
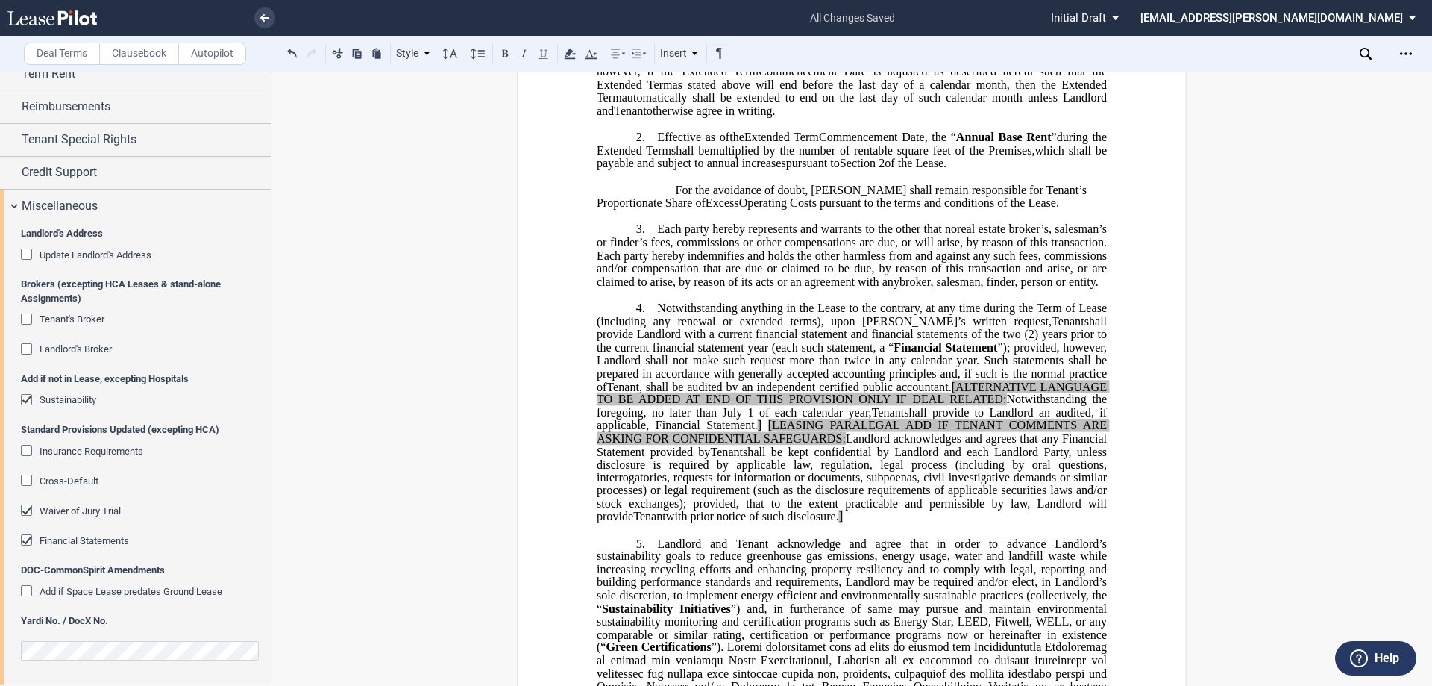
click at [75, 350] on span "Landlord's Broker" at bounding box center [76, 348] width 72 height 11
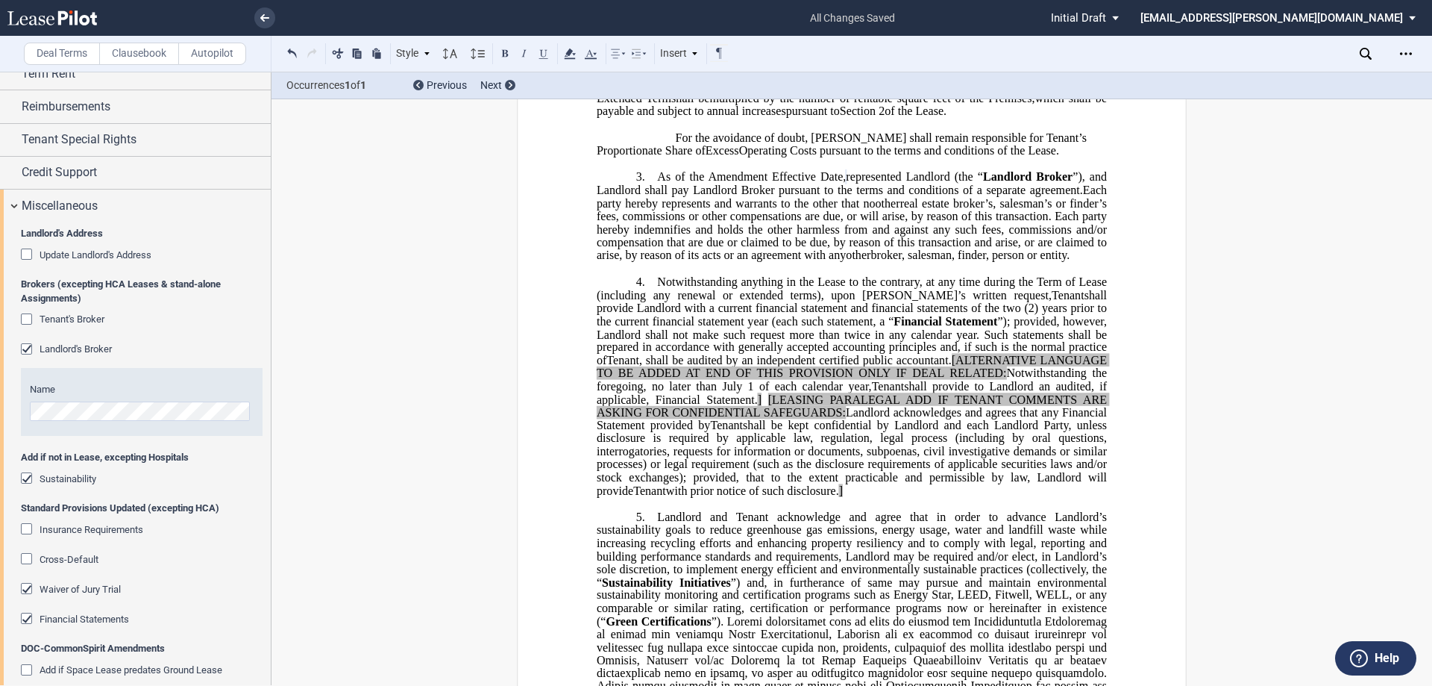
scroll to position [597, 0]
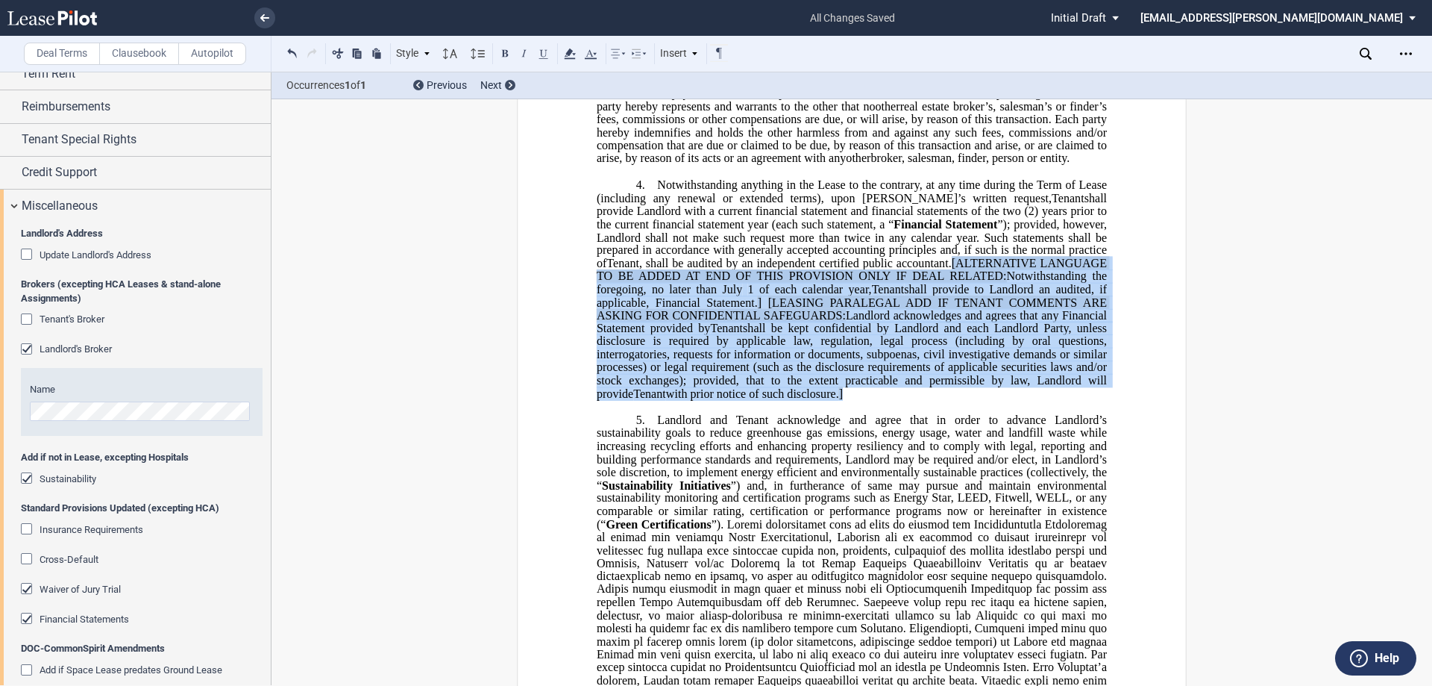
drag, startPoint x: 947, startPoint y: 339, endPoint x: 978, endPoint y: 469, distance: 134.1
click at [978, 400] on p "4. Notwithstanding anything in the Lease to the contrary, at any time during th…" at bounding box center [852, 289] width 510 height 222
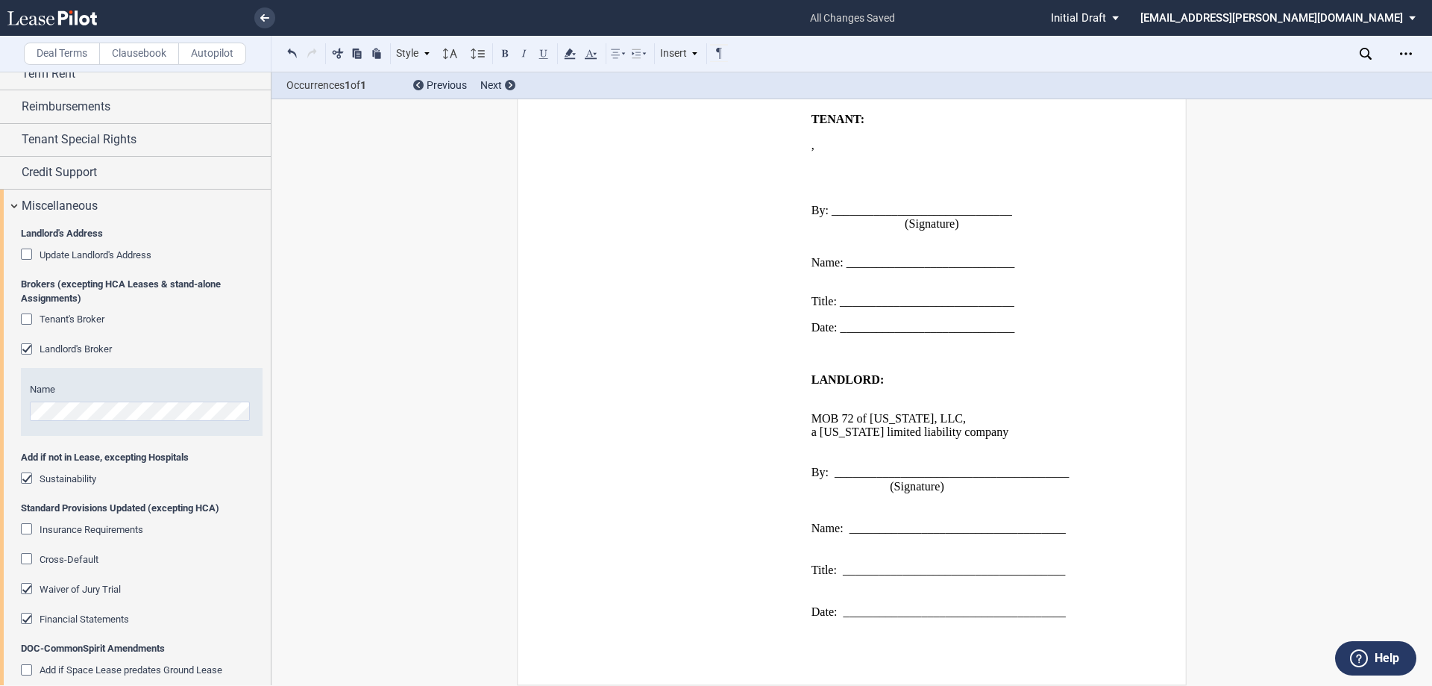
scroll to position [1475, 0]
click at [1403, 49] on icon "Open Lease options menu" at bounding box center [1406, 54] width 12 height 12
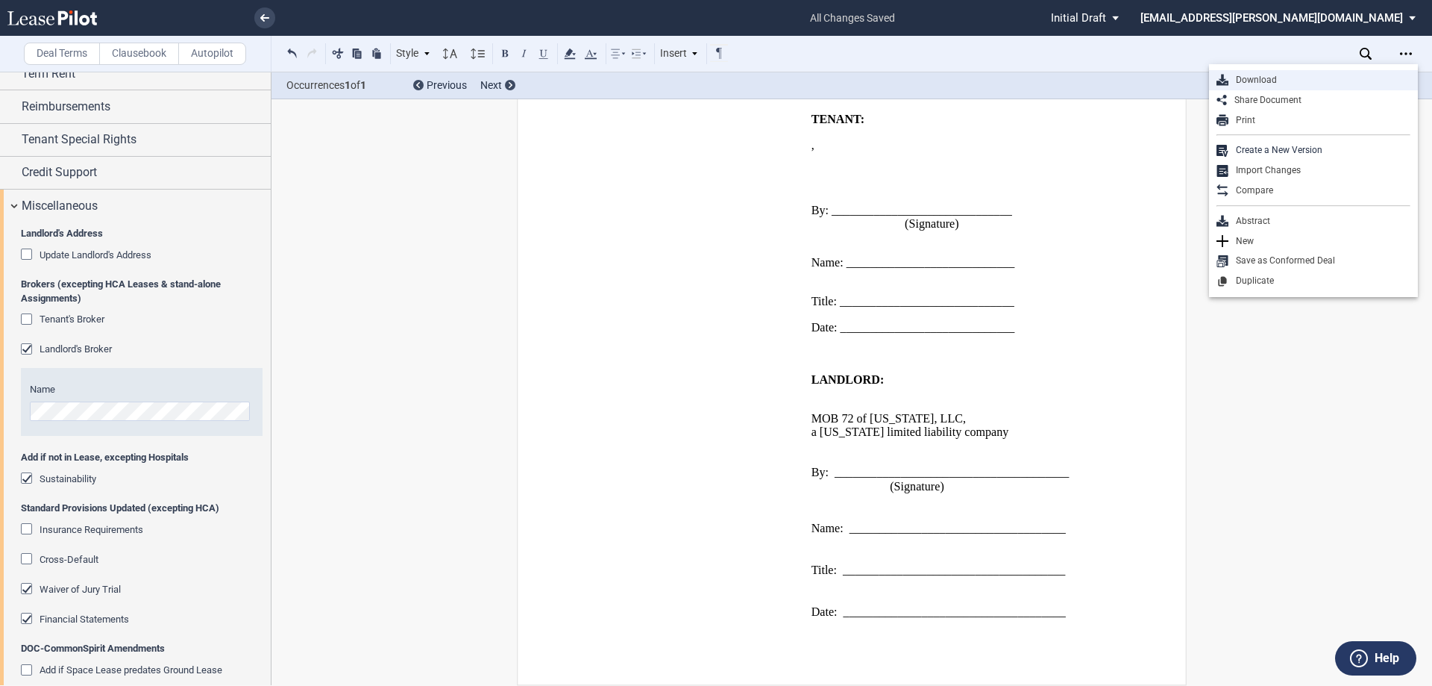
click at [1293, 75] on div "Download" at bounding box center [1320, 80] width 182 height 13
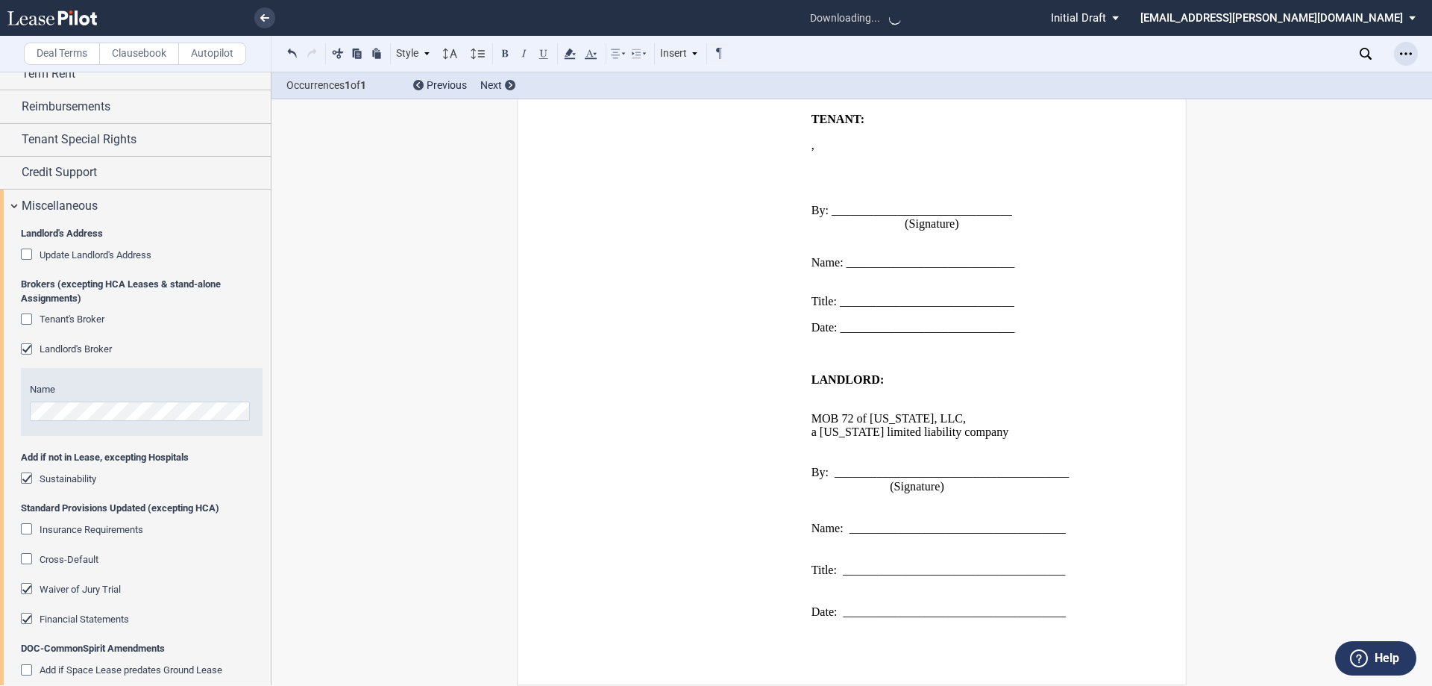
click at [1407, 57] on icon "Open Lease options menu" at bounding box center [1406, 54] width 12 height 12
click at [1410, 54] on use "Open Lease options menu" at bounding box center [1406, 53] width 12 height 2
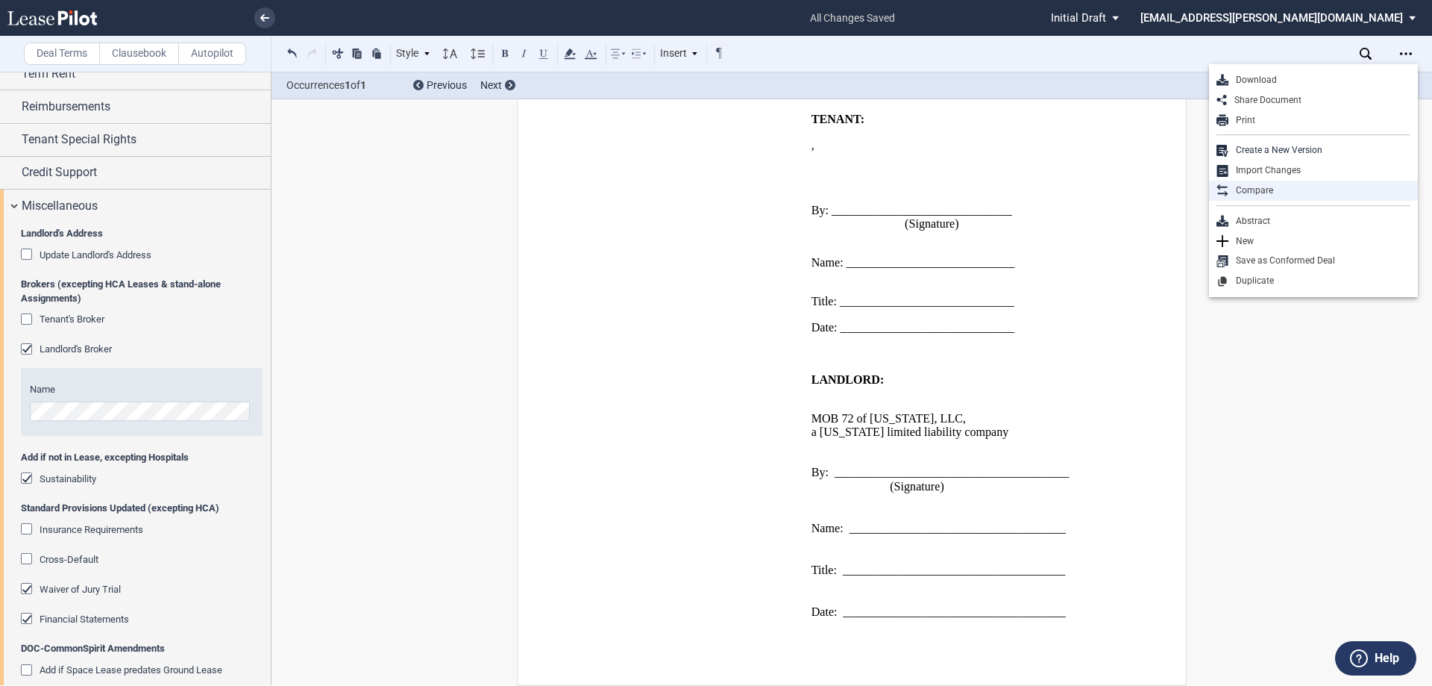
click at [1268, 189] on div "Compare" at bounding box center [1320, 190] width 182 height 13
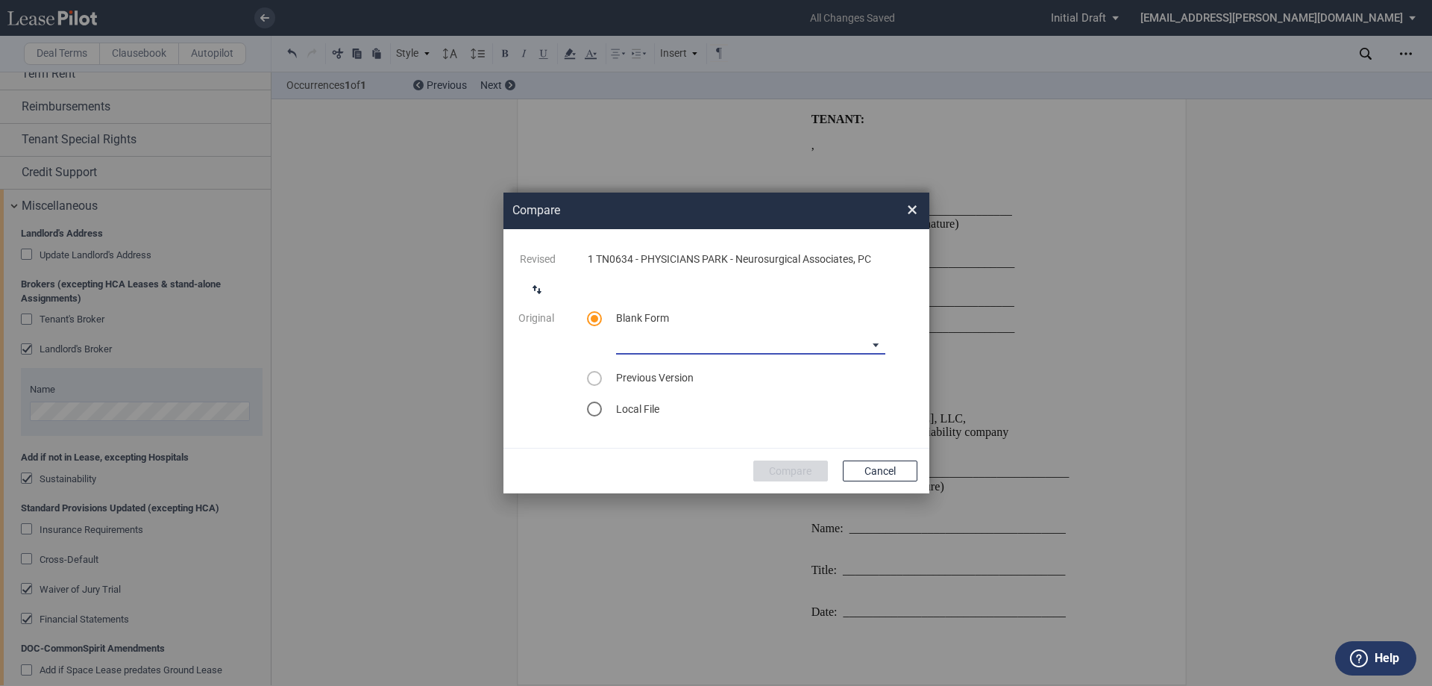
click at [712, 348] on md-select "Medical Office Amendment Blank Form Medical Office Assignment Blank Form" at bounding box center [750, 343] width 269 height 22
click at [746, 342] on div "Medical Office Amendment Blank Form" at bounding box center [720, 344] width 206 height 16
click at [797, 474] on button "Compare" at bounding box center [791, 470] width 75 height 21
